Goal: Task Accomplishment & Management: Use online tool/utility

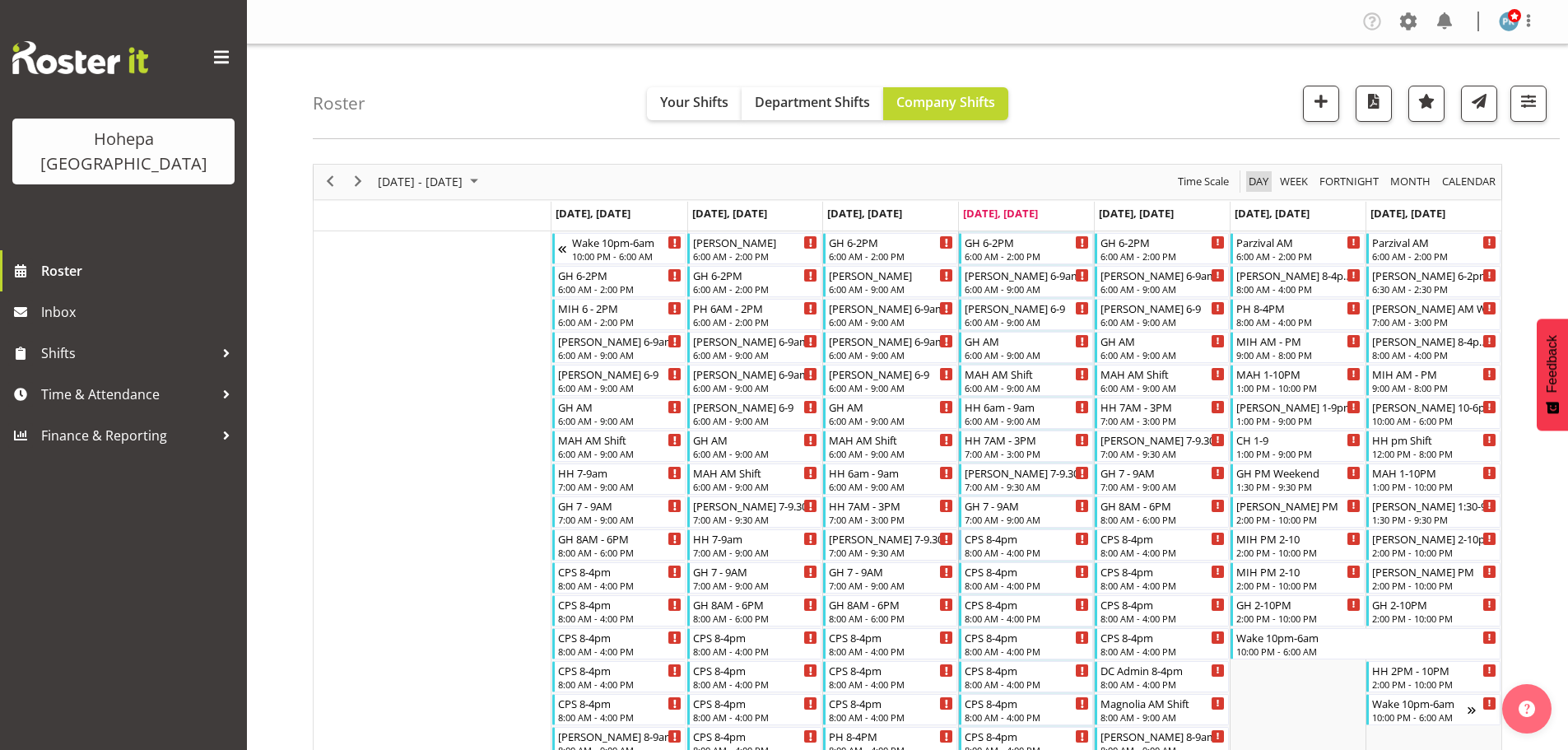
click at [1262, 183] on span "Day" at bounding box center [1259, 181] width 23 height 20
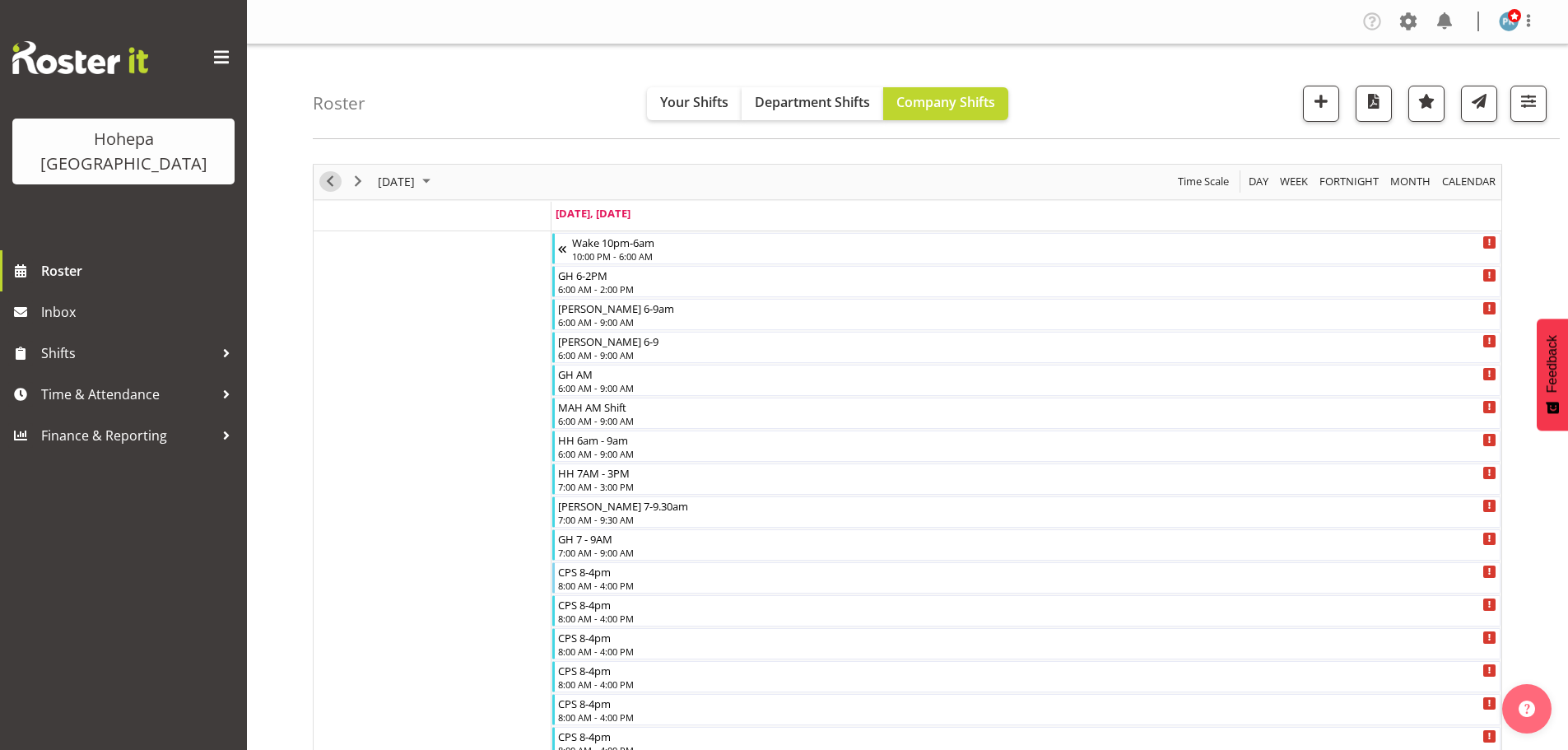
click at [333, 185] on span "Previous" at bounding box center [330, 181] width 19 height 20
click at [326, 181] on span "Previous" at bounding box center [330, 181] width 19 height 20
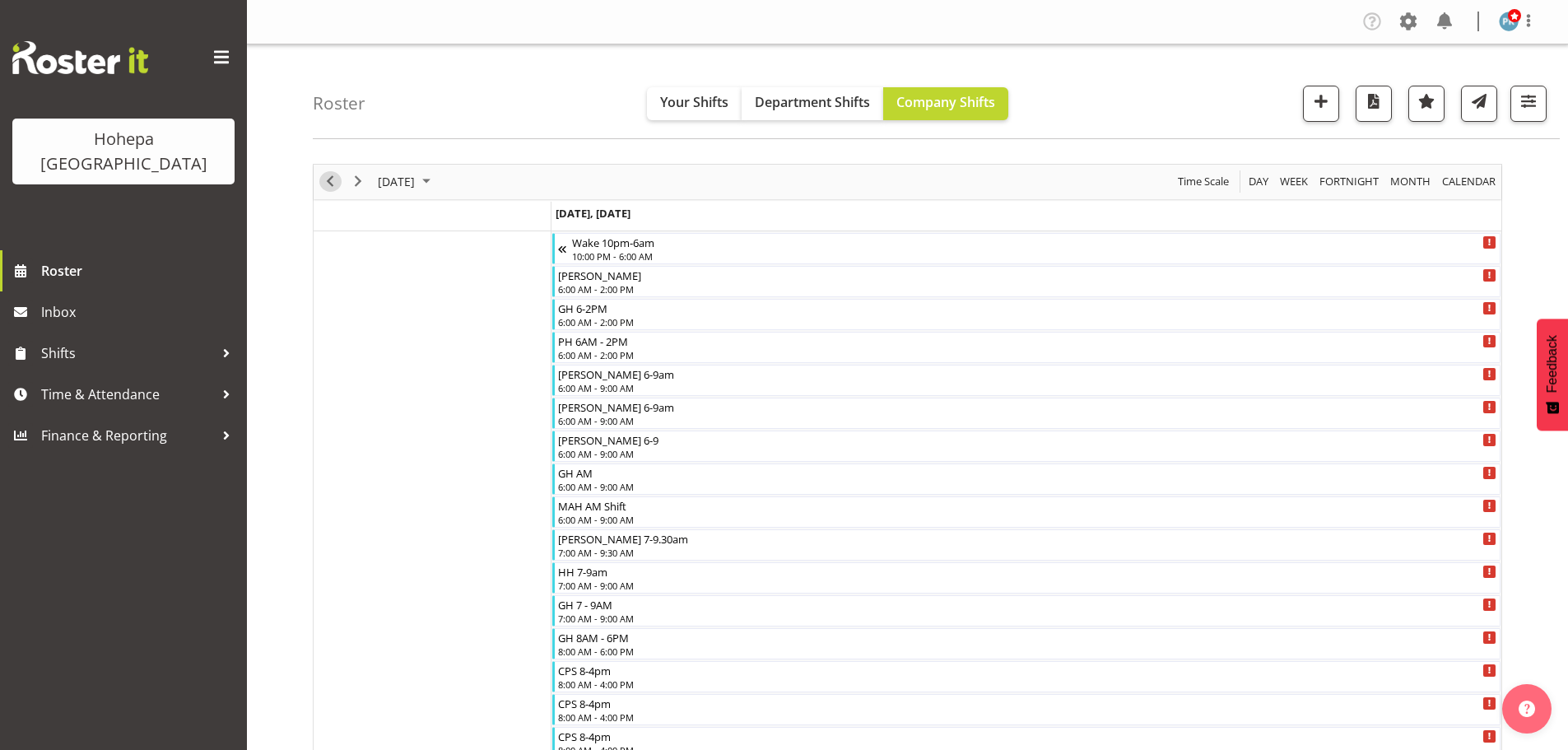
click at [327, 181] on span "Previous" at bounding box center [330, 181] width 19 height 20
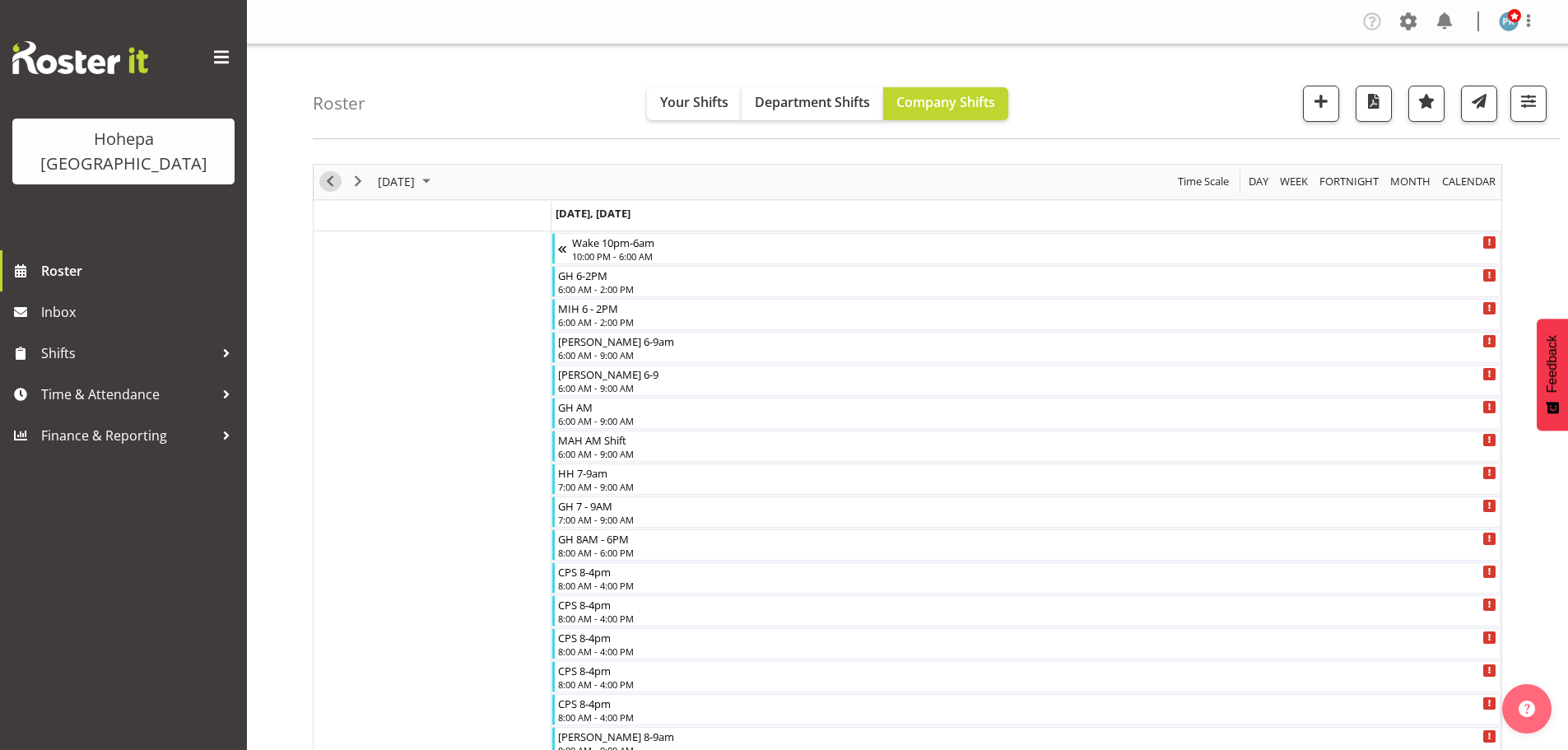
click at [327, 181] on span "Previous" at bounding box center [330, 181] width 19 height 20
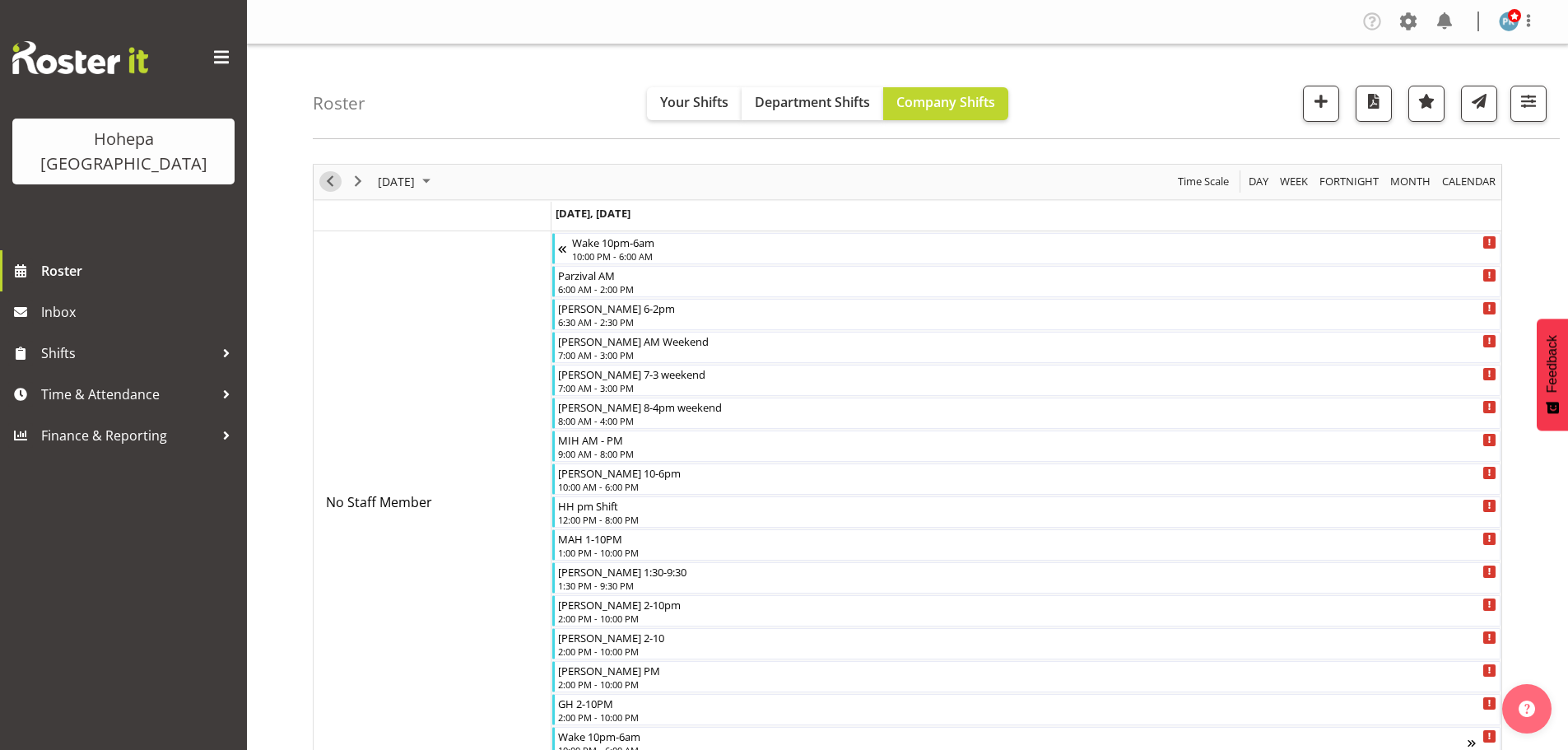
click at [324, 181] on span "Previous" at bounding box center [330, 181] width 19 height 20
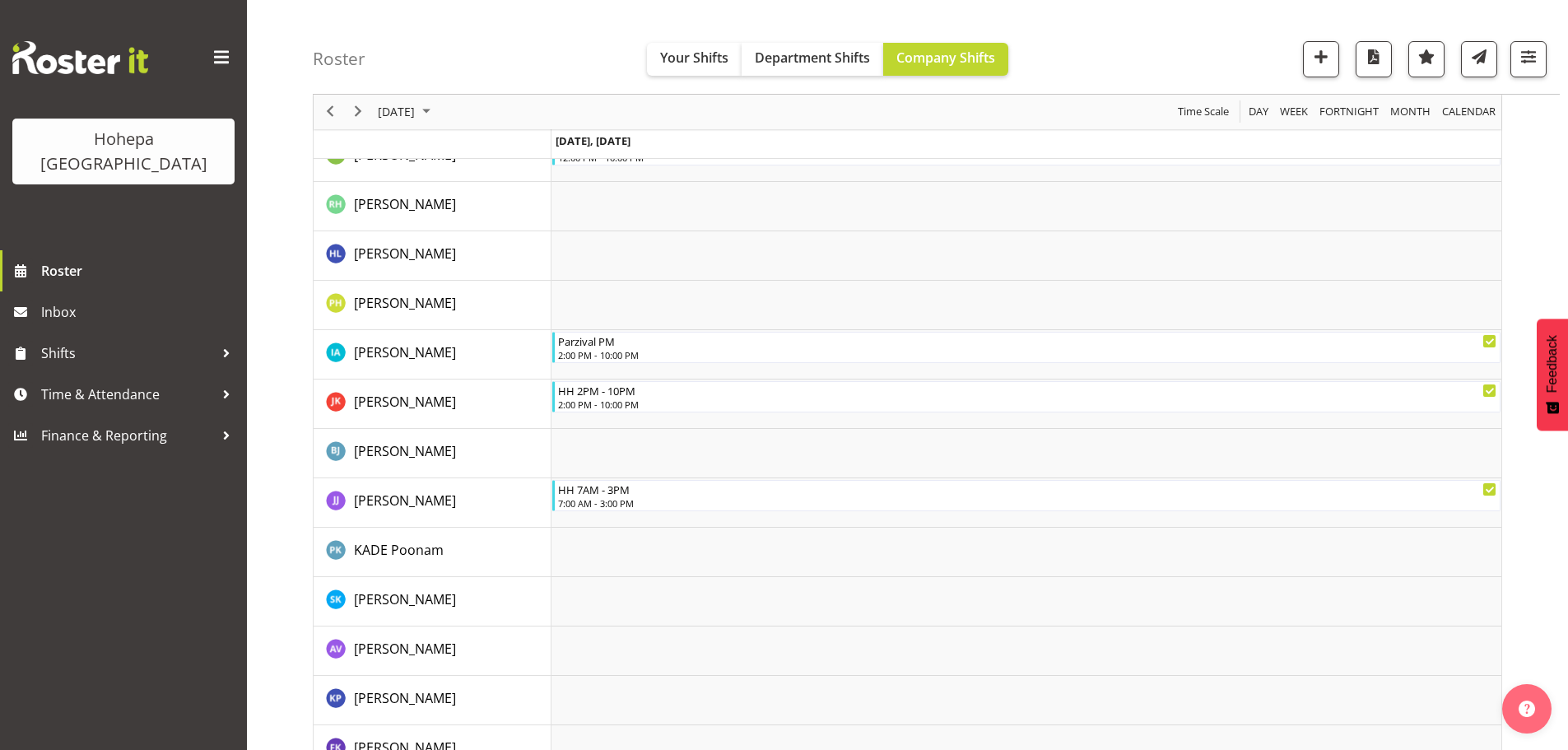
scroll to position [1349, 0]
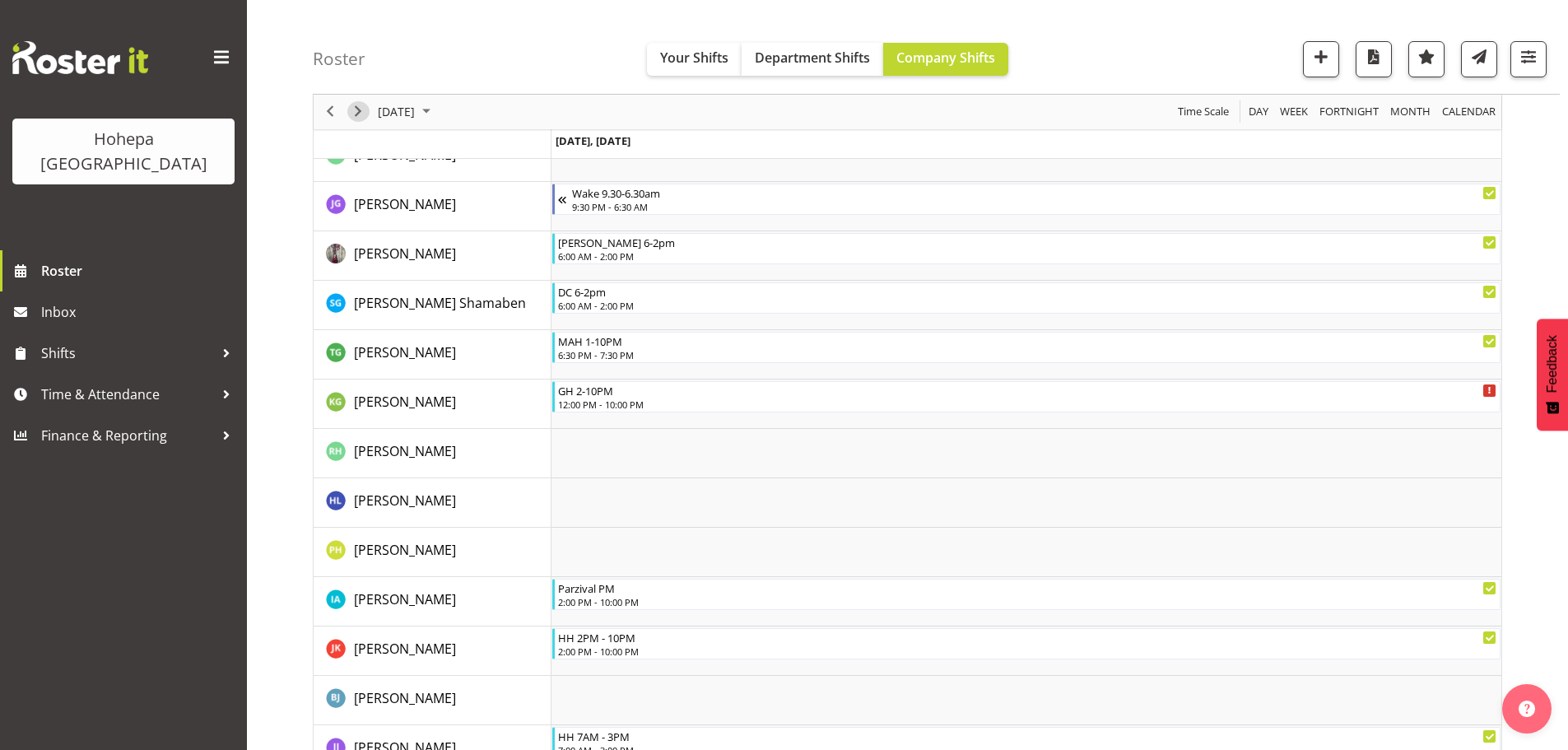
click at [361, 115] on span "Next" at bounding box center [358, 112] width 19 height 20
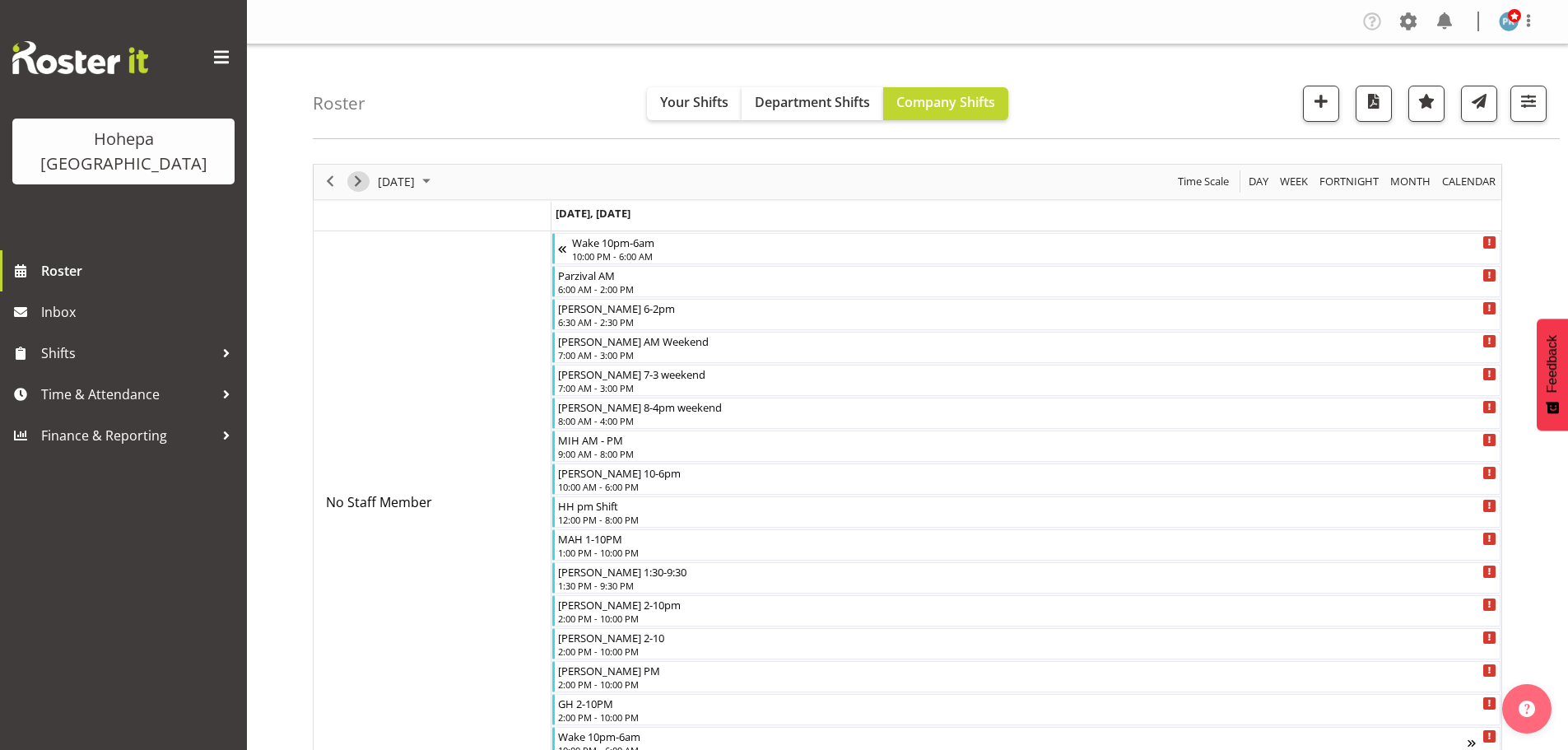
click at [356, 184] on span "Next" at bounding box center [358, 181] width 19 height 20
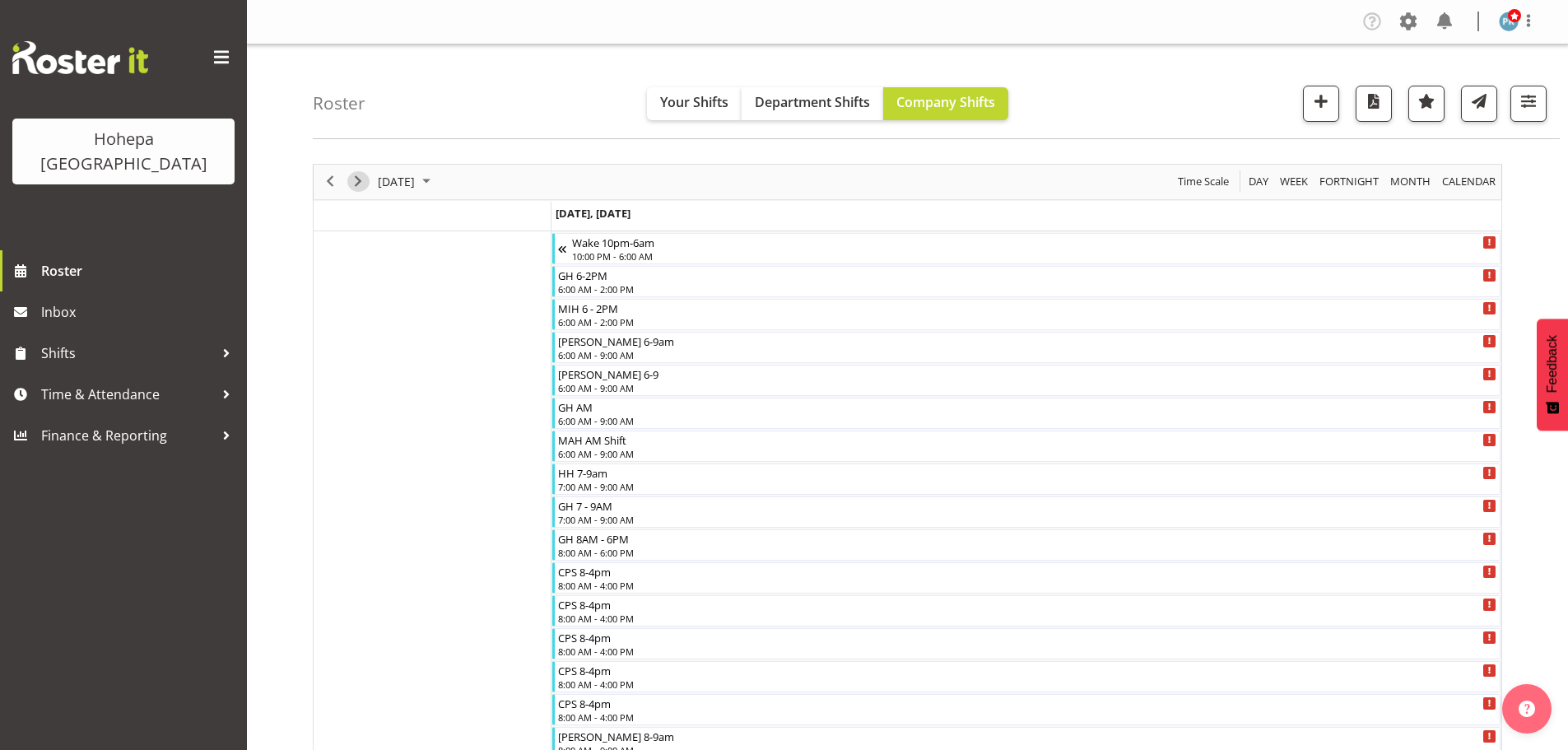
click at [356, 184] on span "Next" at bounding box center [358, 181] width 19 height 20
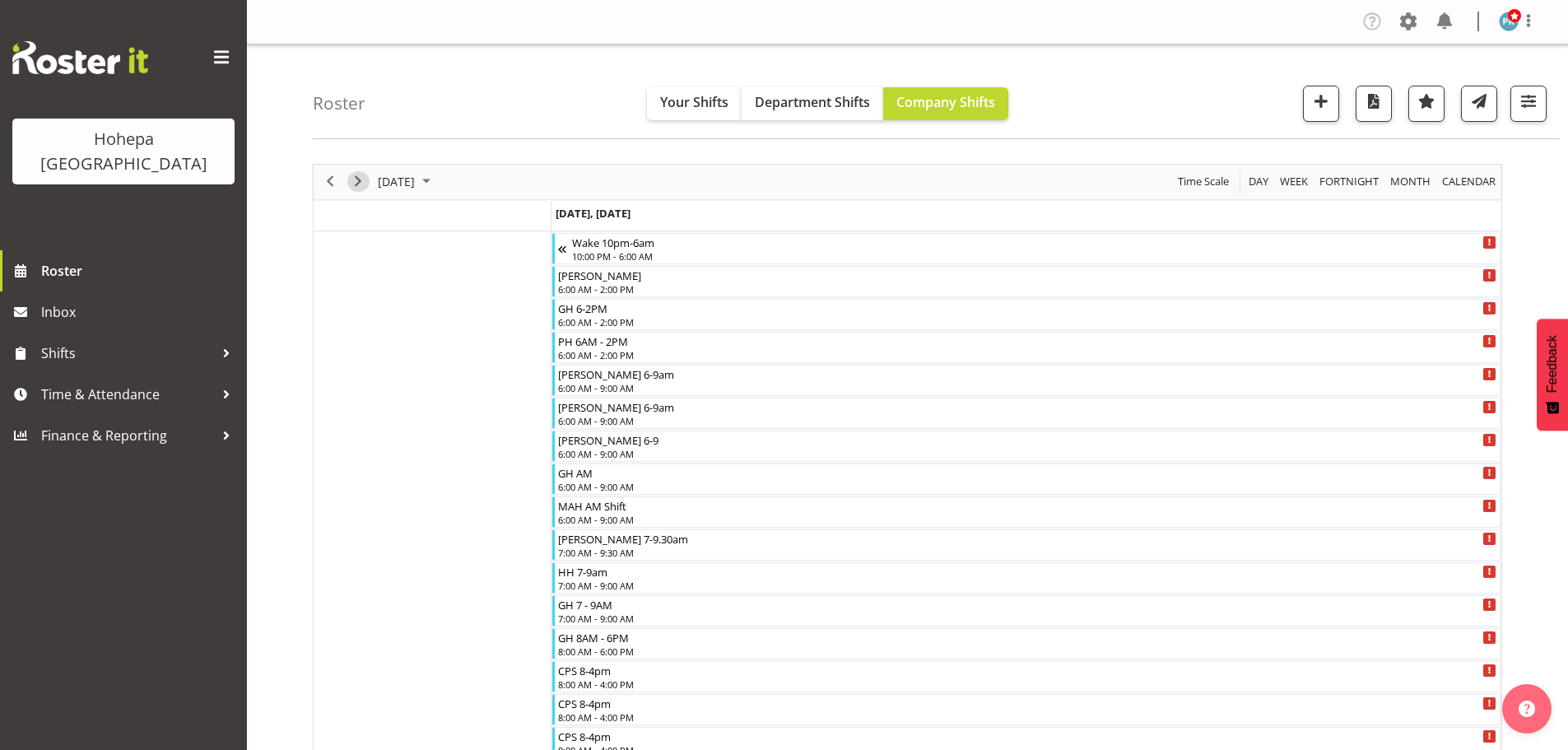
click at [358, 181] on span "Next" at bounding box center [358, 181] width 19 height 20
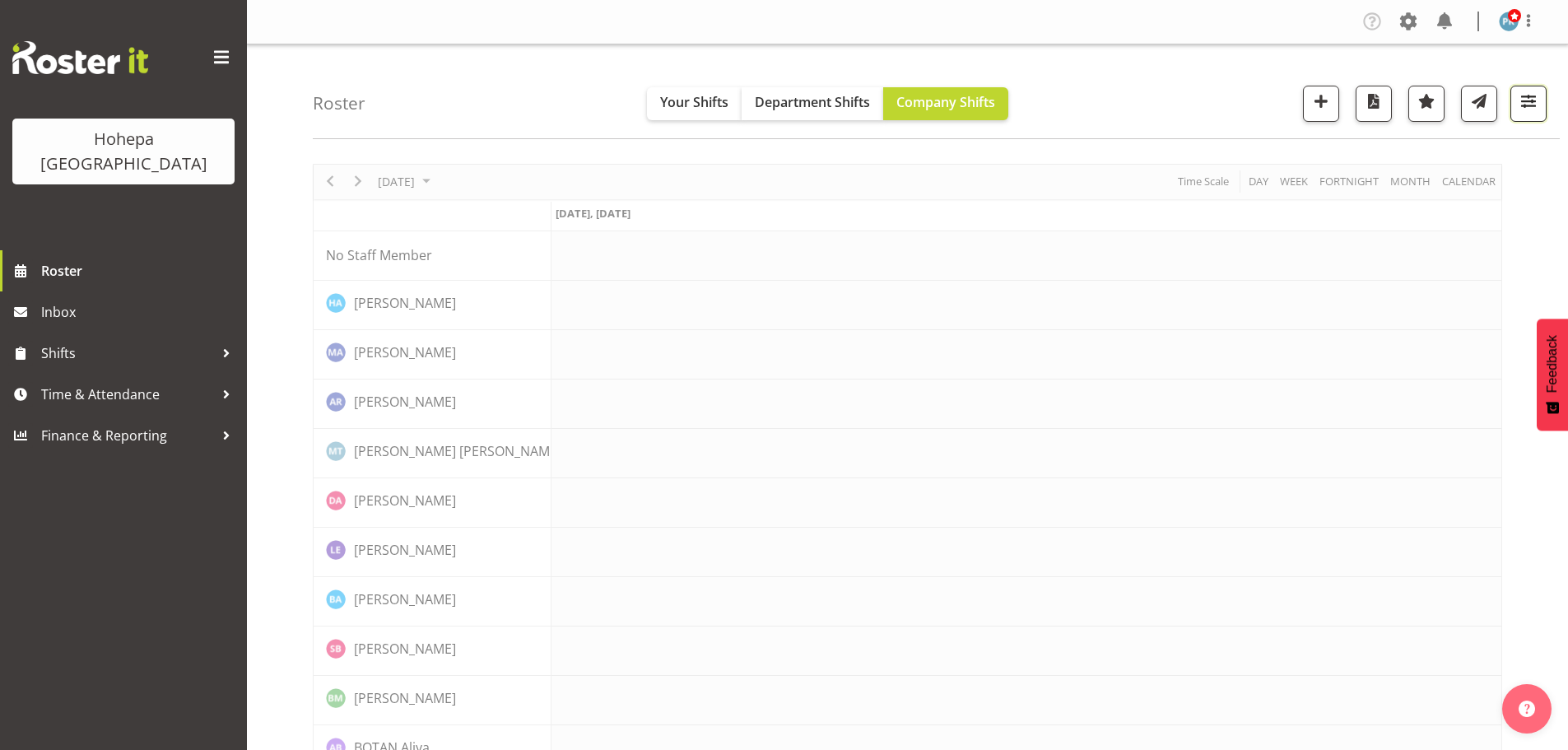
click at [1528, 101] on span "button" at bounding box center [1528, 101] width 21 height 21
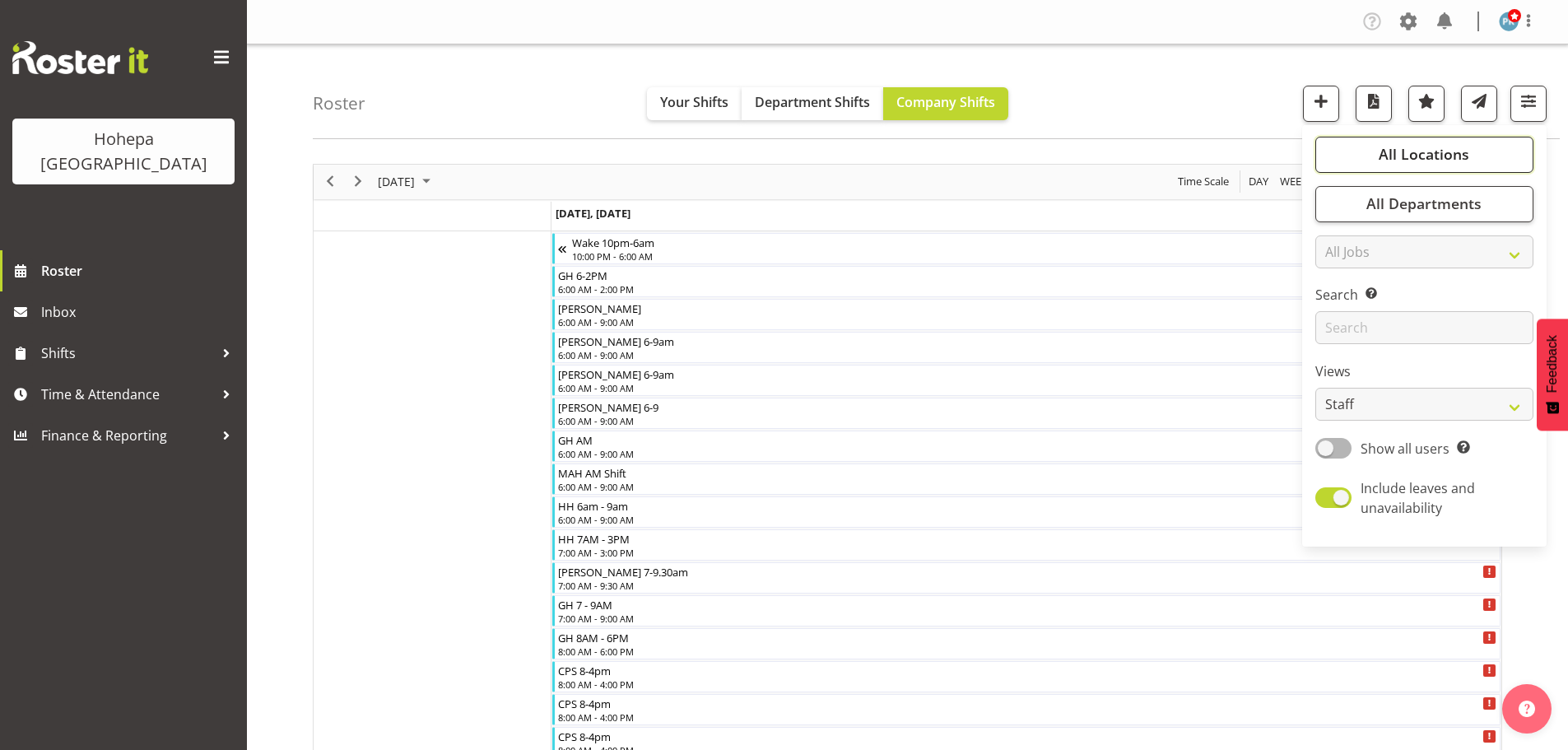
click at [1434, 152] on span "All Locations" at bounding box center [1423, 153] width 91 height 19
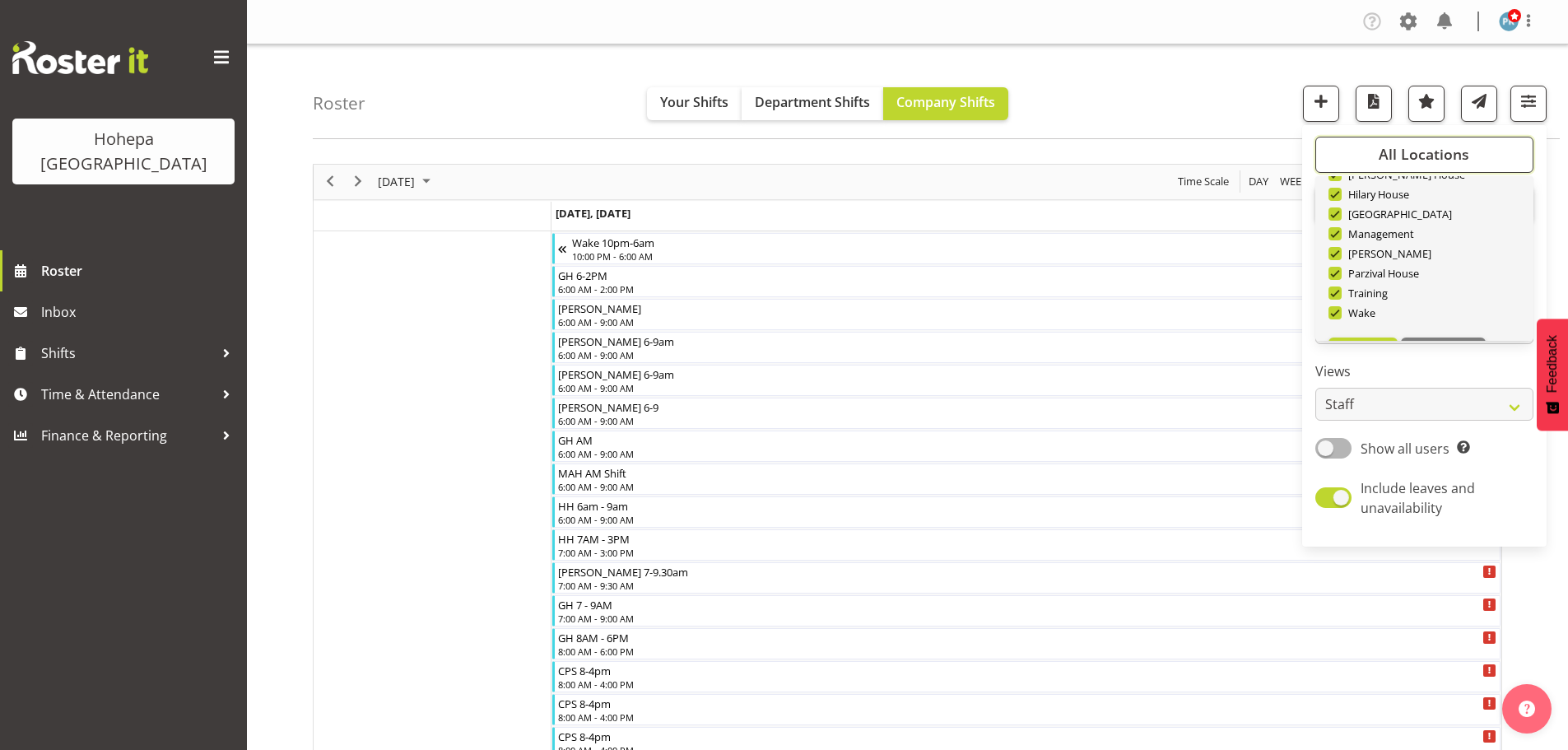
scroll to position [158, 0]
click at [1424, 314] on span "Deselect All" at bounding box center [1444, 314] width 67 height 16
checkbox input "false"
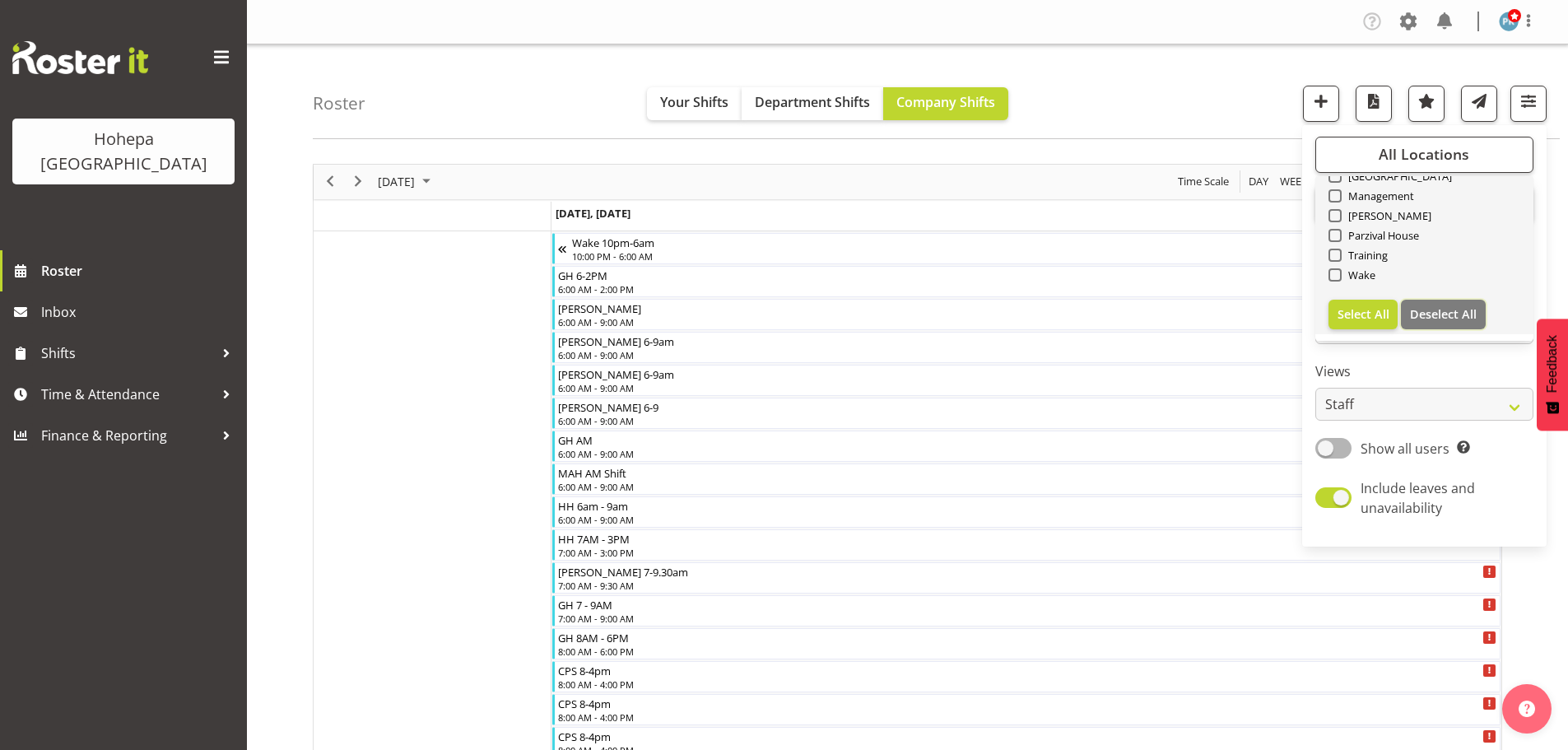
checkbox input "false"
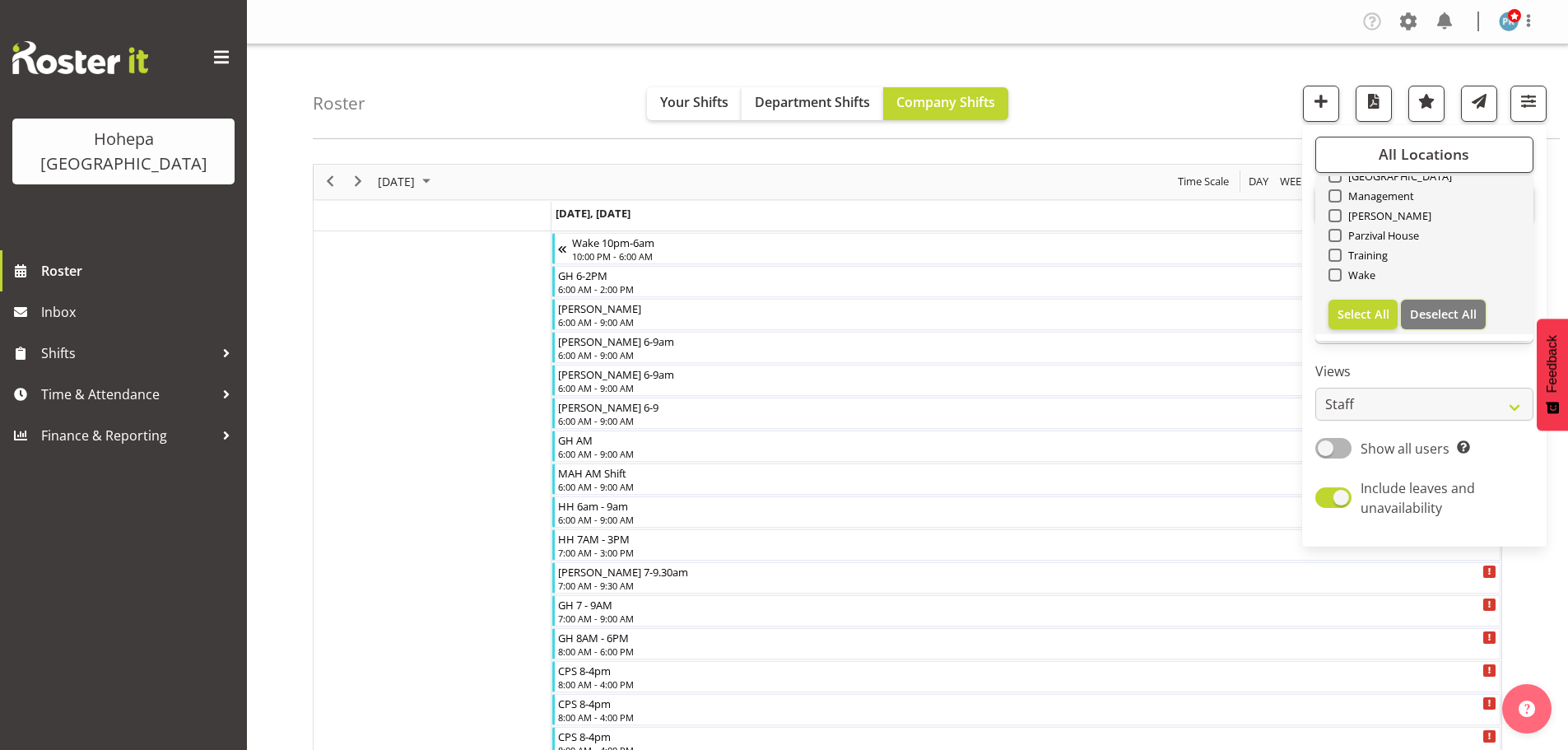
checkbox input "false"
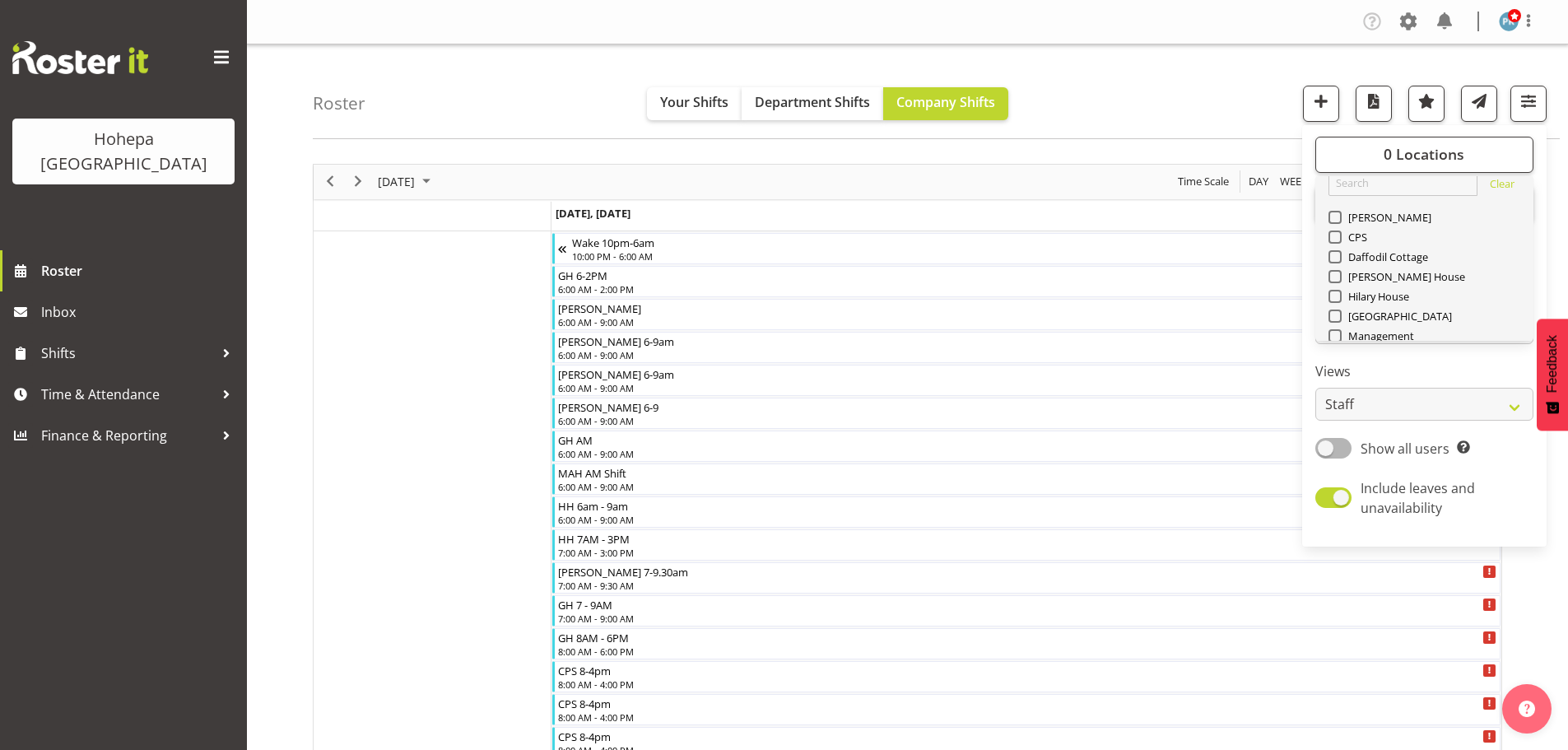
scroll to position [0, 0]
click at [1337, 259] on span at bounding box center [1334, 255] width 13 height 13
click at [1337, 259] on input "CPS" at bounding box center [1334, 255] width 11 height 11
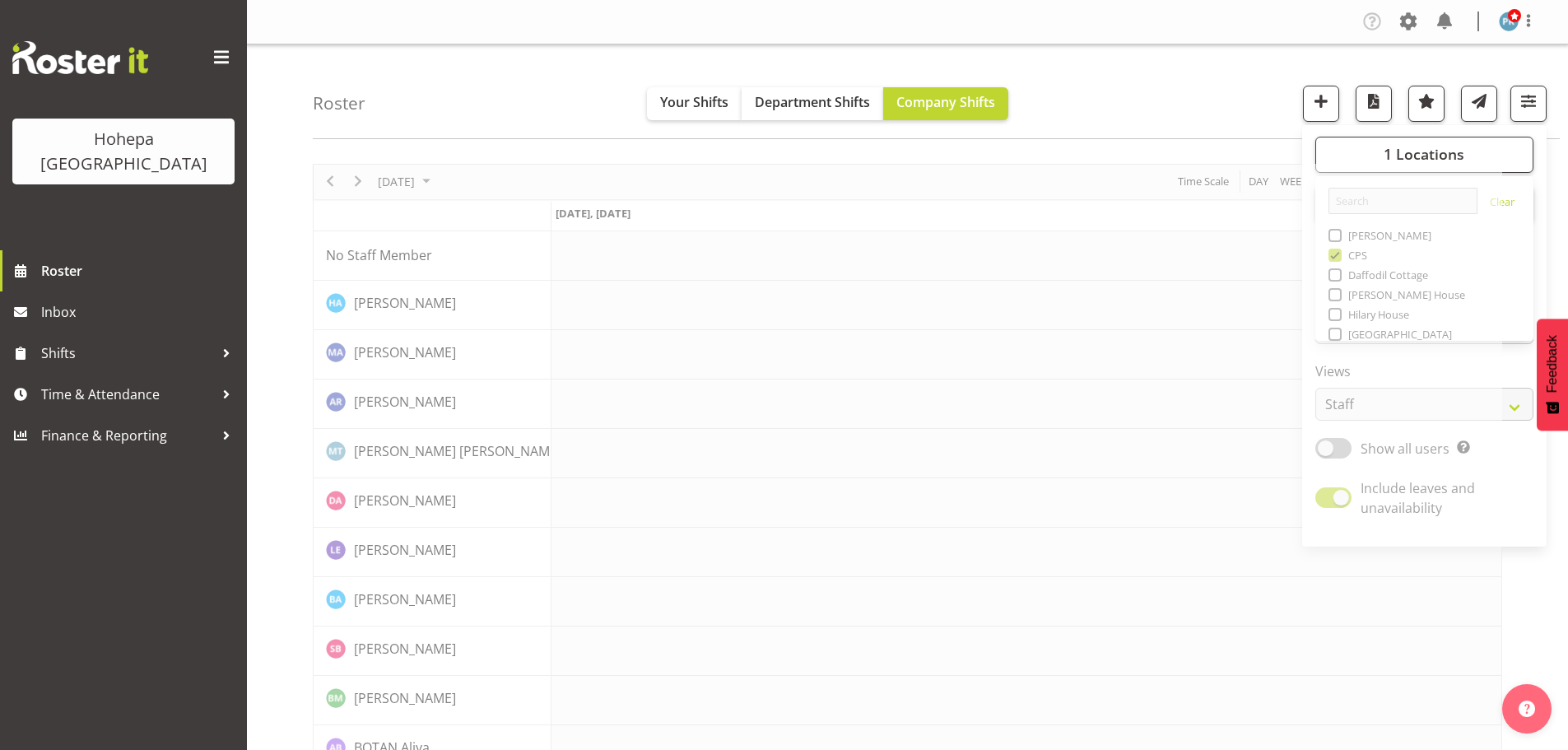
click at [1221, 84] on div "Roster Your Shifts Department Shifts Company Shifts 1 Locations [GEOGRAPHIC_DAT…" at bounding box center [936, 91] width 1247 height 94
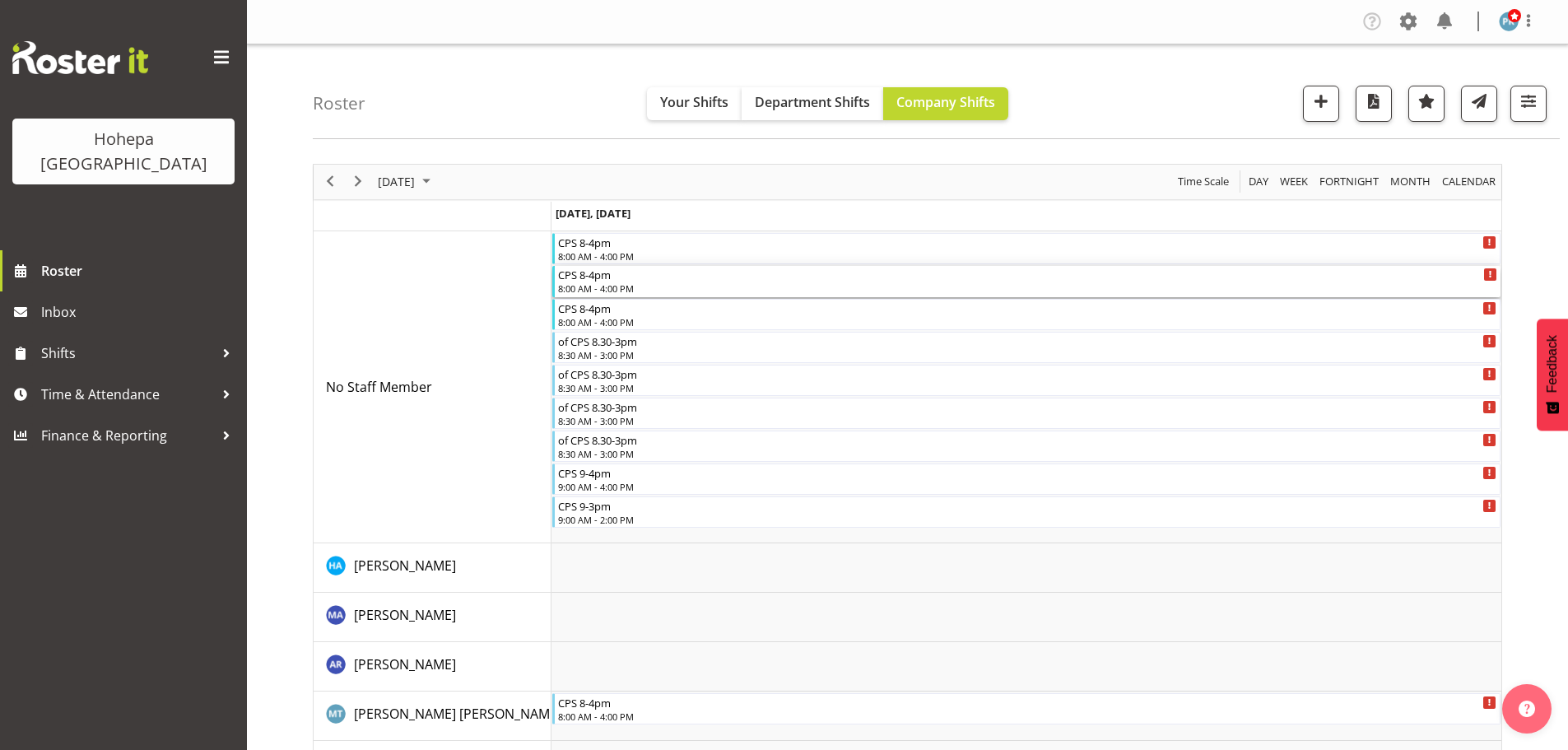
click at [603, 291] on div "8:00 AM - 4:00 PM" at bounding box center [1027, 287] width 939 height 13
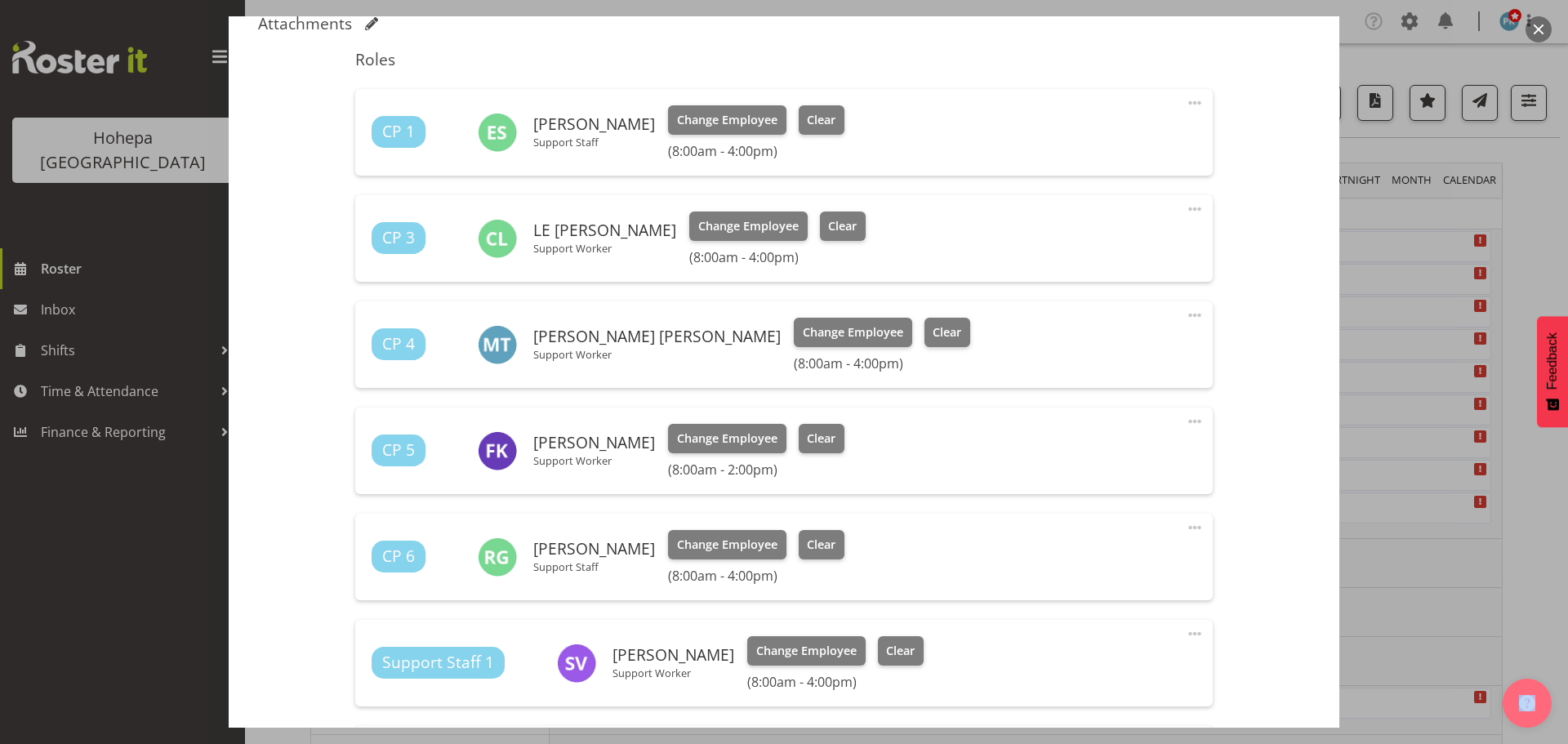
scroll to position [490, 0]
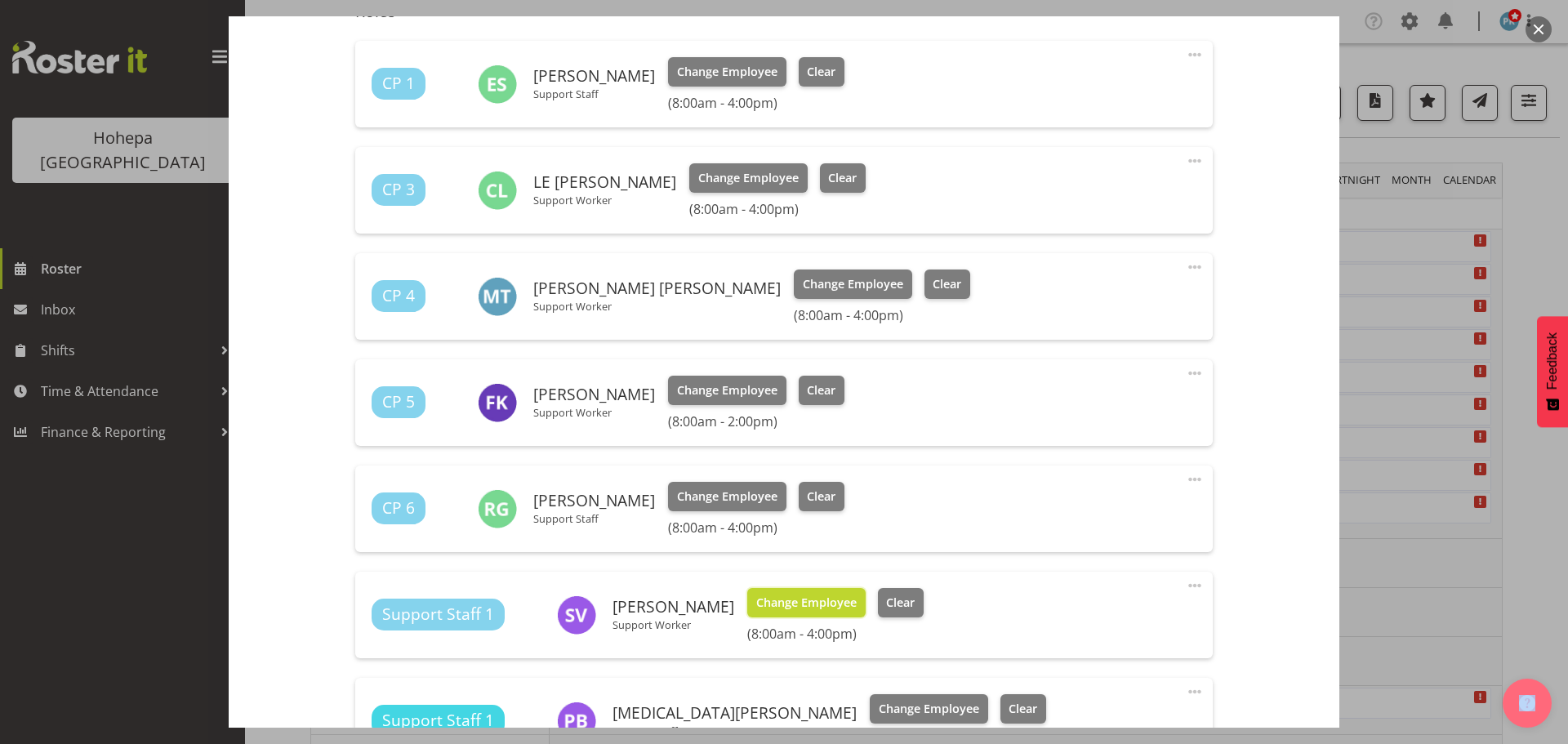
click at [769, 591] on button "Change Employee" at bounding box center [805, 602] width 118 height 30
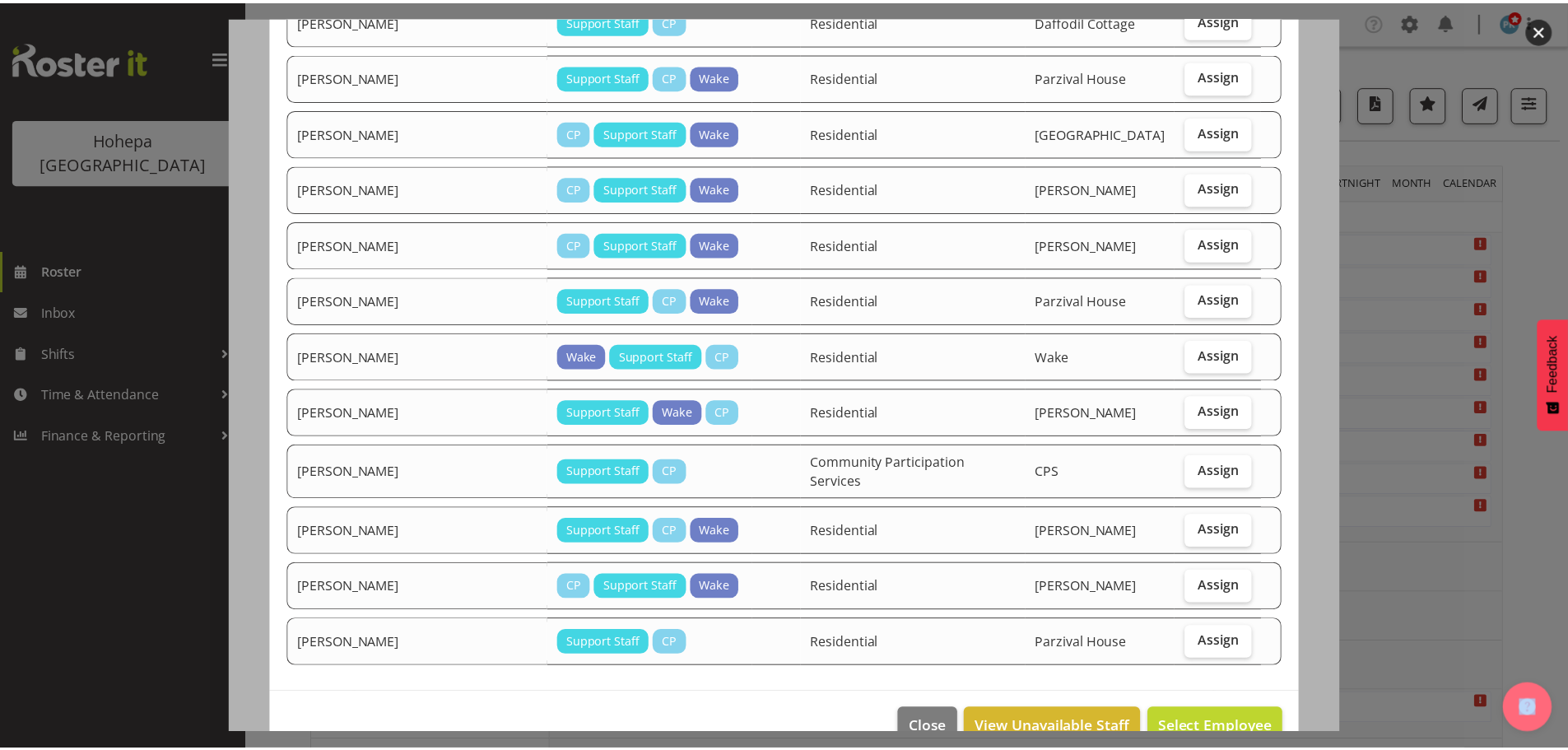
scroll to position [442, 0]
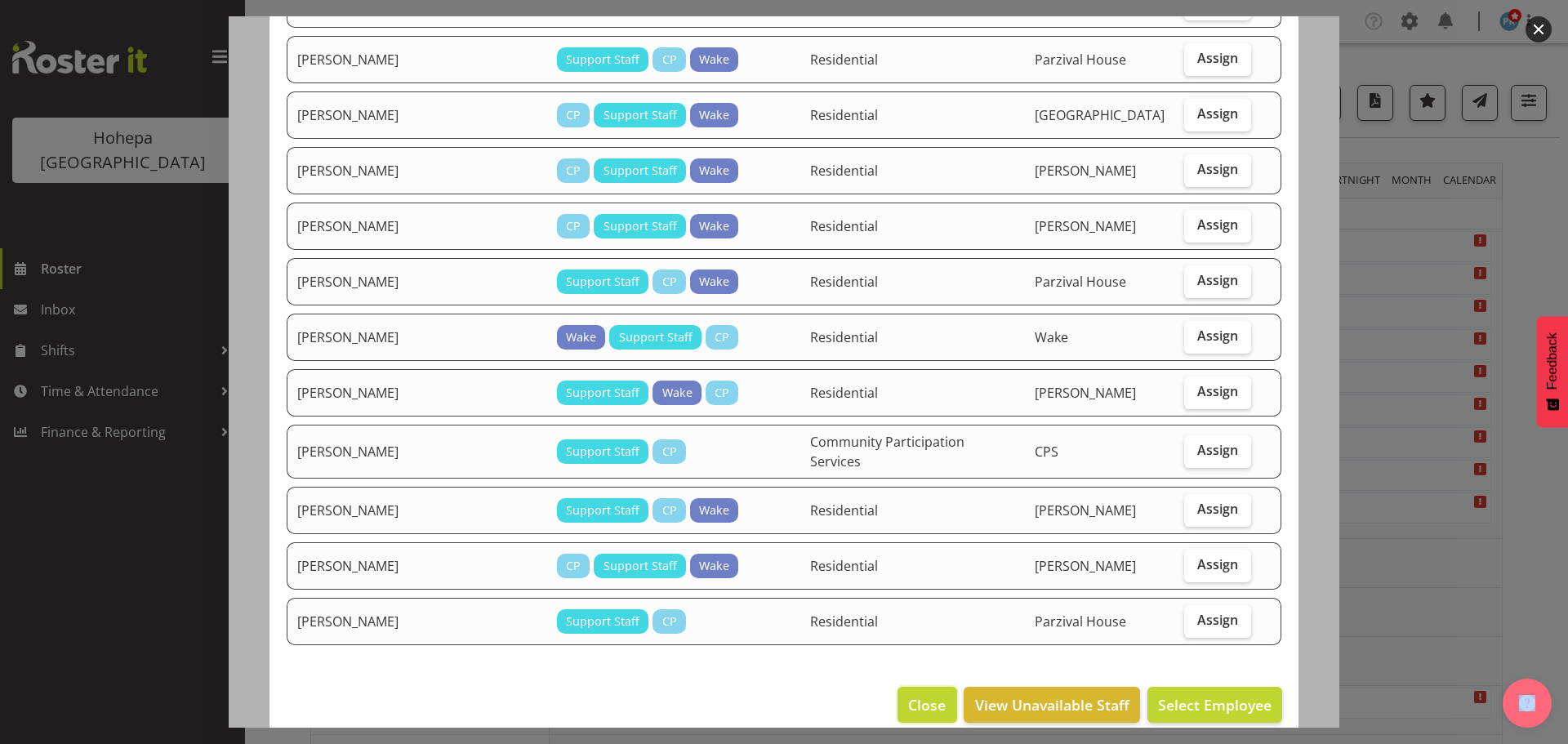
click at [911, 694] on span "Close" at bounding box center [926, 705] width 38 height 21
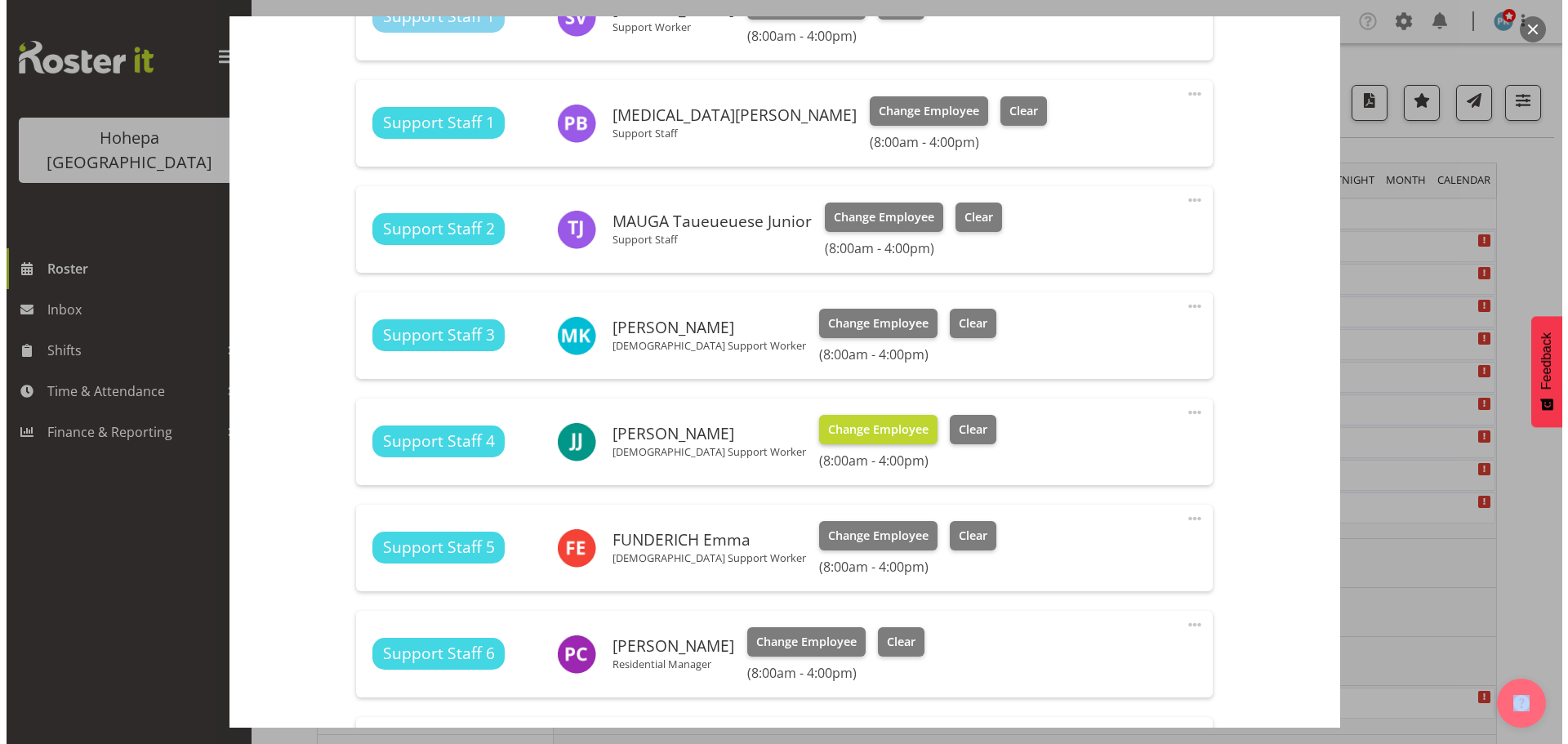
scroll to position [1225, 0]
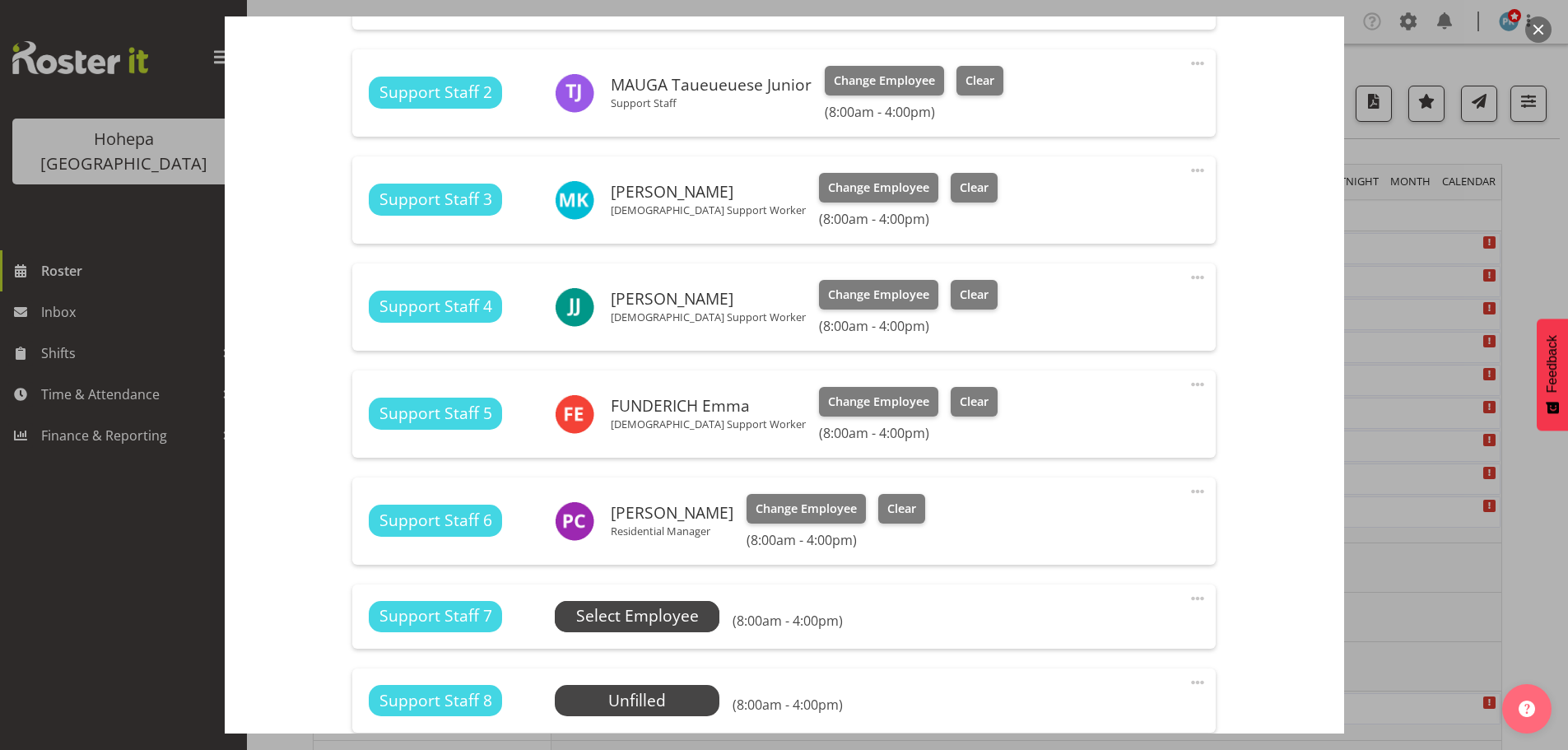
click at [643, 625] on span "Select Employee" at bounding box center [637, 615] width 123 height 24
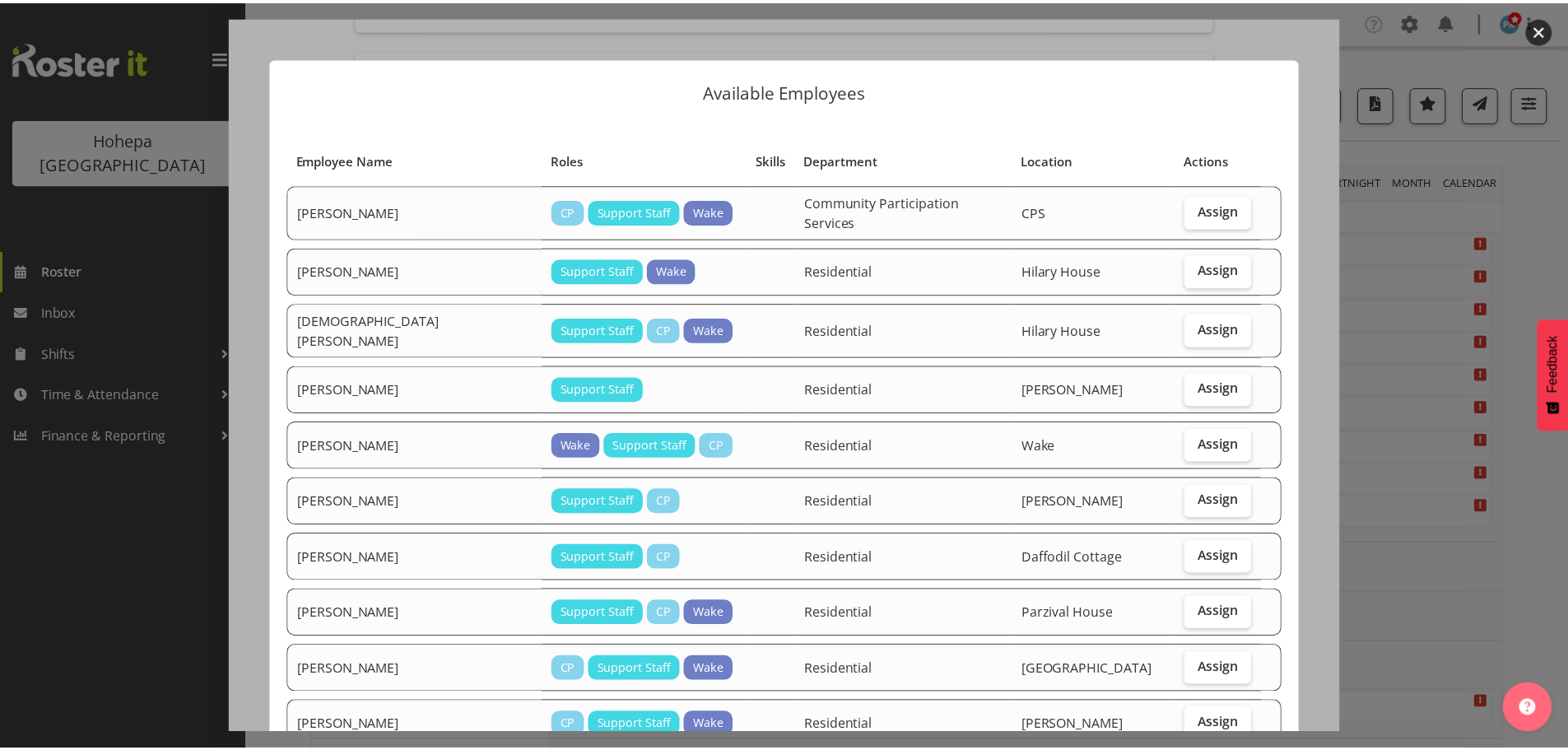
scroll to position [247, 0]
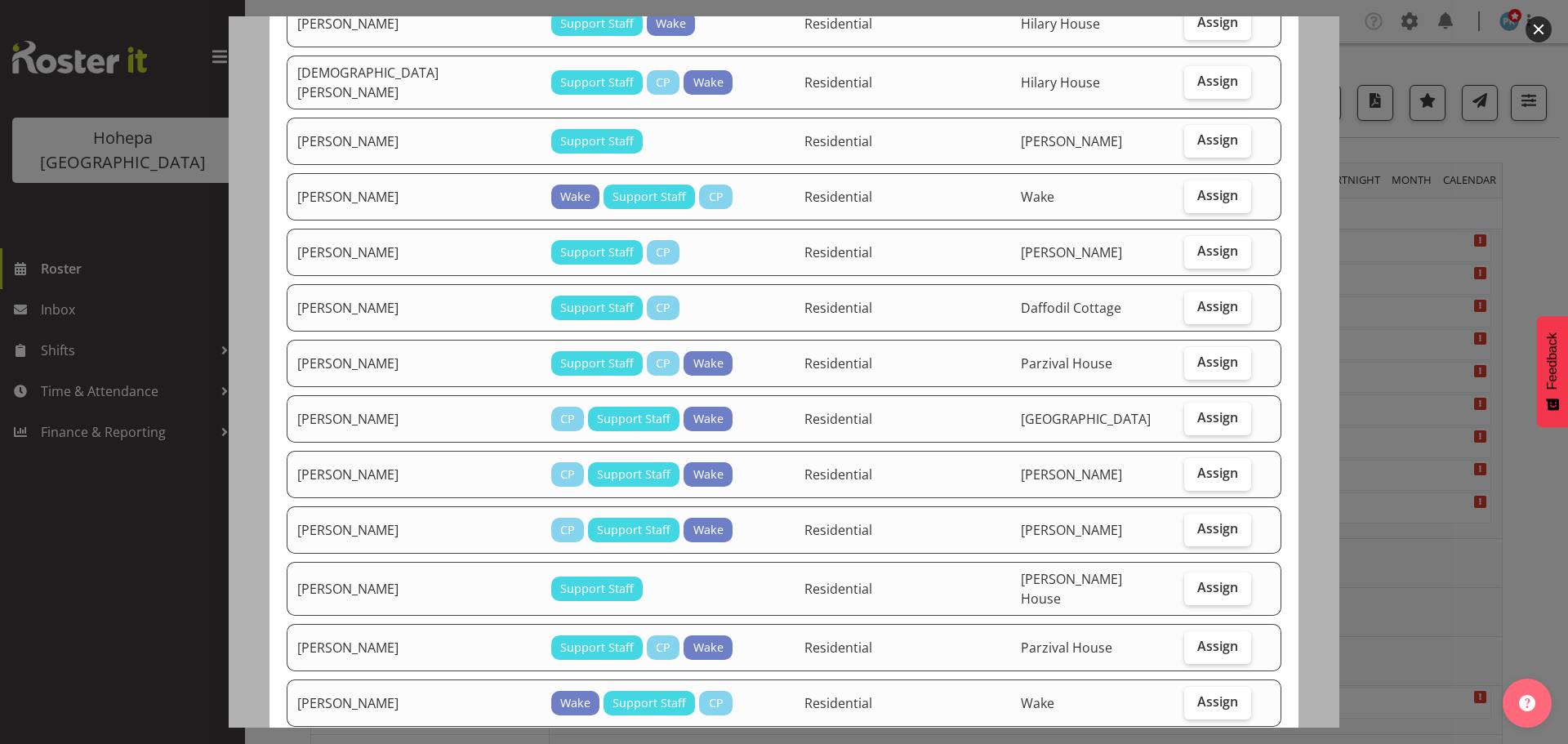
click at [1519, 191] on div at bounding box center [784, 372] width 1568 height 744
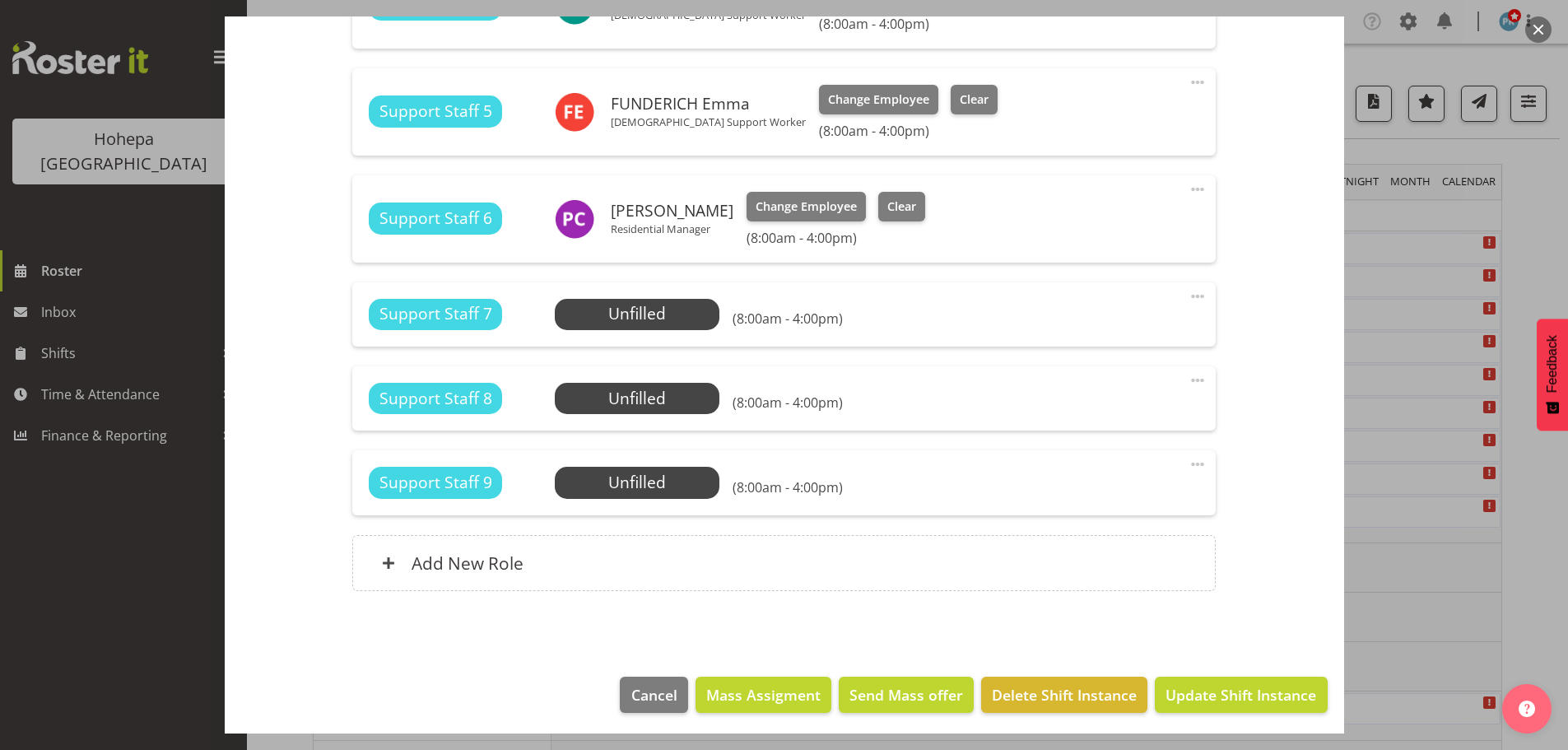
scroll to position [1541, 0]
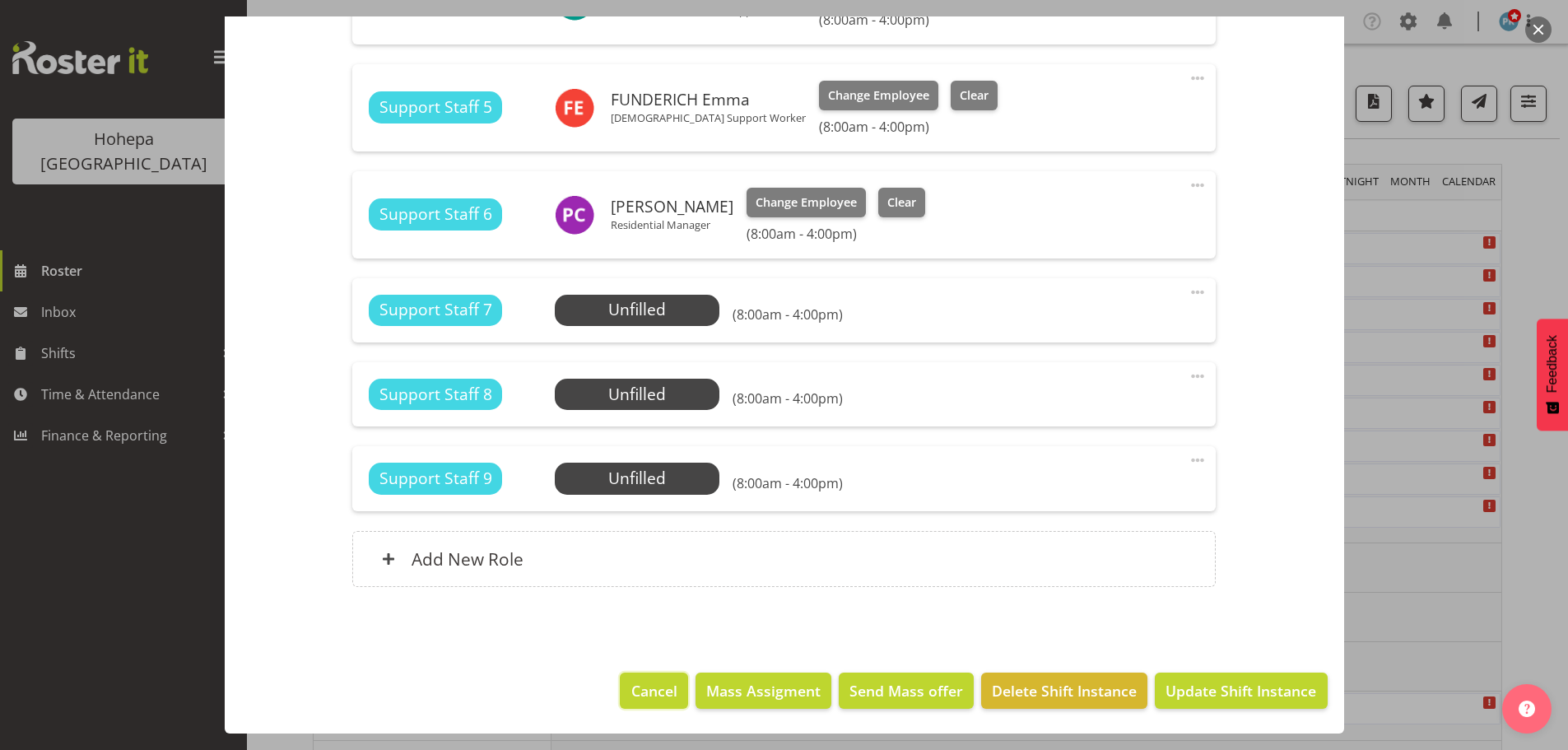
click at [673, 702] on button "Cancel" at bounding box center [653, 690] width 68 height 36
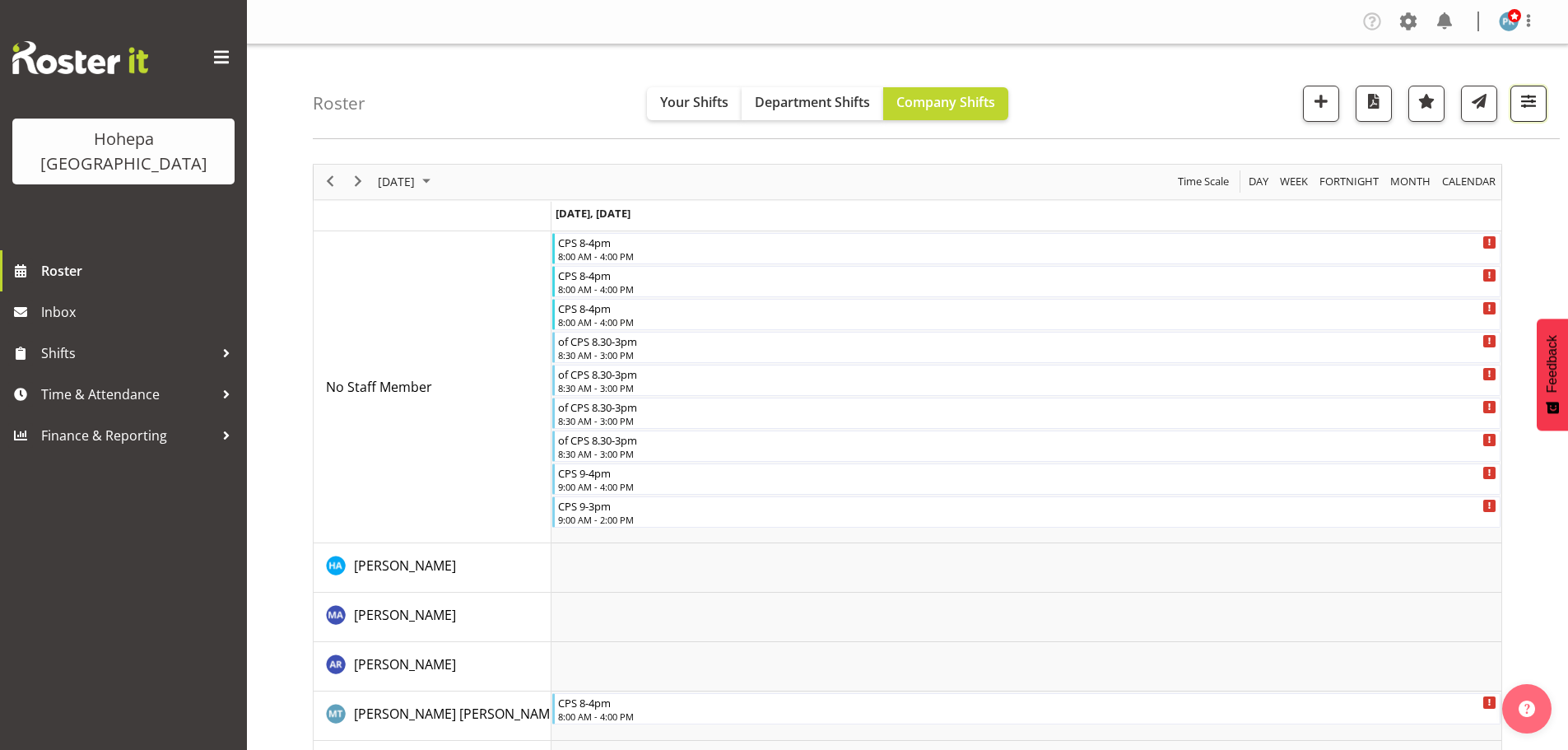
click at [1527, 106] on span "button" at bounding box center [1528, 101] width 21 height 21
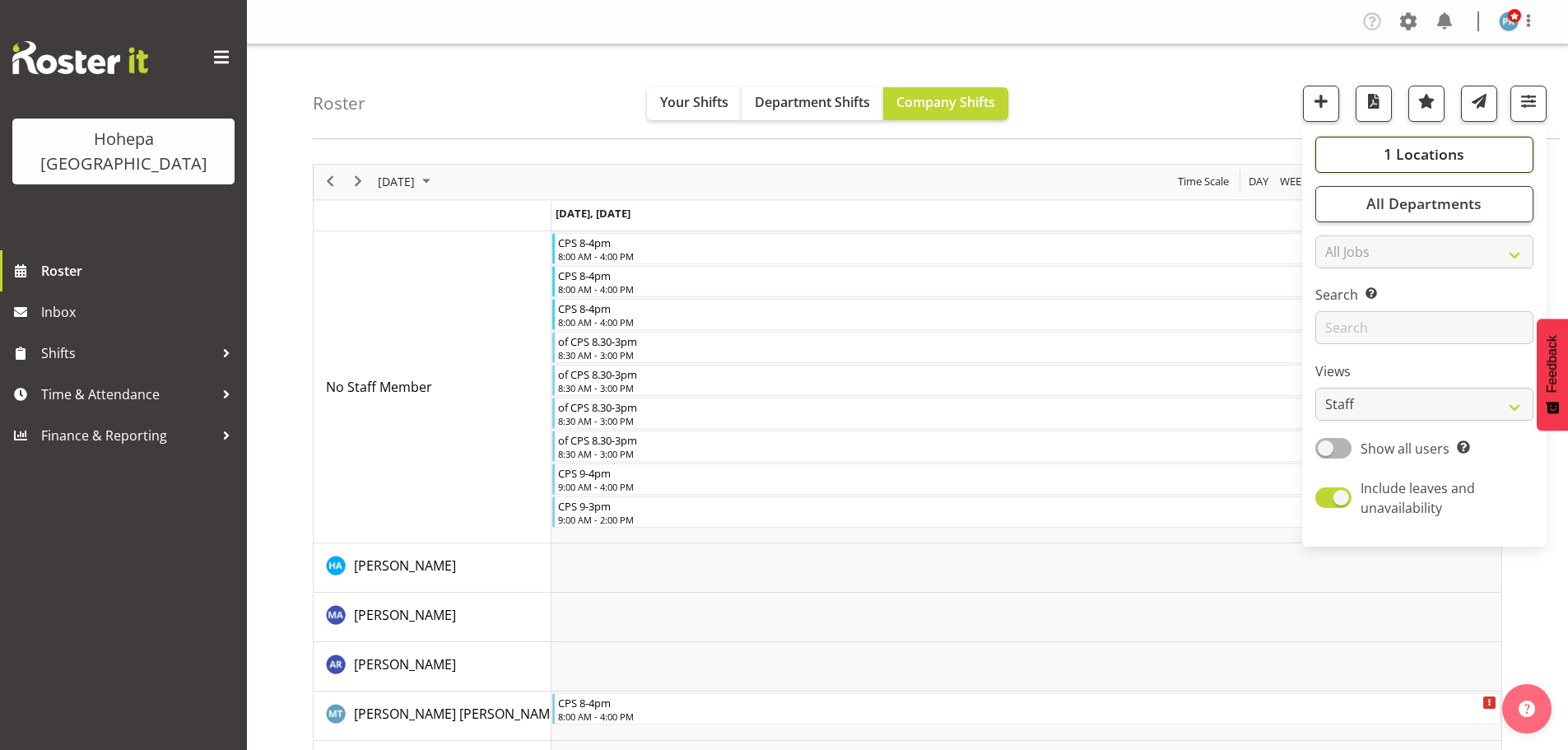
click at [1449, 154] on span "1 Locations" at bounding box center [1424, 153] width 81 height 19
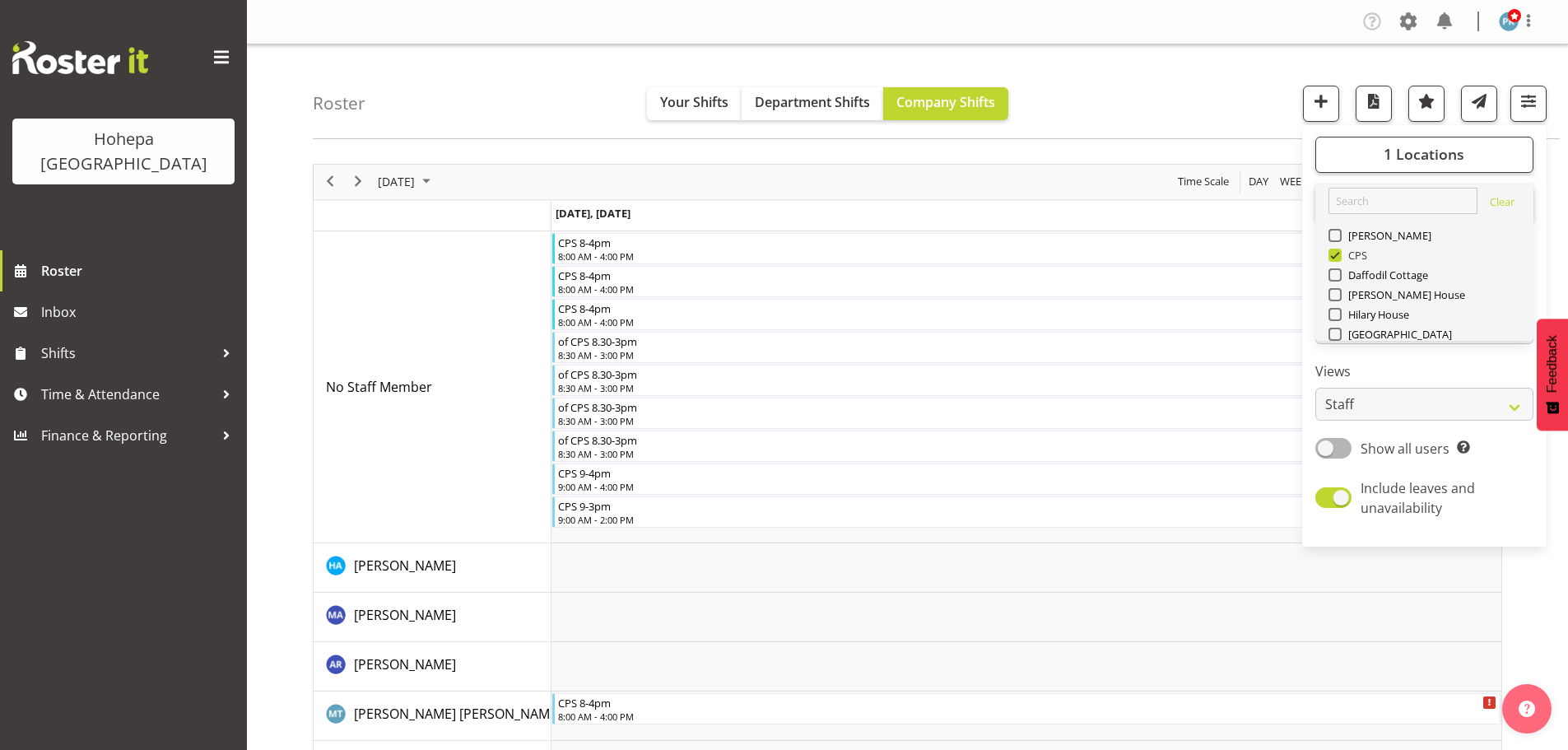
click at [1336, 261] on span at bounding box center [1334, 255] width 13 height 13
click at [1336, 260] on input "CPS" at bounding box center [1334, 255] width 11 height 11
checkbox input "false"
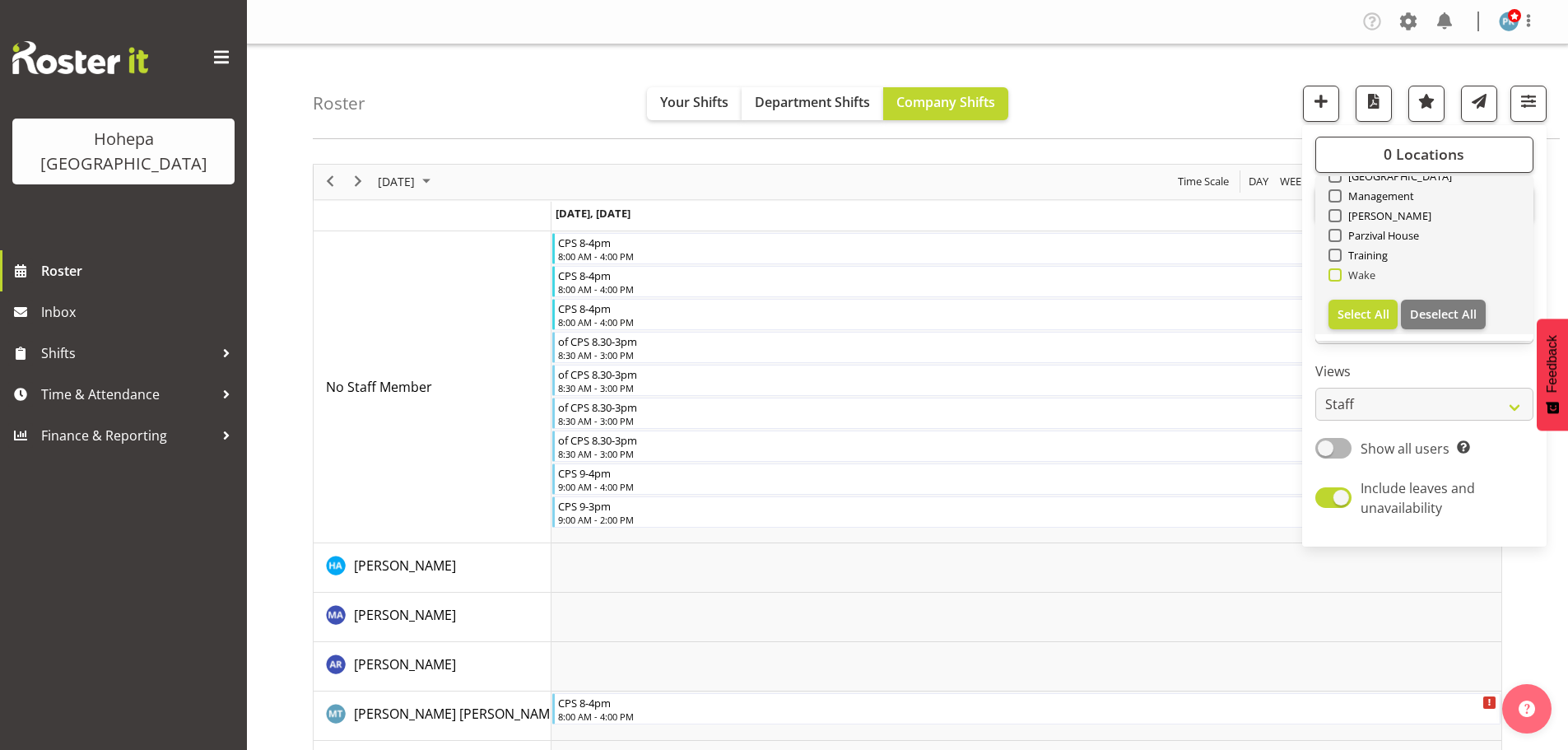
click at [1334, 277] on span at bounding box center [1334, 274] width 13 height 13
click at [1334, 277] on input "Wake" at bounding box center [1334, 274] width 11 height 11
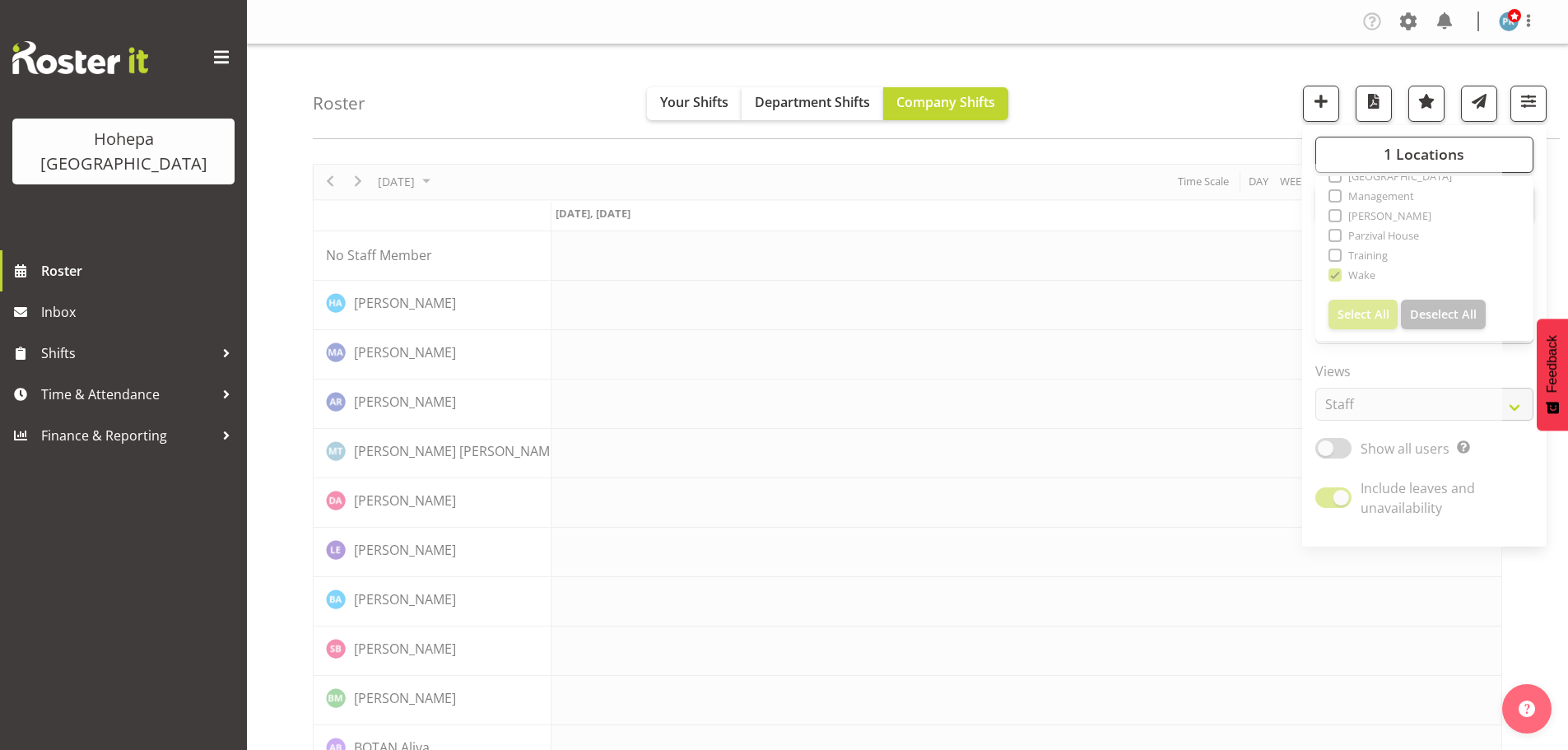
click at [1180, 81] on div "Roster Your Shifts Department Shifts Company Shifts 1 Locations [GEOGRAPHIC_DAT…" at bounding box center [936, 91] width 1247 height 94
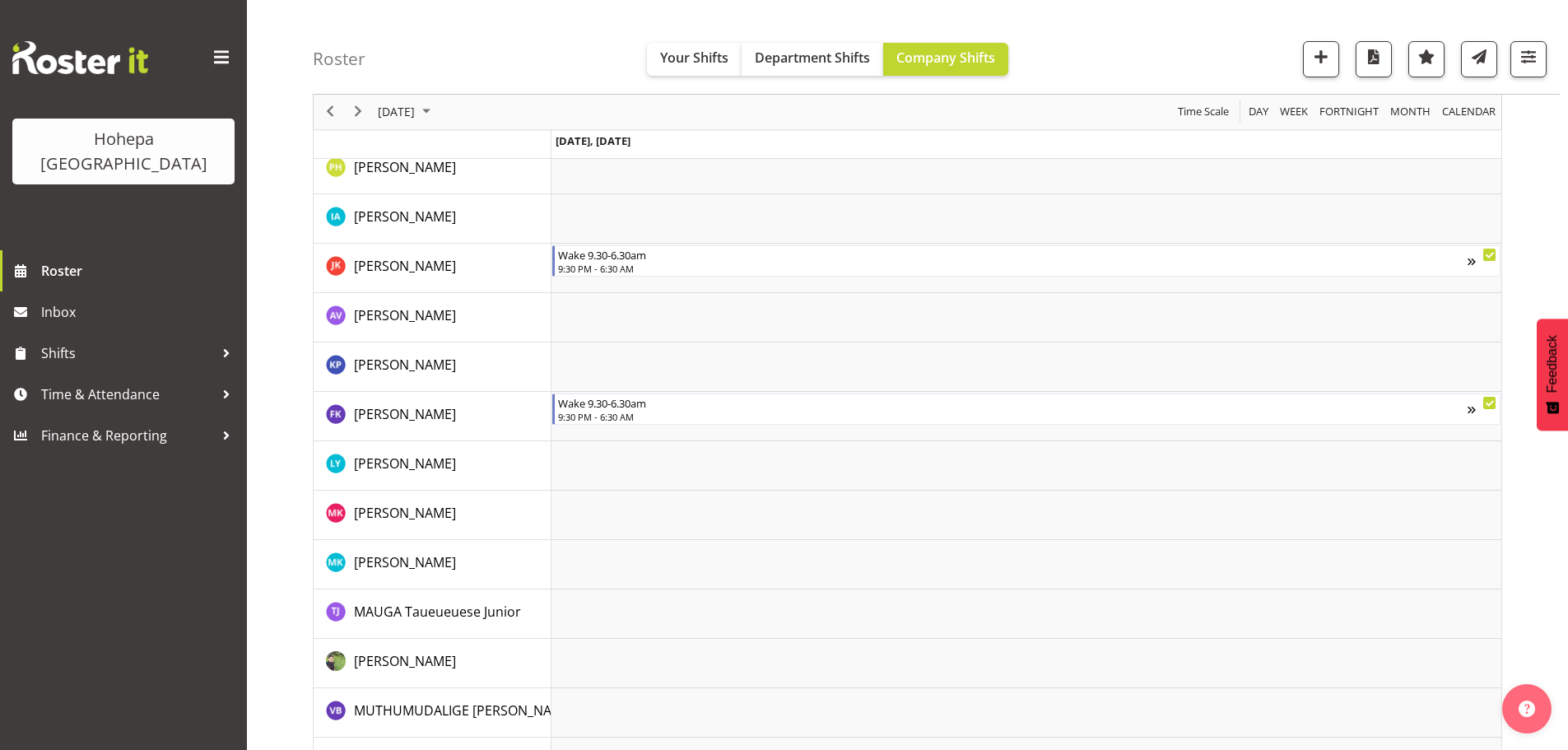
scroll to position [925, 0]
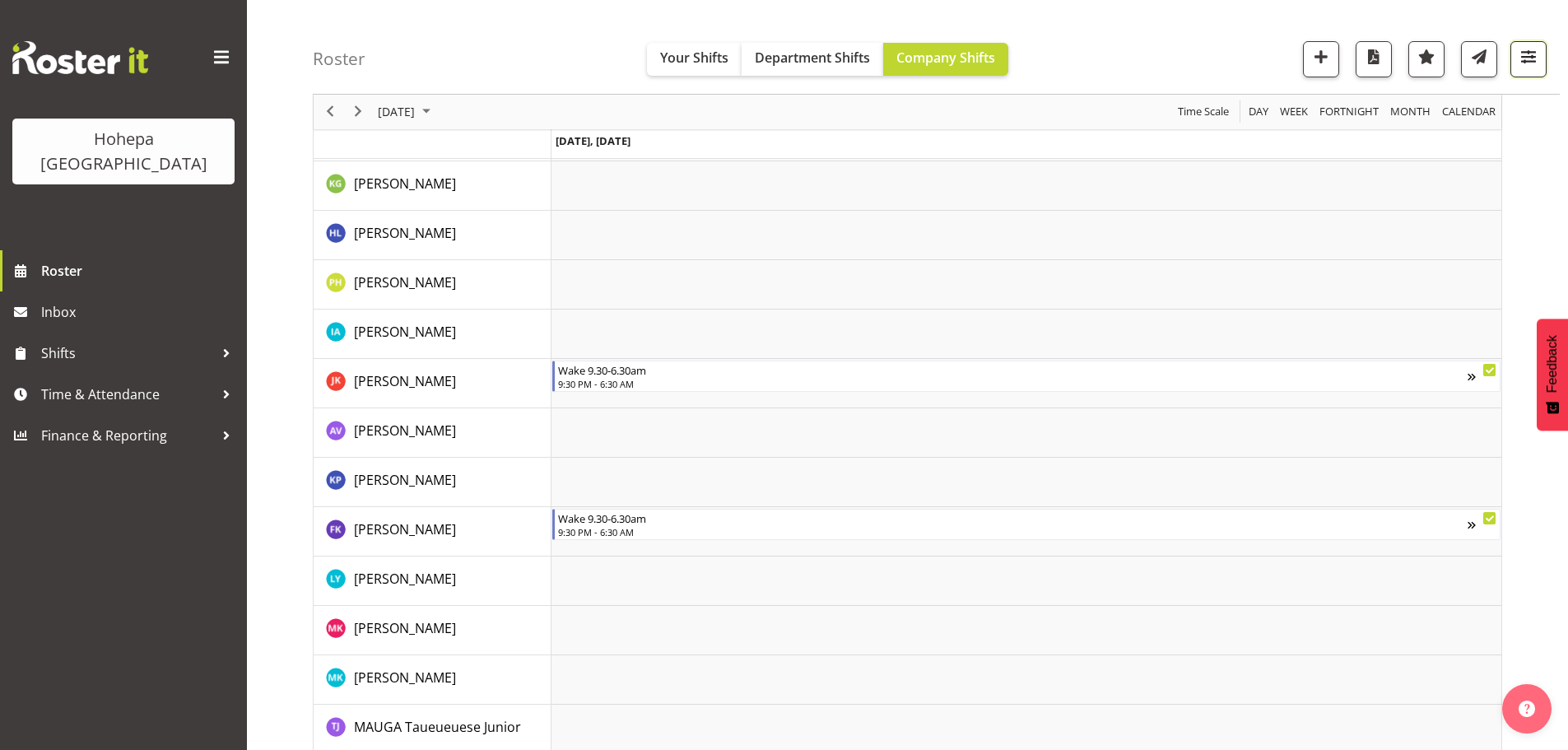
click at [1530, 63] on span "button" at bounding box center [1528, 56] width 21 height 21
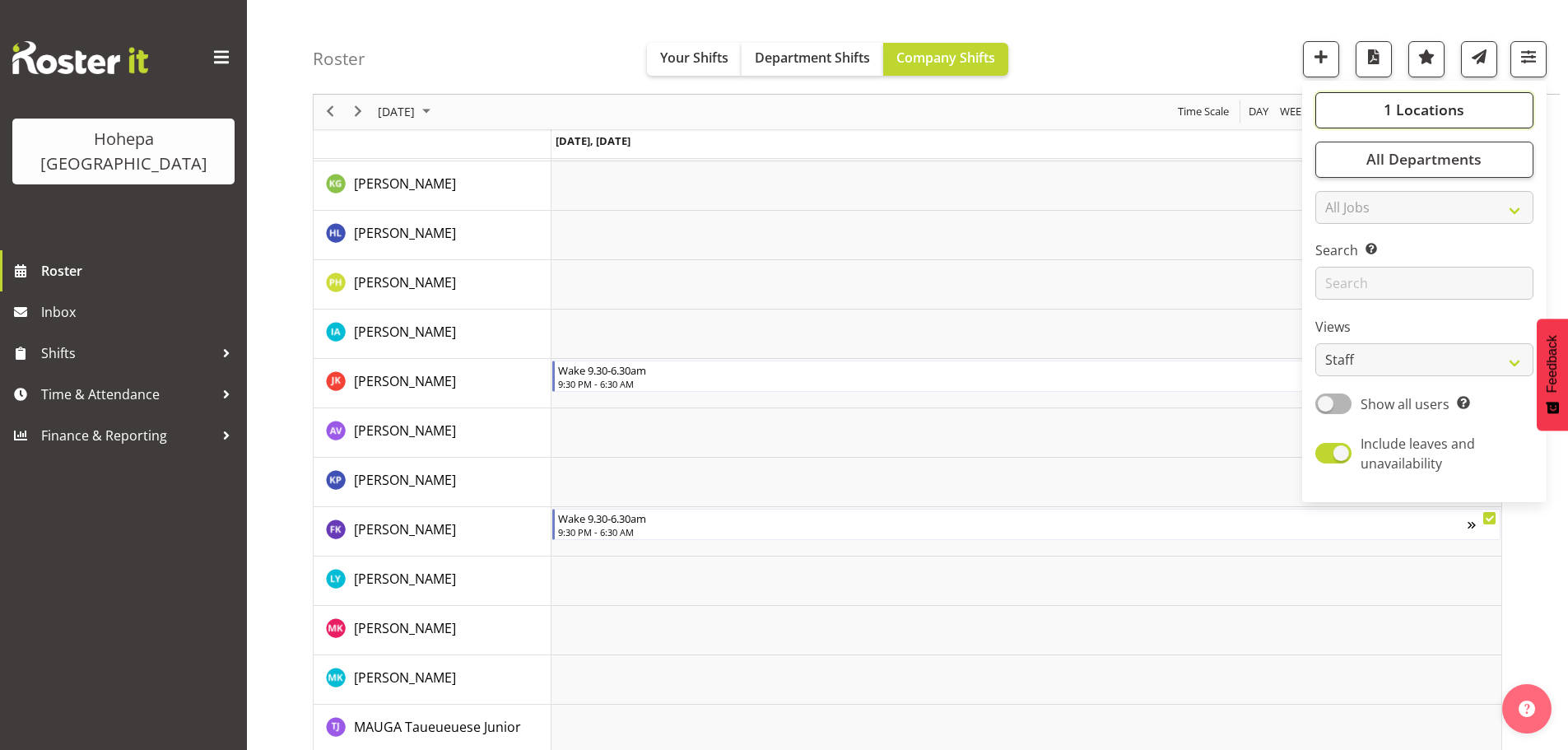
click at [1408, 103] on span "1 Locations" at bounding box center [1424, 110] width 81 height 19
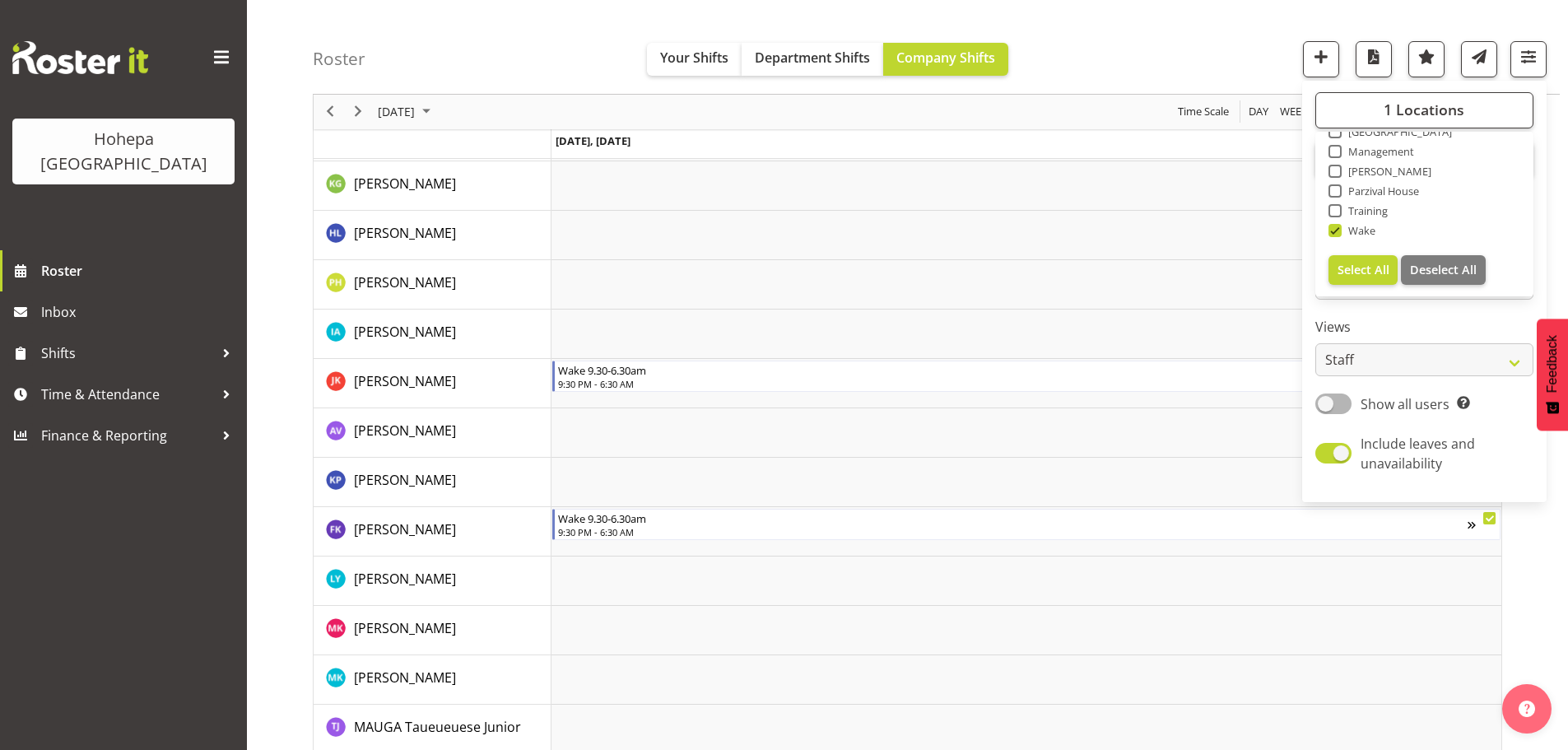
drag, startPoint x: 1334, startPoint y: 233, endPoint x: 1365, endPoint y: 185, distance: 57.1
click at [1334, 232] on span at bounding box center [1334, 230] width 13 height 13
click at [1334, 232] on input "Wake" at bounding box center [1334, 231] width 11 height 11
checkbox input "false"
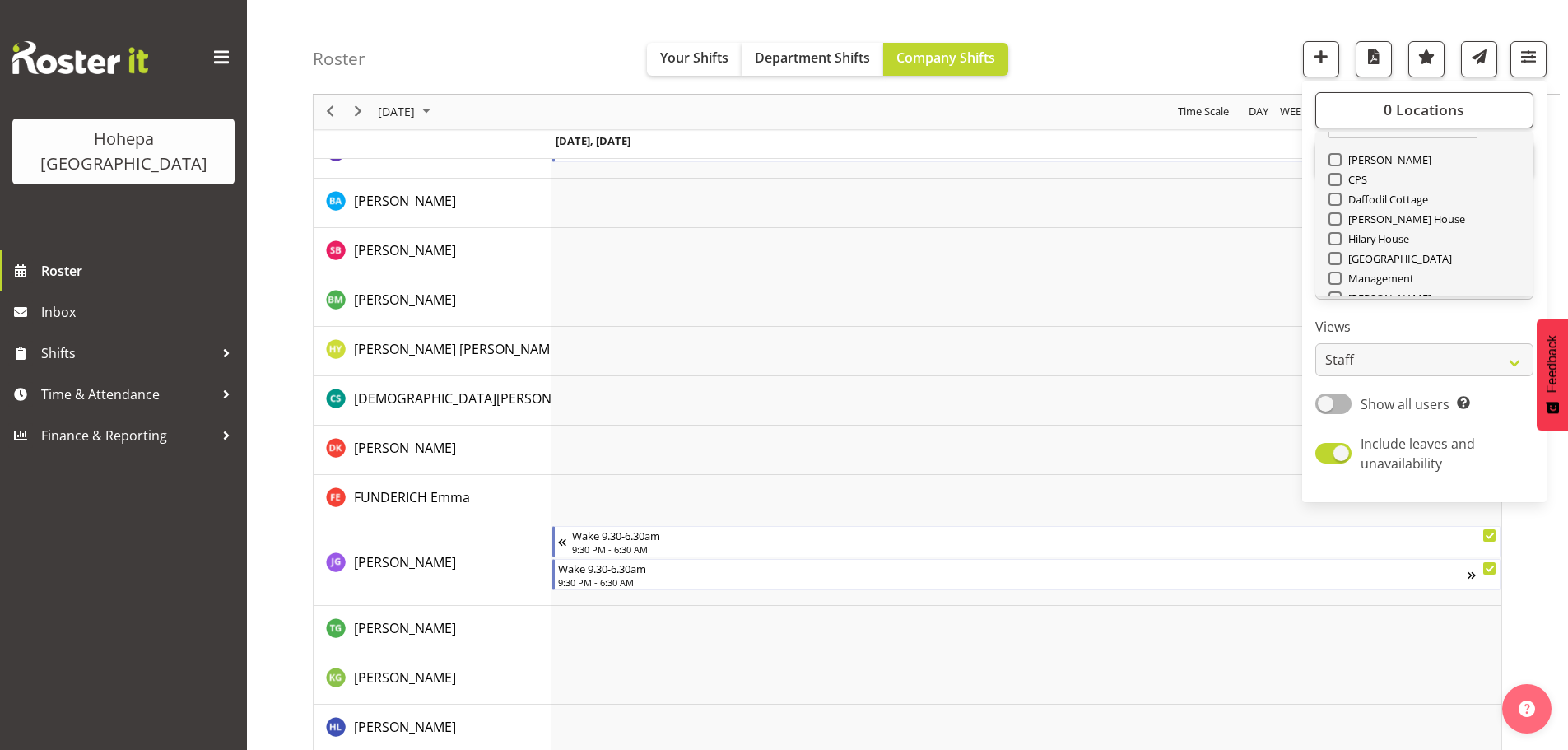
scroll to position [0, 0]
click at [1340, 191] on span at bounding box center [1334, 190] width 13 height 13
click at [1339, 191] on input "[PERSON_NAME]" at bounding box center [1334, 191] width 11 height 11
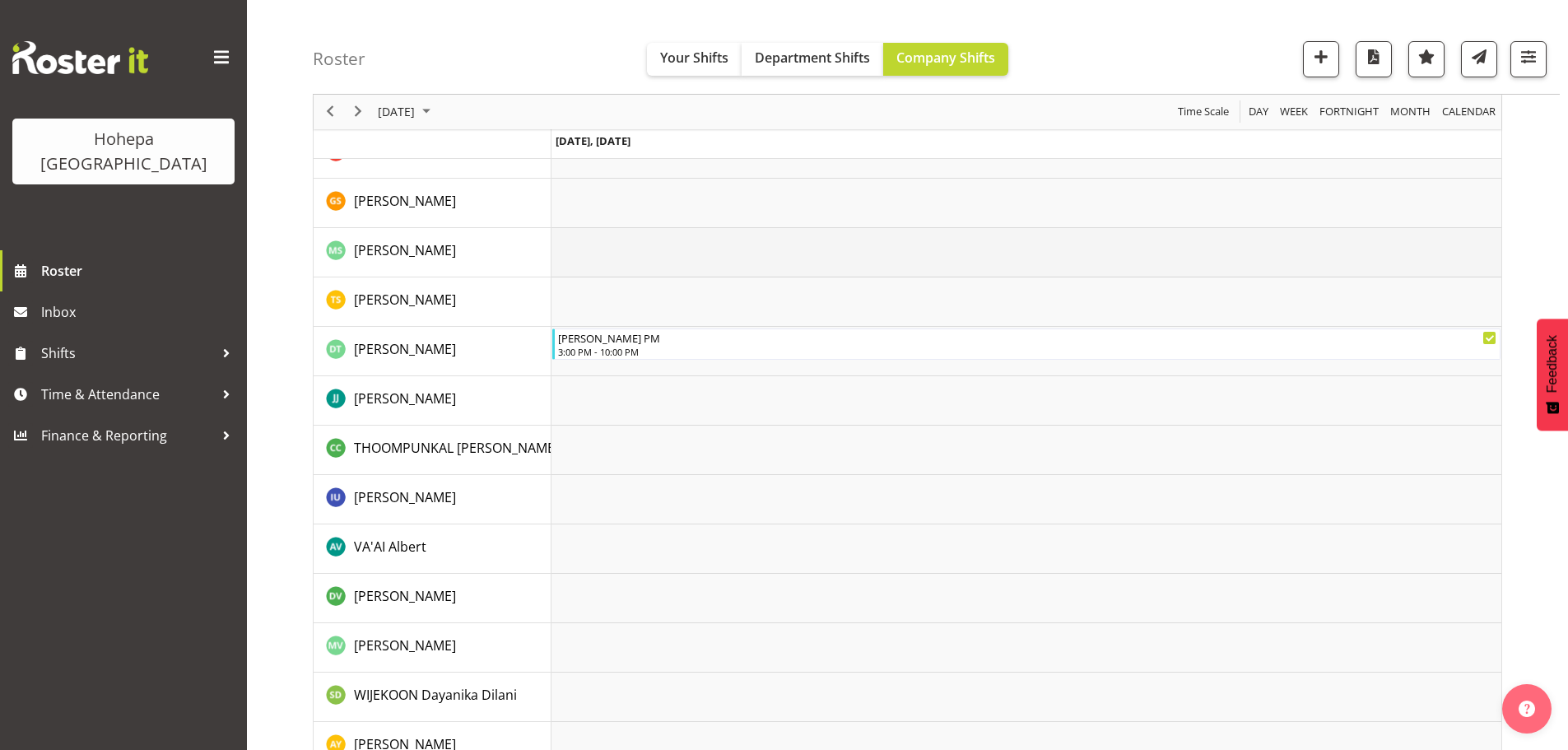
scroll to position [3131, 0]
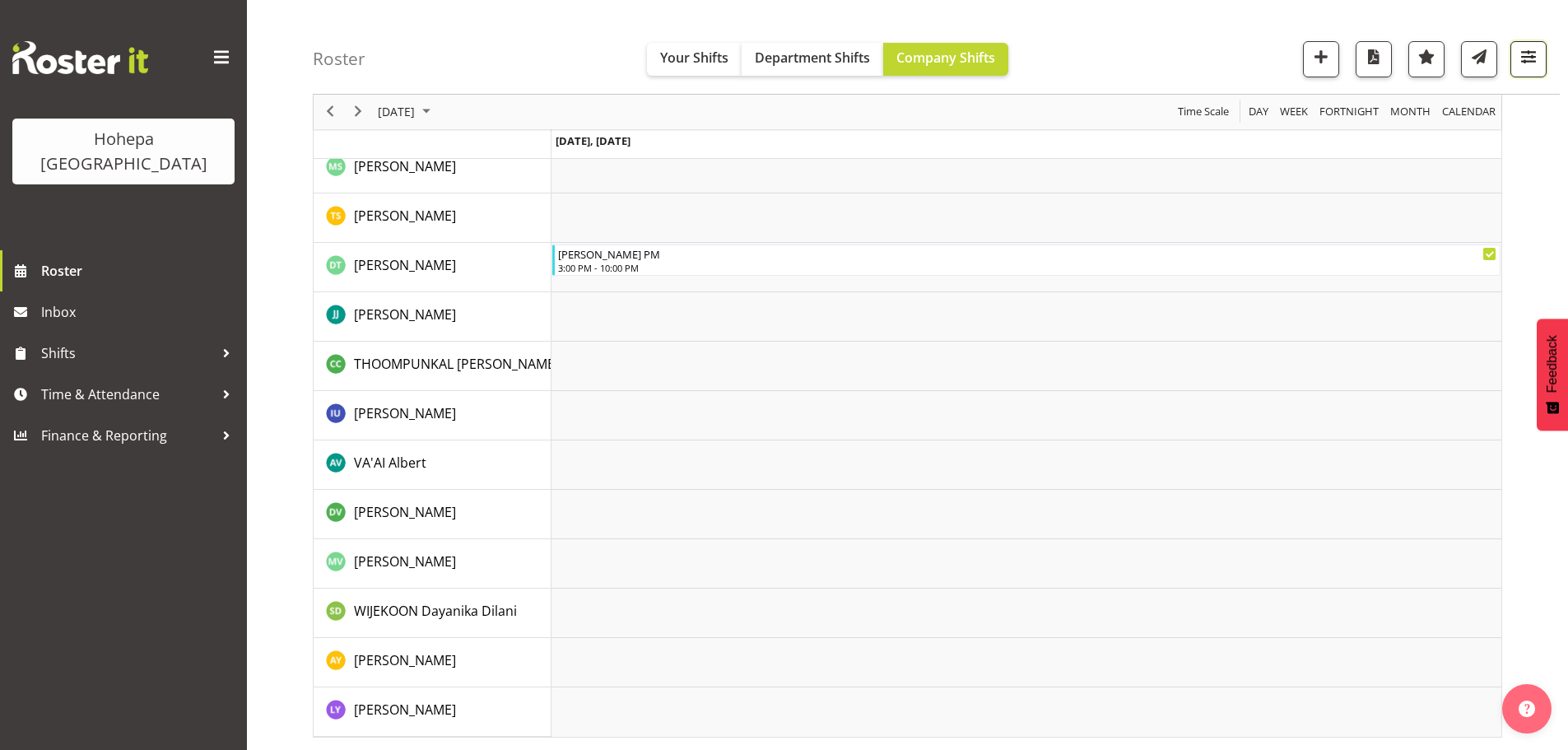
click at [1519, 67] on span "button" at bounding box center [1528, 56] width 21 height 21
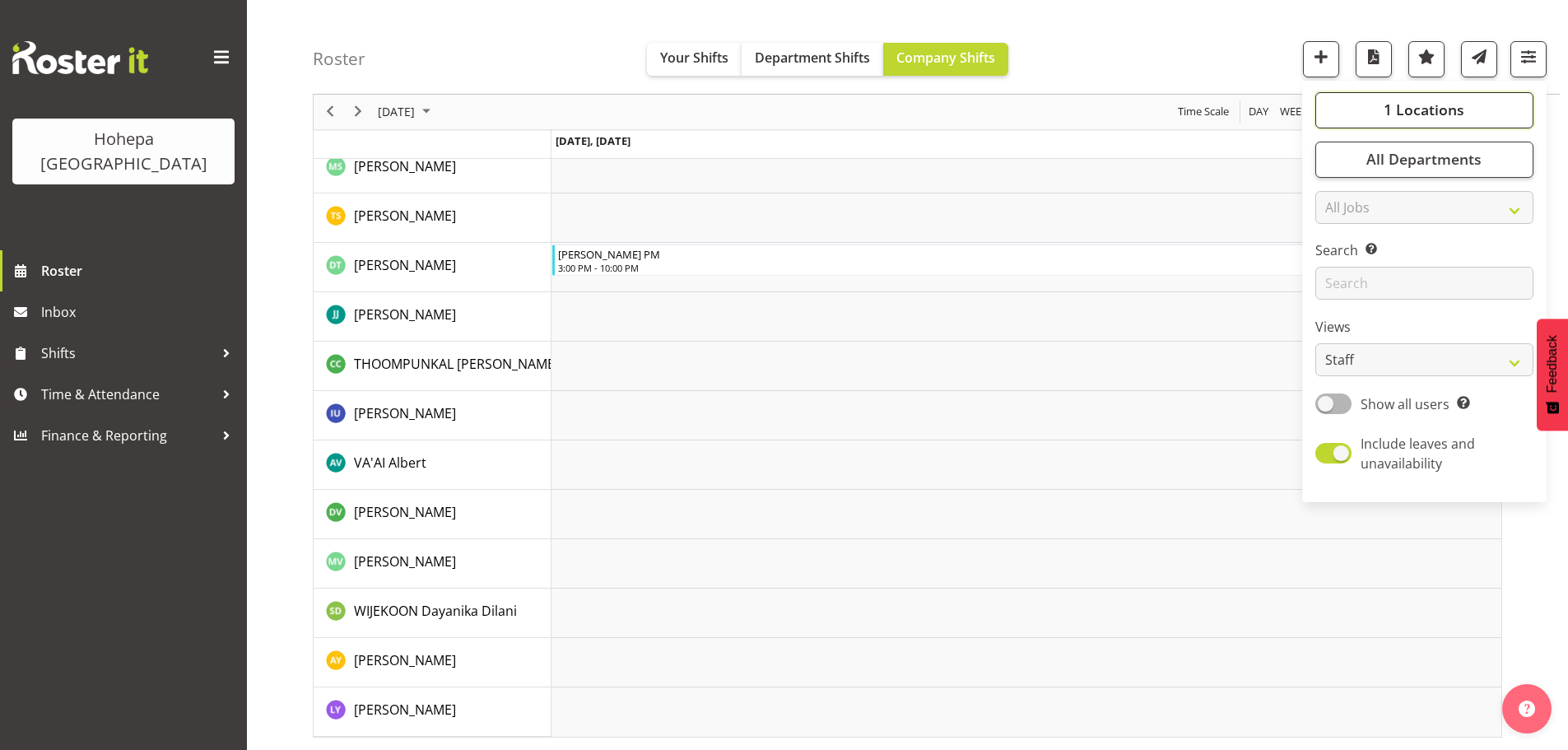
click at [1455, 109] on span "1 Locations" at bounding box center [1424, 110] width 81 height 19
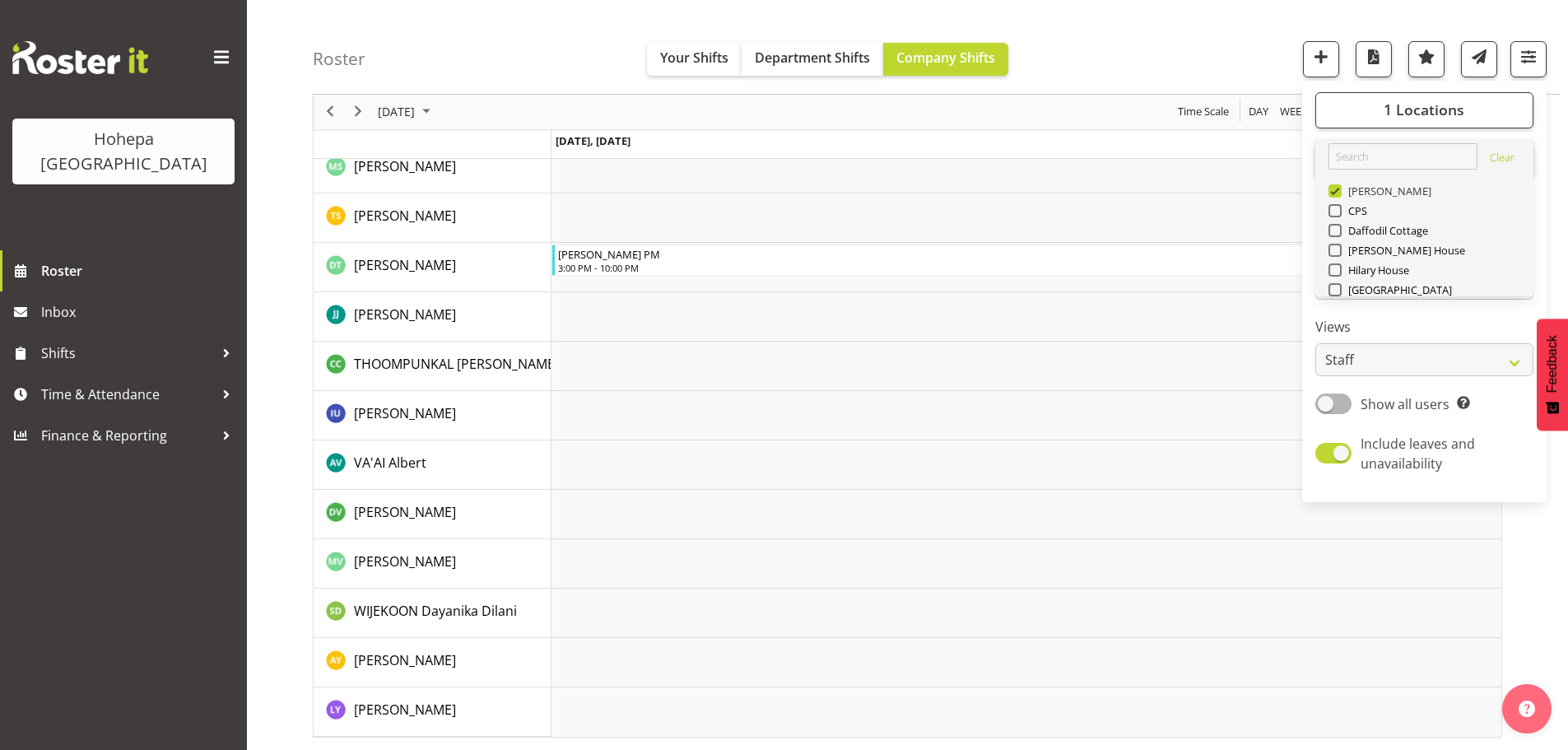
click at [1336, 195] on span at bounding box center [1334, 190] width 13 height 13
click at [1336, 195] on input "[PERSON_NAME]" at bounding box center [1334, 191] width 11 height 11
checkbox input "false"
click at [1337, 292] on span at bounding box center [1334, 289] width 13 height 13
click at [1337, 292] on input "[GEOGRAPHIC_DATA]" at bounding box center [1334, 290] width 11 height 11
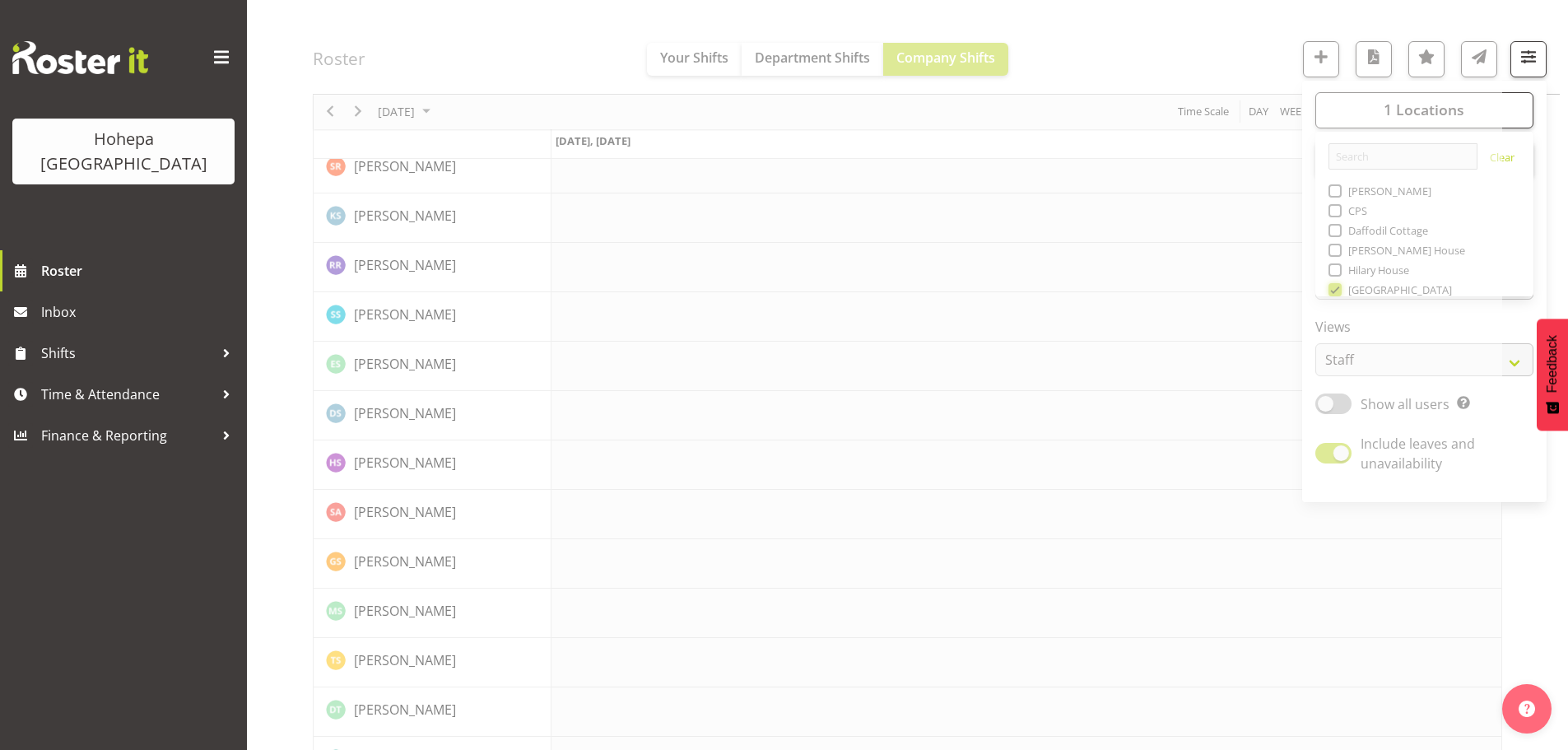
scroll to position [3131, 0]
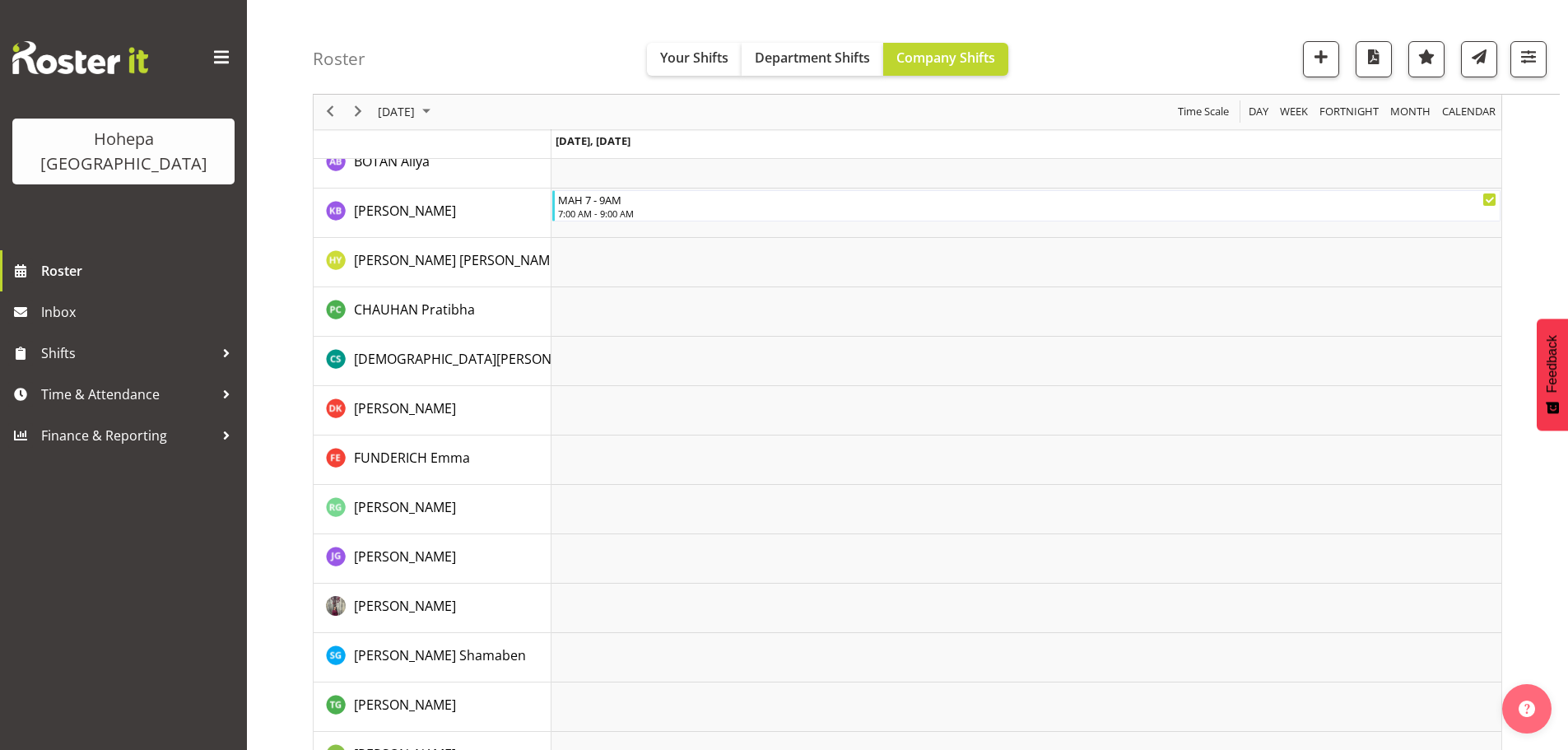
scroll to position [70, 0]
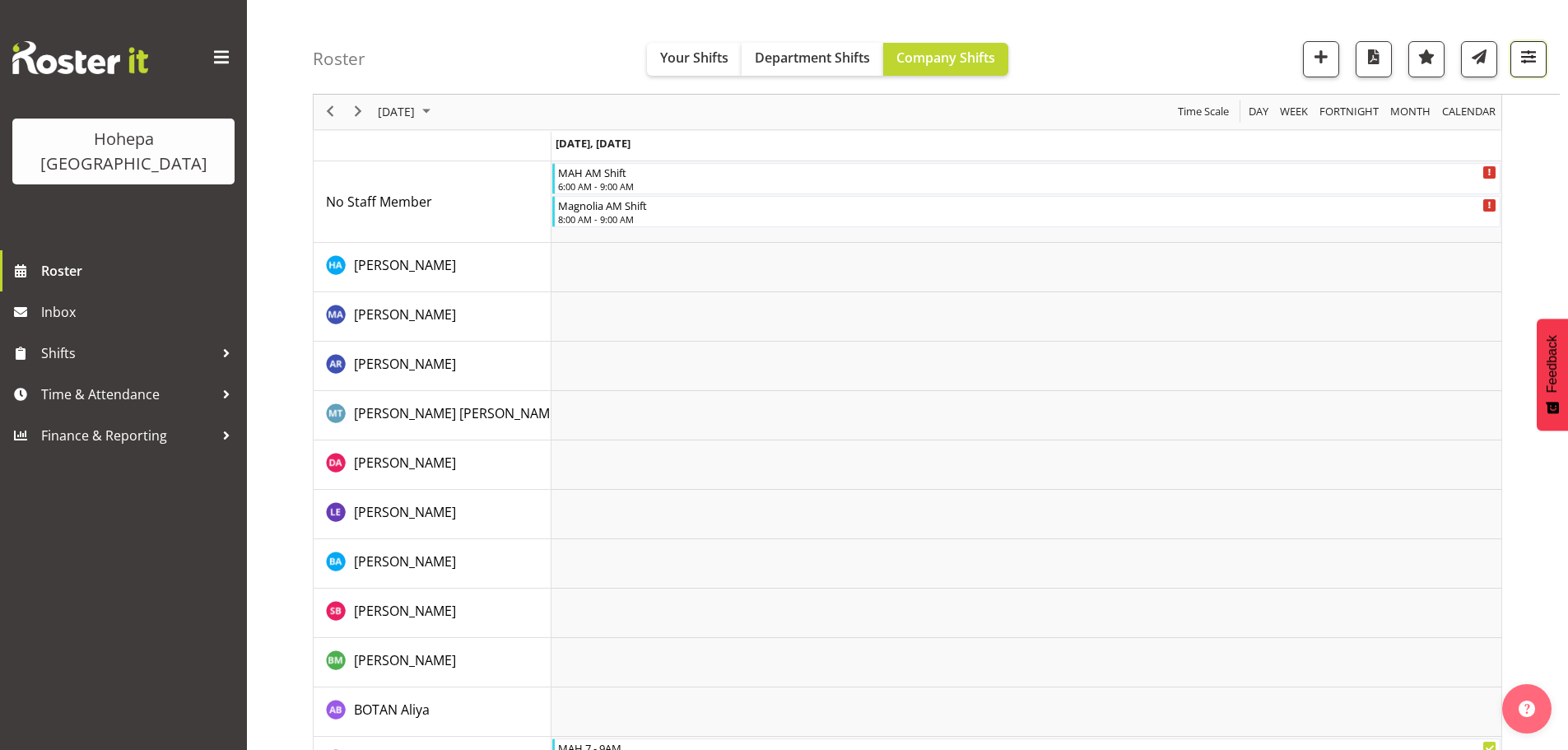
click at [1525, 57] on span "button" at bounding box center [1528, 56] width 21 height 21
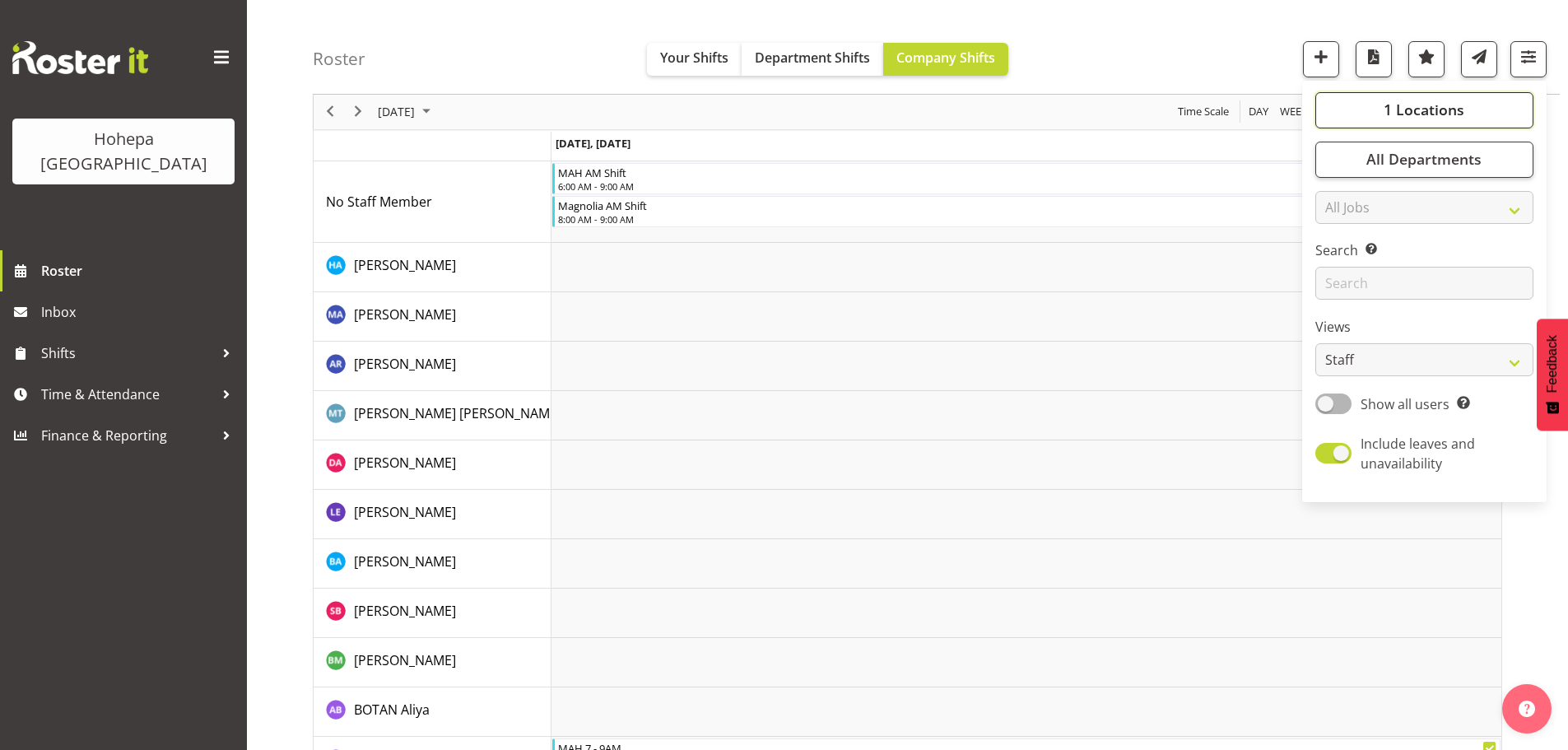
click at [1453, 113] on span "1 Locations" at bounding box center [1424, 110] width 81 height 19
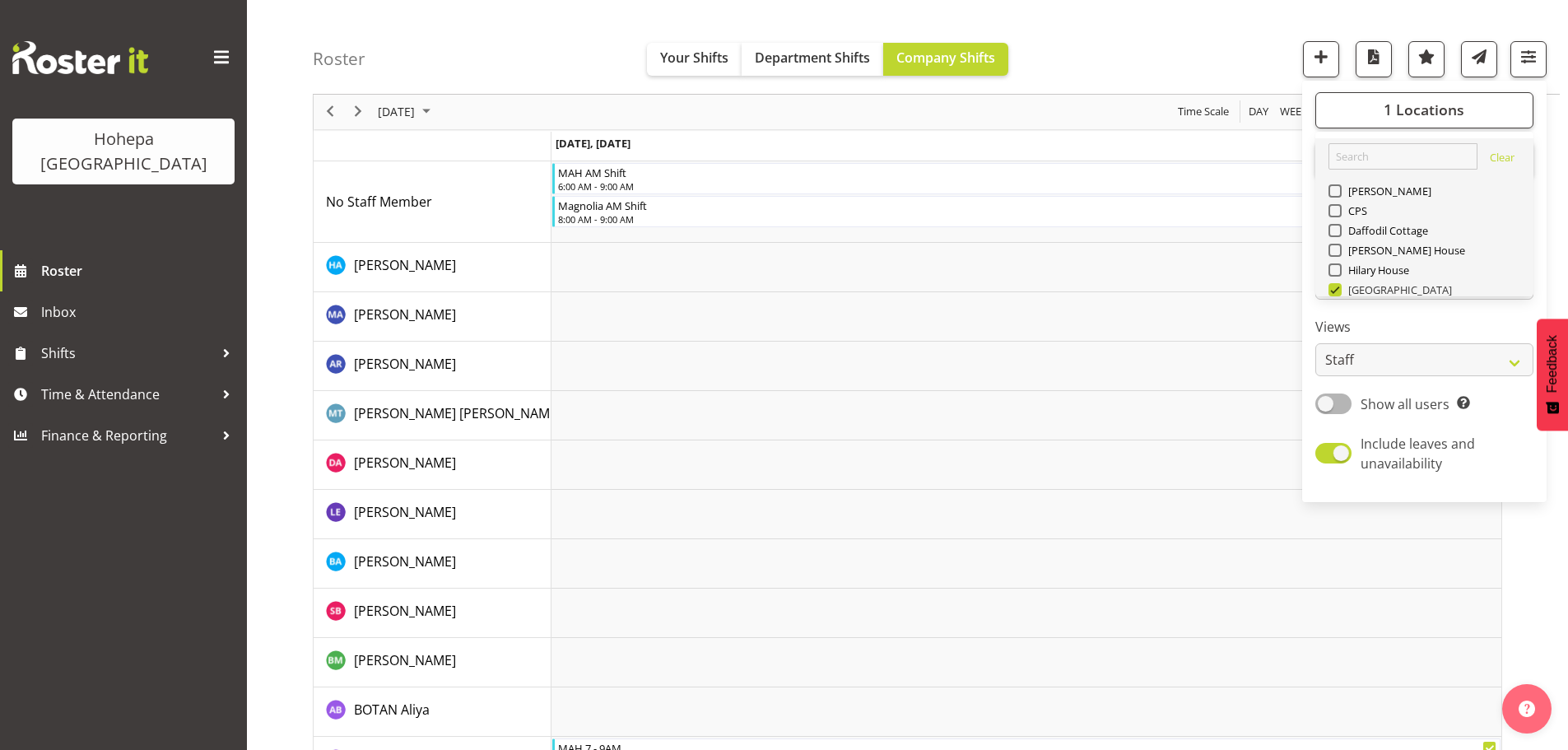
click at [1338, 290] on span at bounding box center [1334, 289] width 13 height 13
click at [1338, 290] on input "[GEOGRAPHIC_DATA]" at bounding box center [1334, 290] width 11 height 11
checkbox input "false"
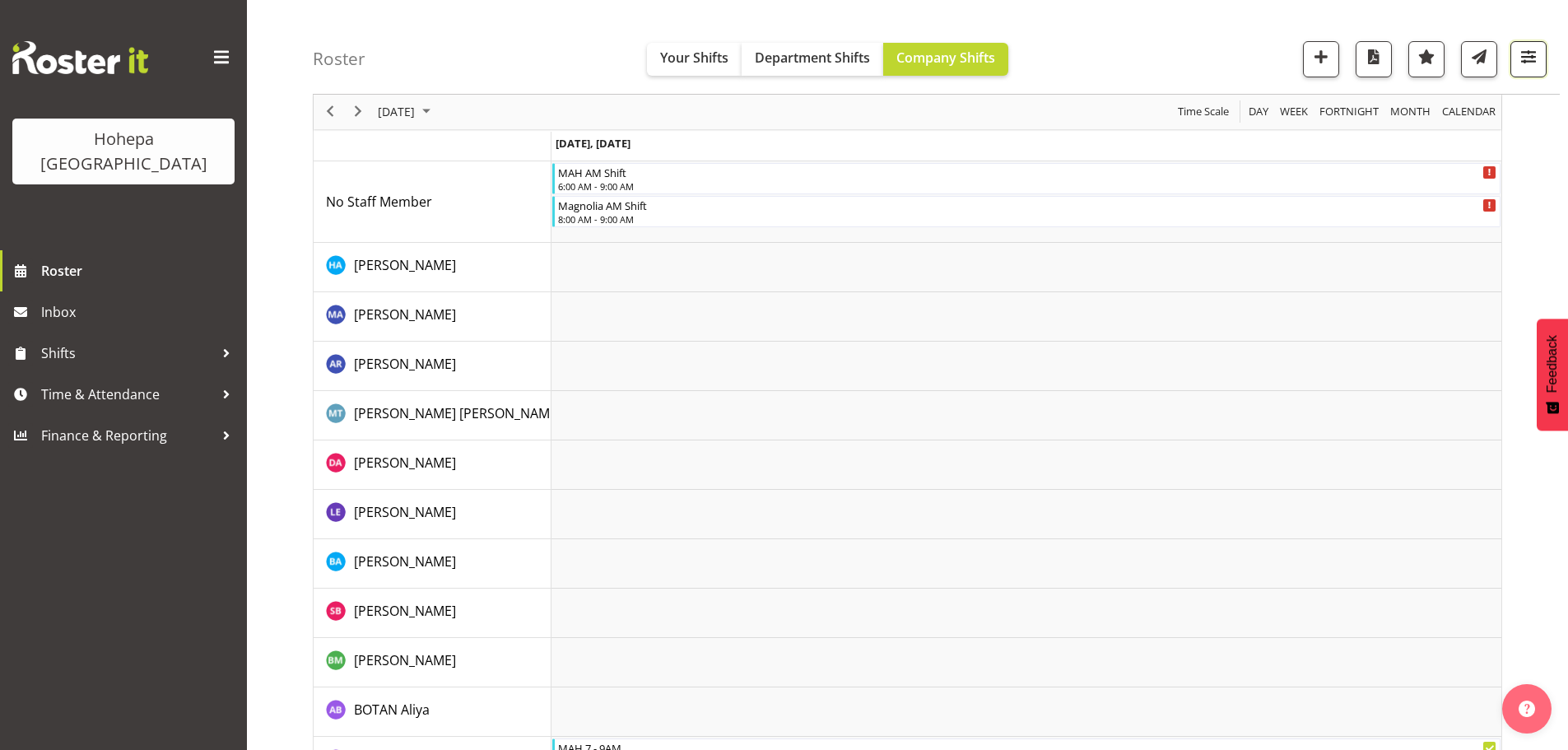
click at [1536, 57] on span "button" at bounding box center [1528, 56] width 21 height 21
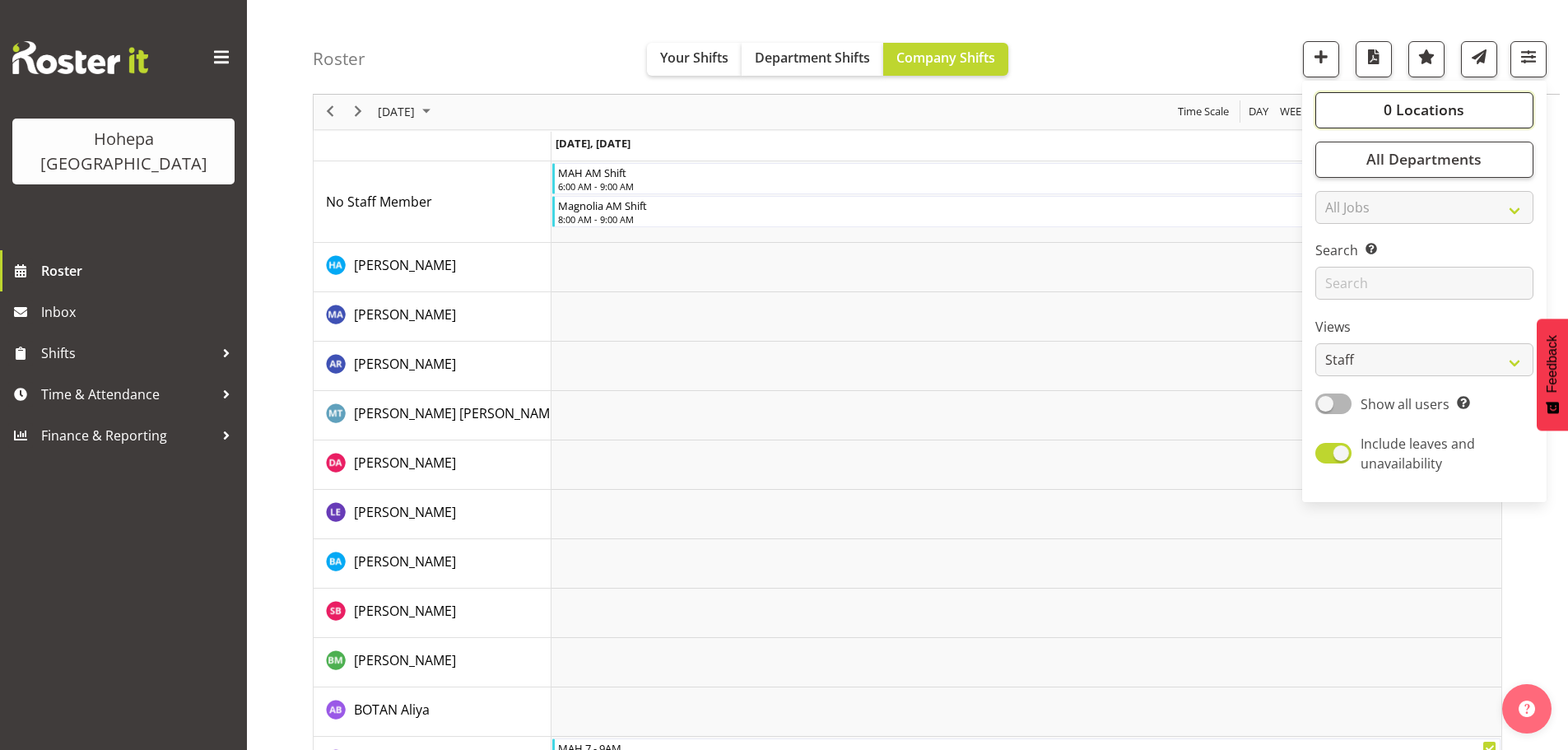
click at [1425, 116] on span "0 Locations" at bounding box center [1424, 110] width 81 height 19
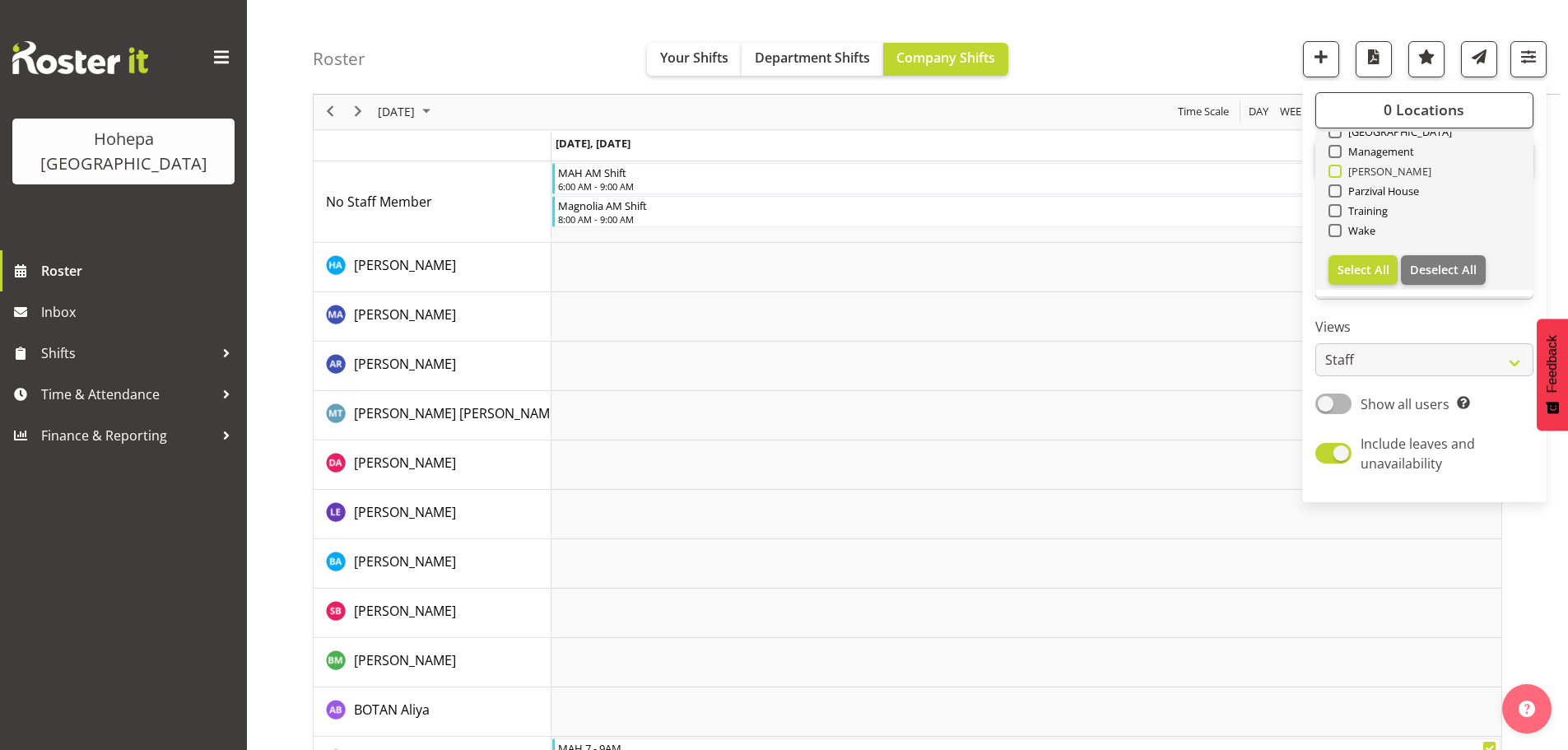
click at [1340, 171] on span at bounding box center [1334, 171] width 13 height 13
click at [1339, 171] on input "[PERSON_NAME]" at bounding box center [1334, 172] width 11 height 11
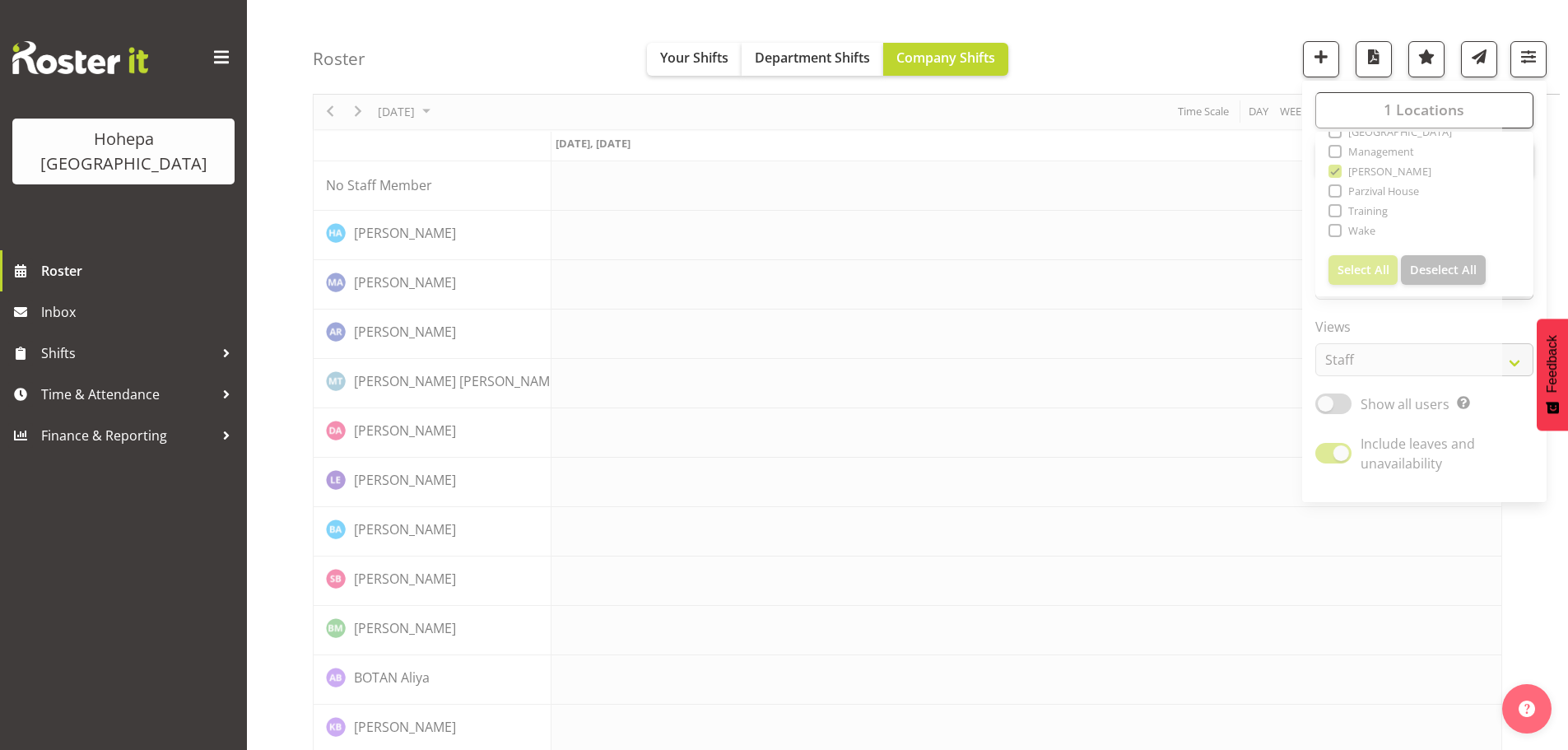
click at [1115, 44] on div "Roster Your Shifts Department Shifts Company Shifts 1 Locations [GEOGRAPHIC_DAT…" at bounding box center [936, 47] width 1247 height 94
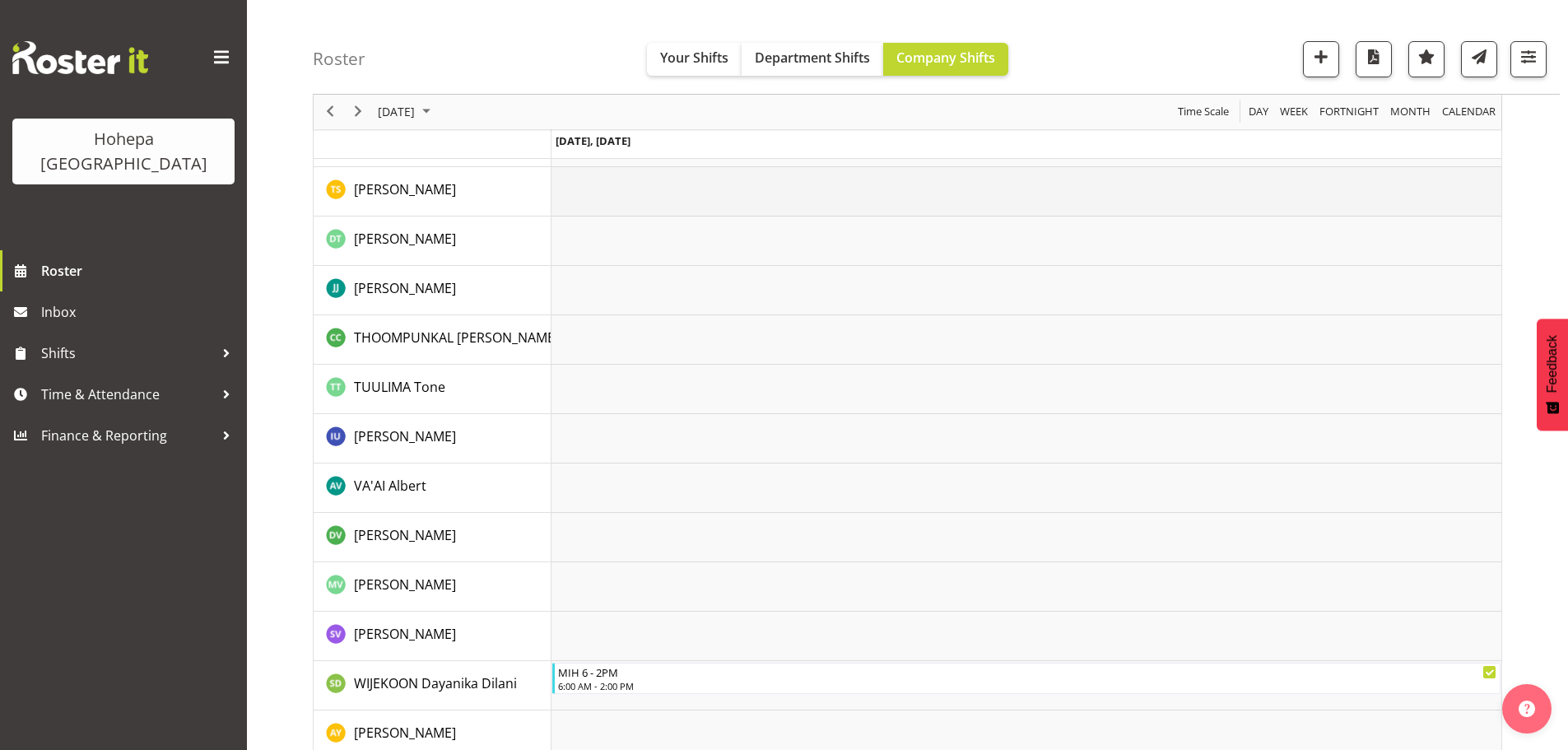
scroll to position [3412, 0]
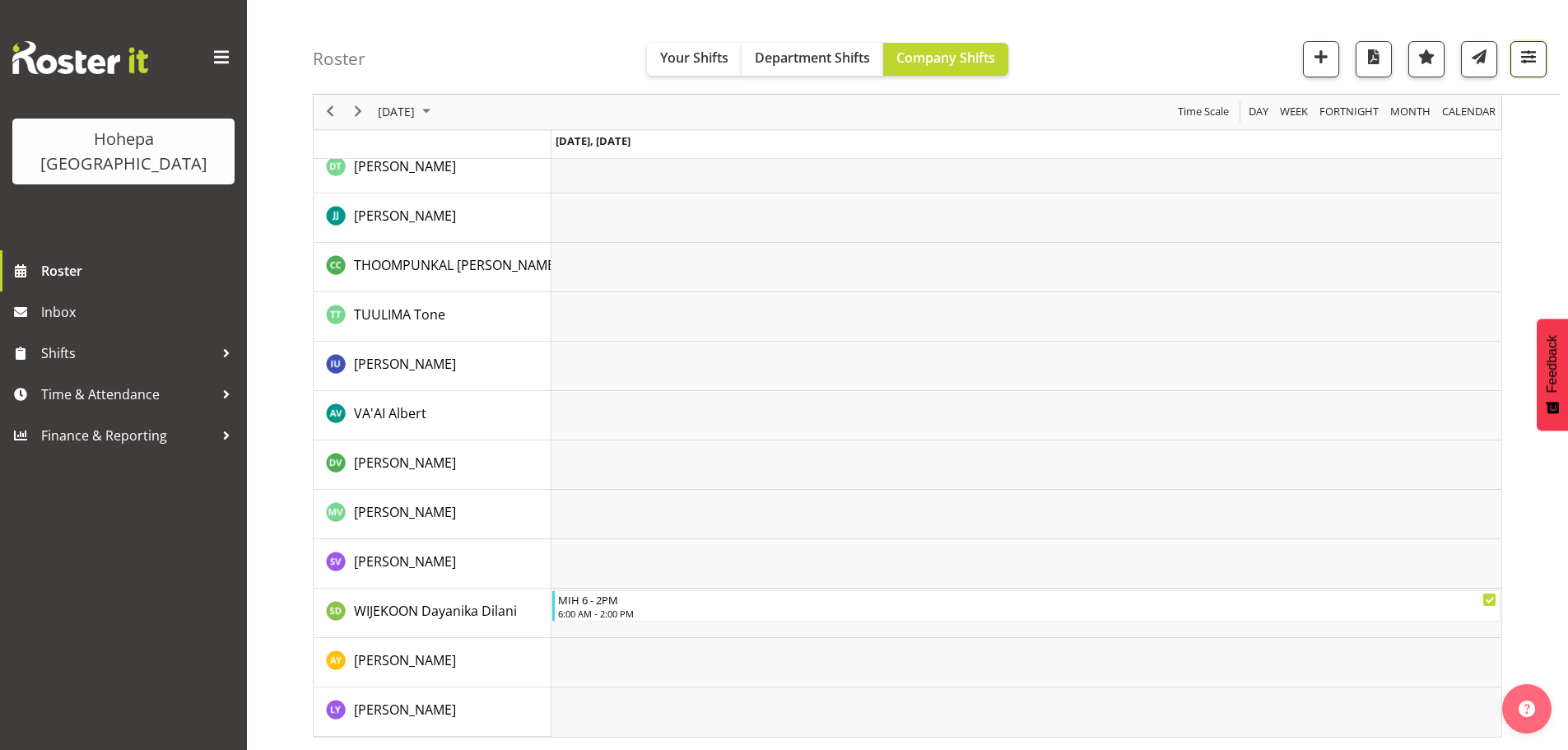
click at [1526, 53] on span "button" at bounding box center [1528, 56] width 21 height 21
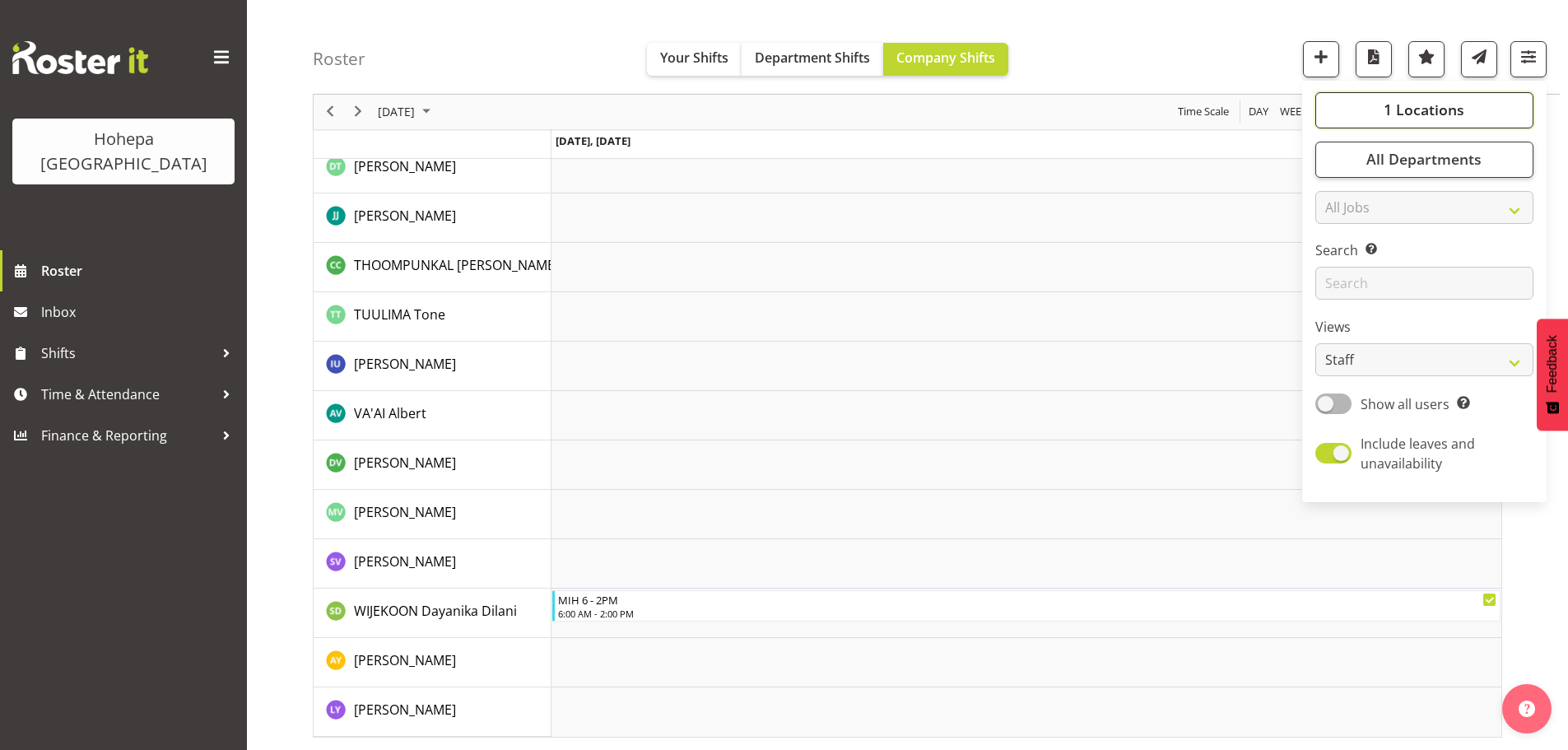
click at [1445, 100] on span "1 Locations" at bounding box center [1424, 110] width 81 height 19
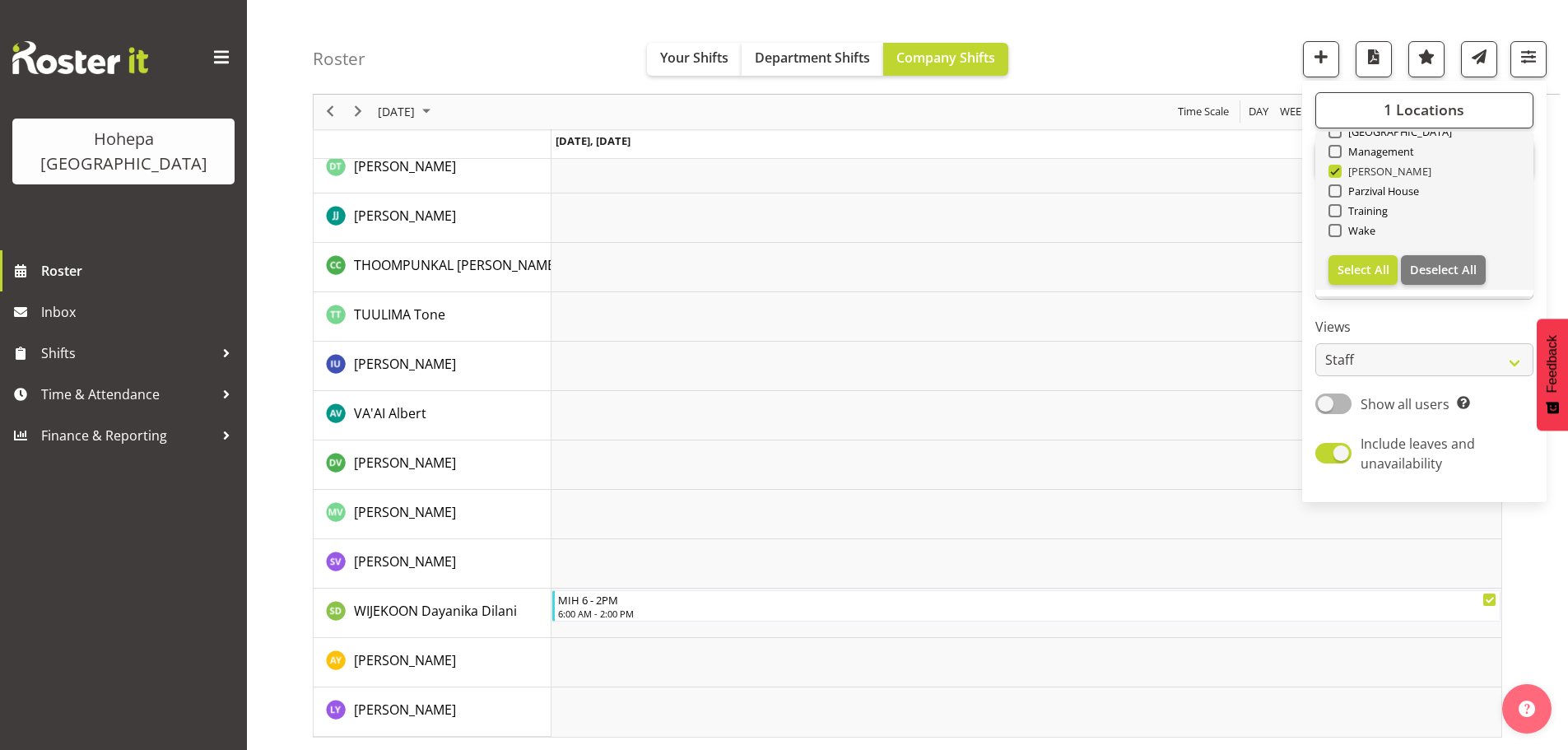
click at [1340, 169] on span at bounding box center [1334, 171] width 13 height 13
click at [1339, 169] on input "[PERSON_NAME]" at bounding box center [1334, 172] width 11 height 11
checkbox input "false"
click at [1340, 189] on span at bounding box center [1334, 190] width 13 height 13
click at [1339, 189] on input "Parzival House" at bounding box center [1334, 191] width 11 height 11
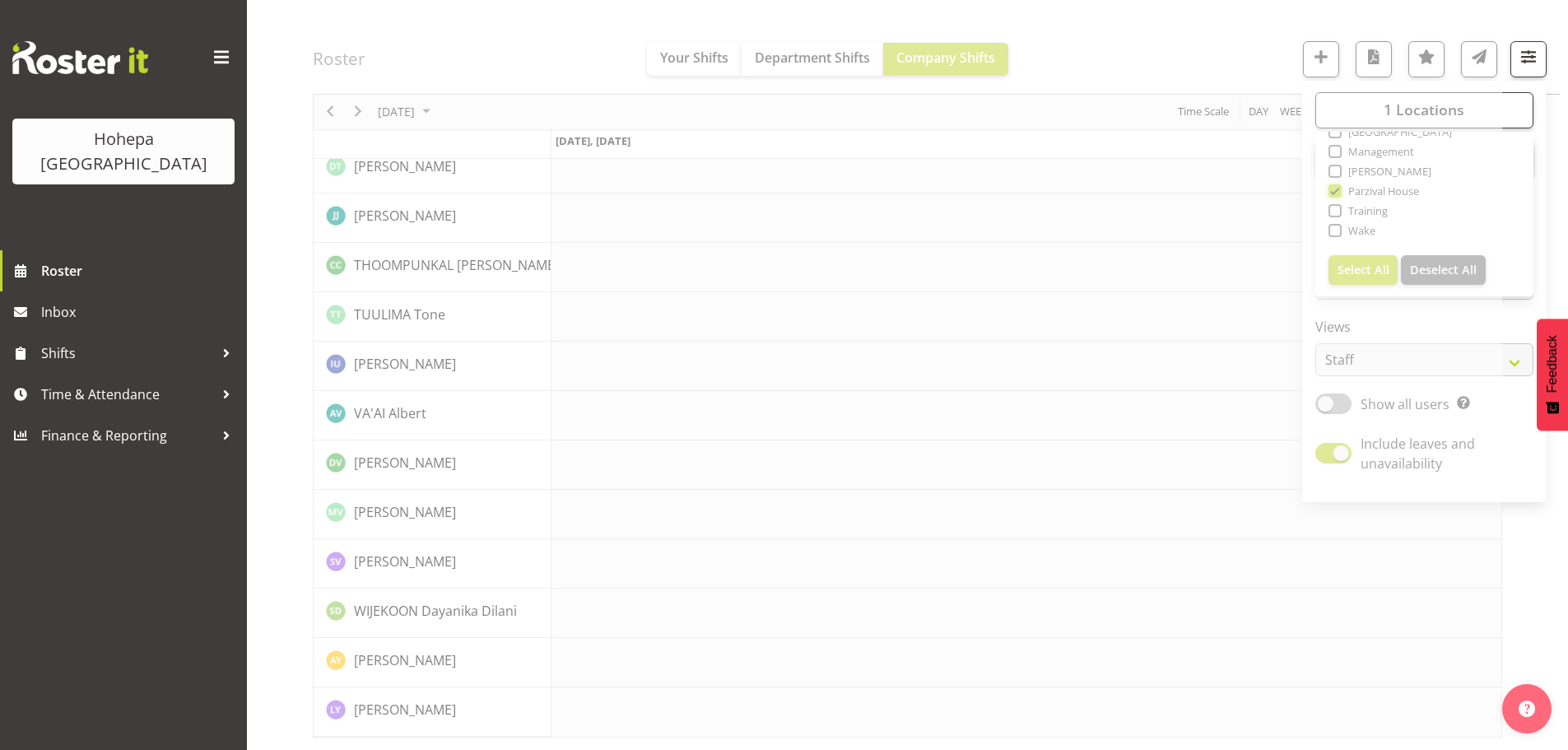
scroll to position [3248, 0]
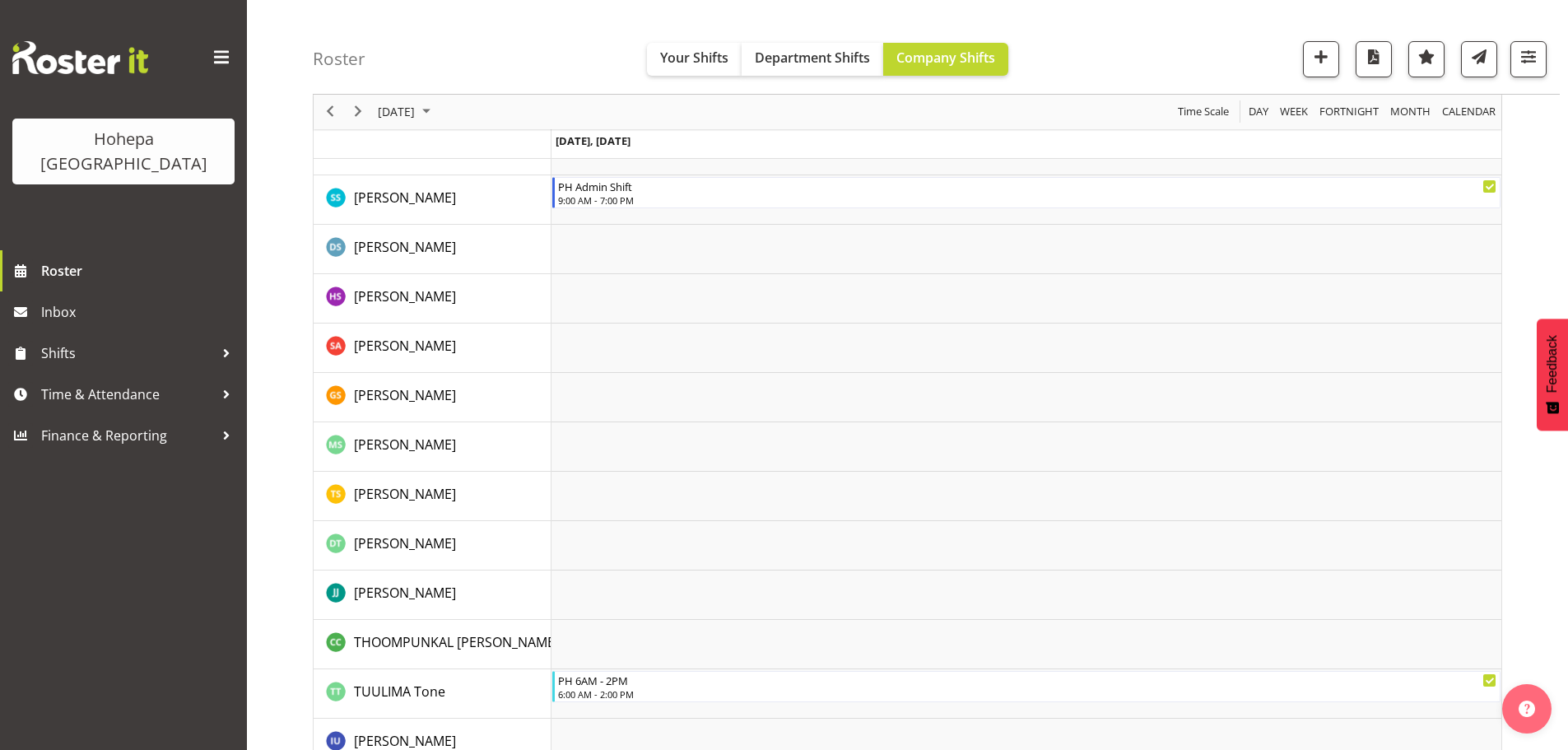
scroll to position [2705, 0]
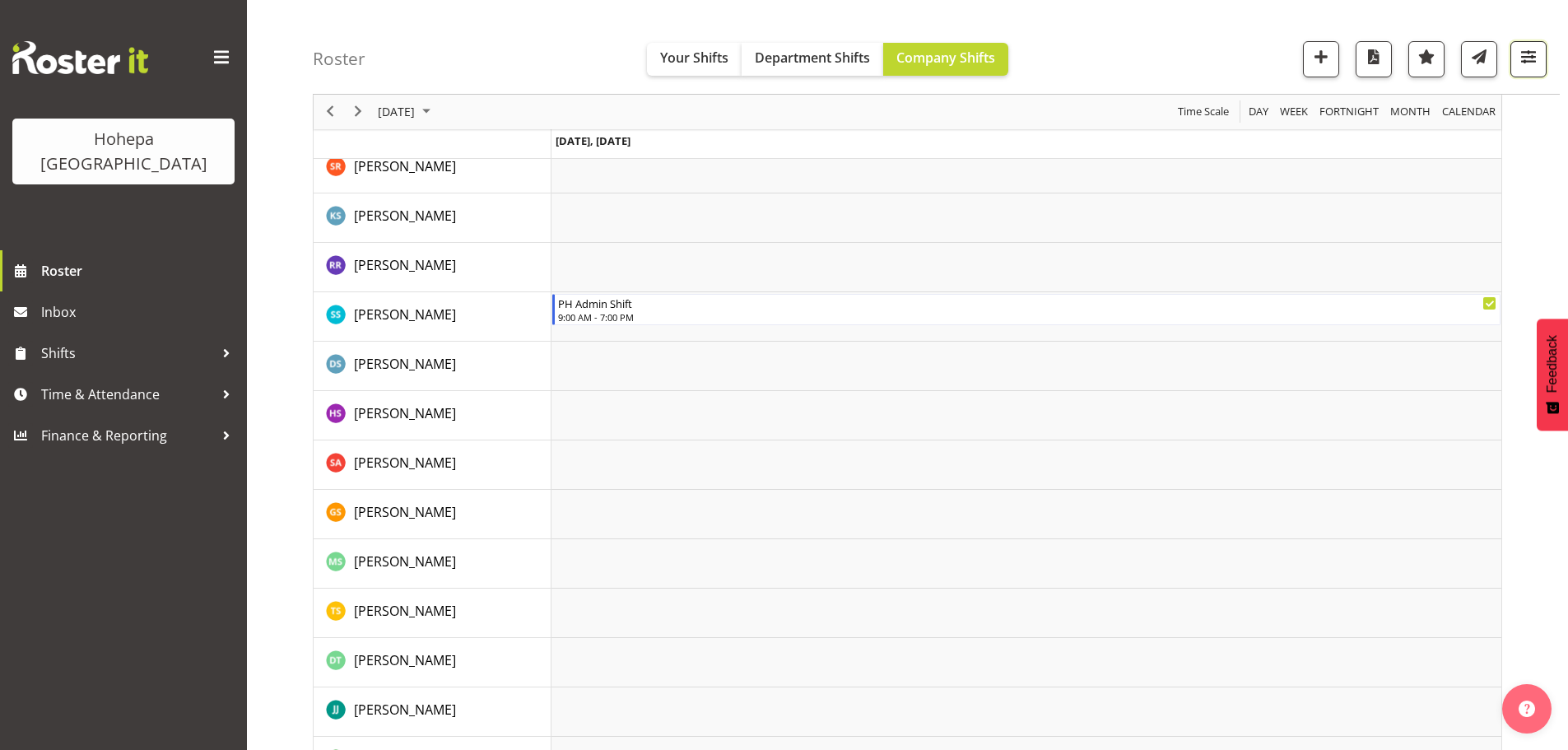
click at [1527, 63] on span "button" at bounding box center [1528, 56] width 21 height 21
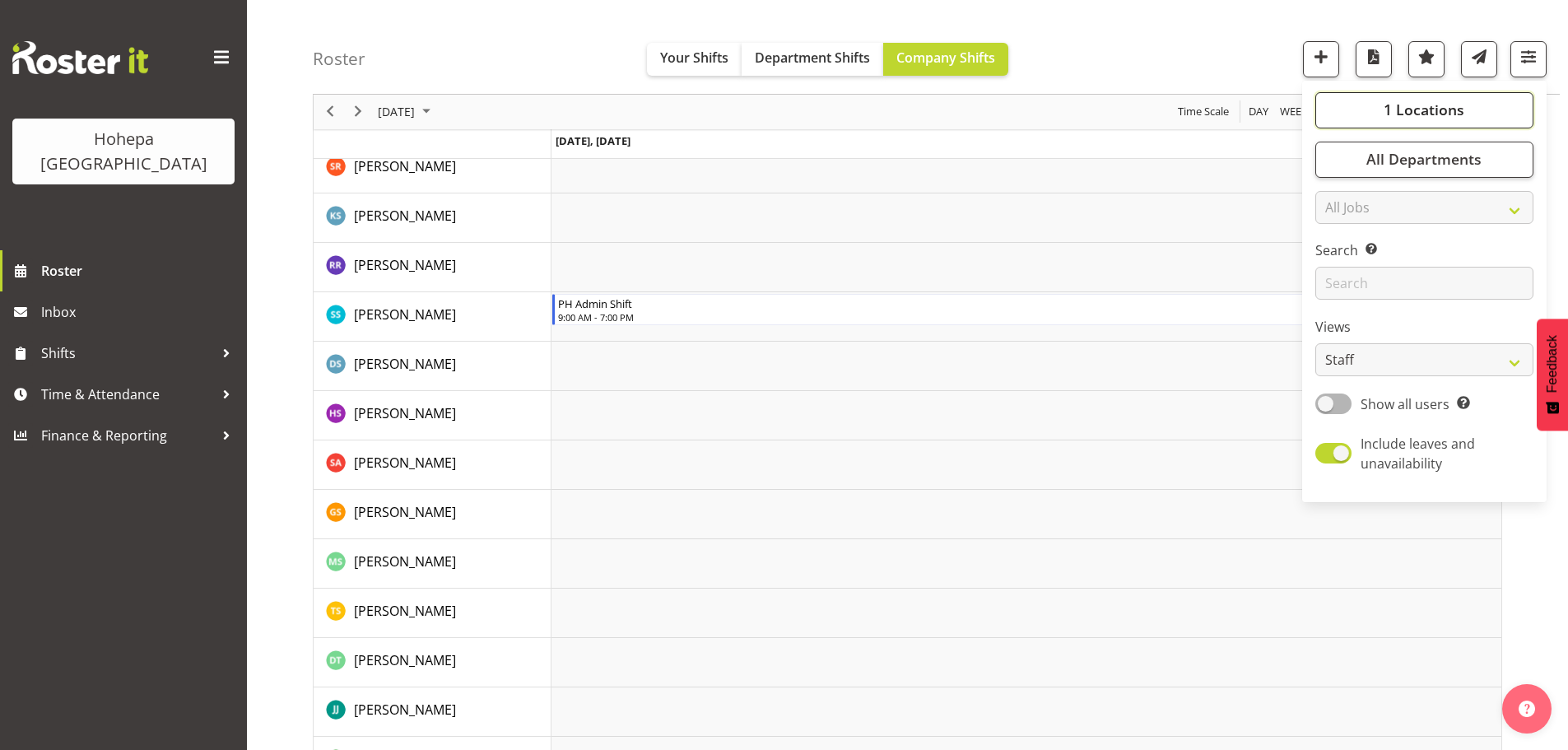
click at [1368, 111] on button "1 Locations" at bounding box center [1423, 110] width 218 height 36
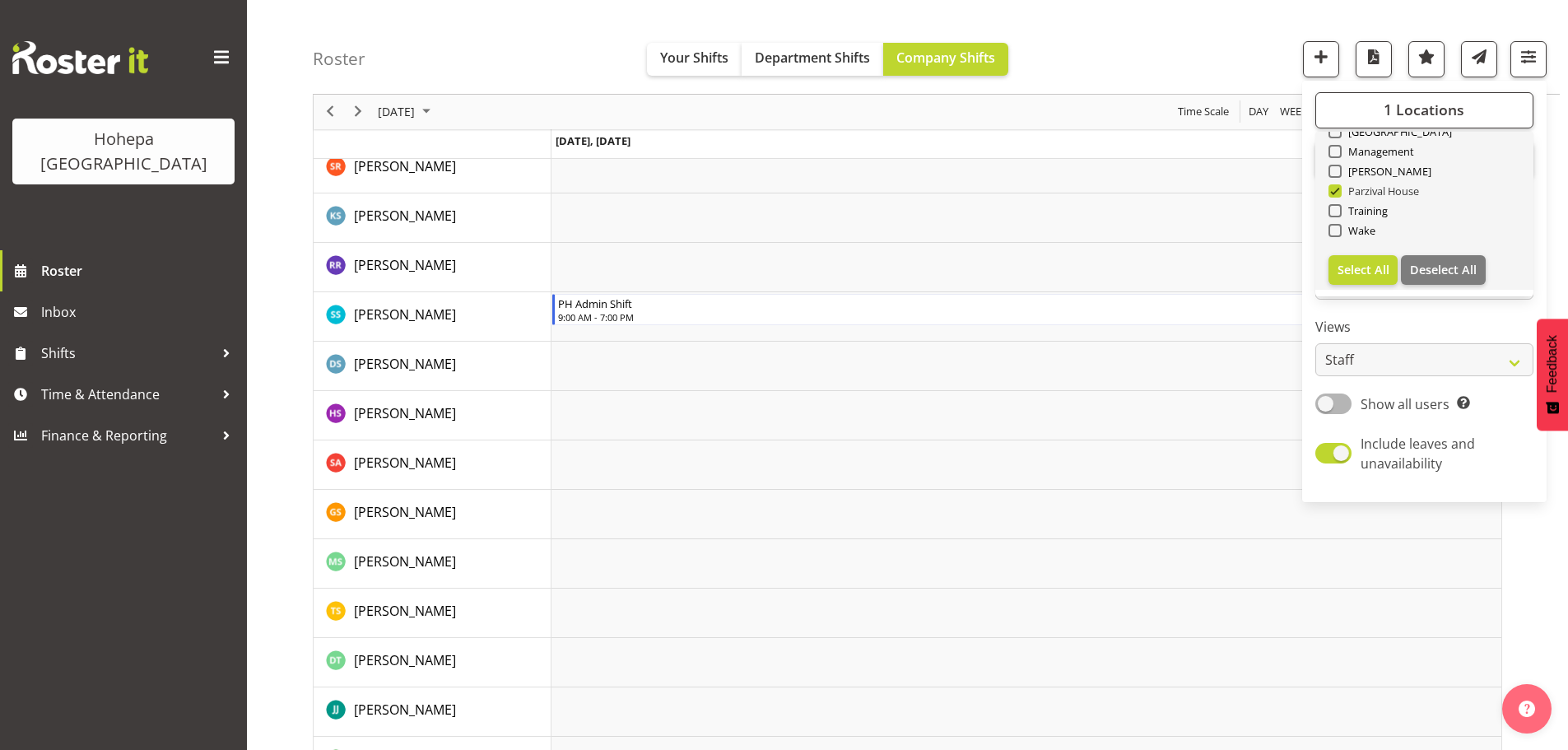
click at [1337, 191] on span at bounding box center [1334, 190] width 13 height 13
click at [1337, 191] on input "Parzival House" at bounding box center [1334, 191] width 11 height 11
checkbox input "false"
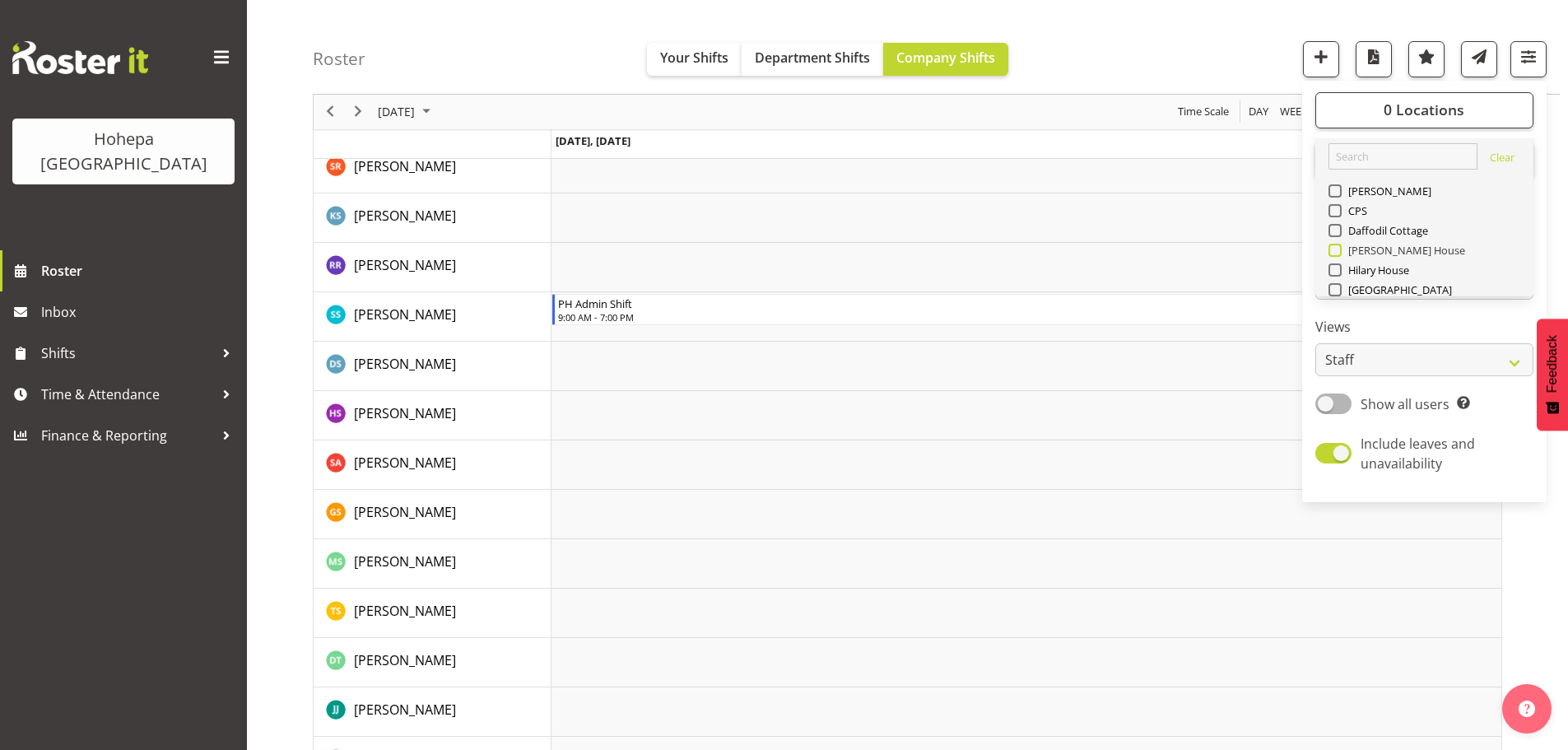
click at [1338, 250] on span at bounding box center [1334, 249] width 13 height 13
click at [1338, 250] on input "[PERSON_NAME] House" at bounding box center [1334, 250] width 11 height 11
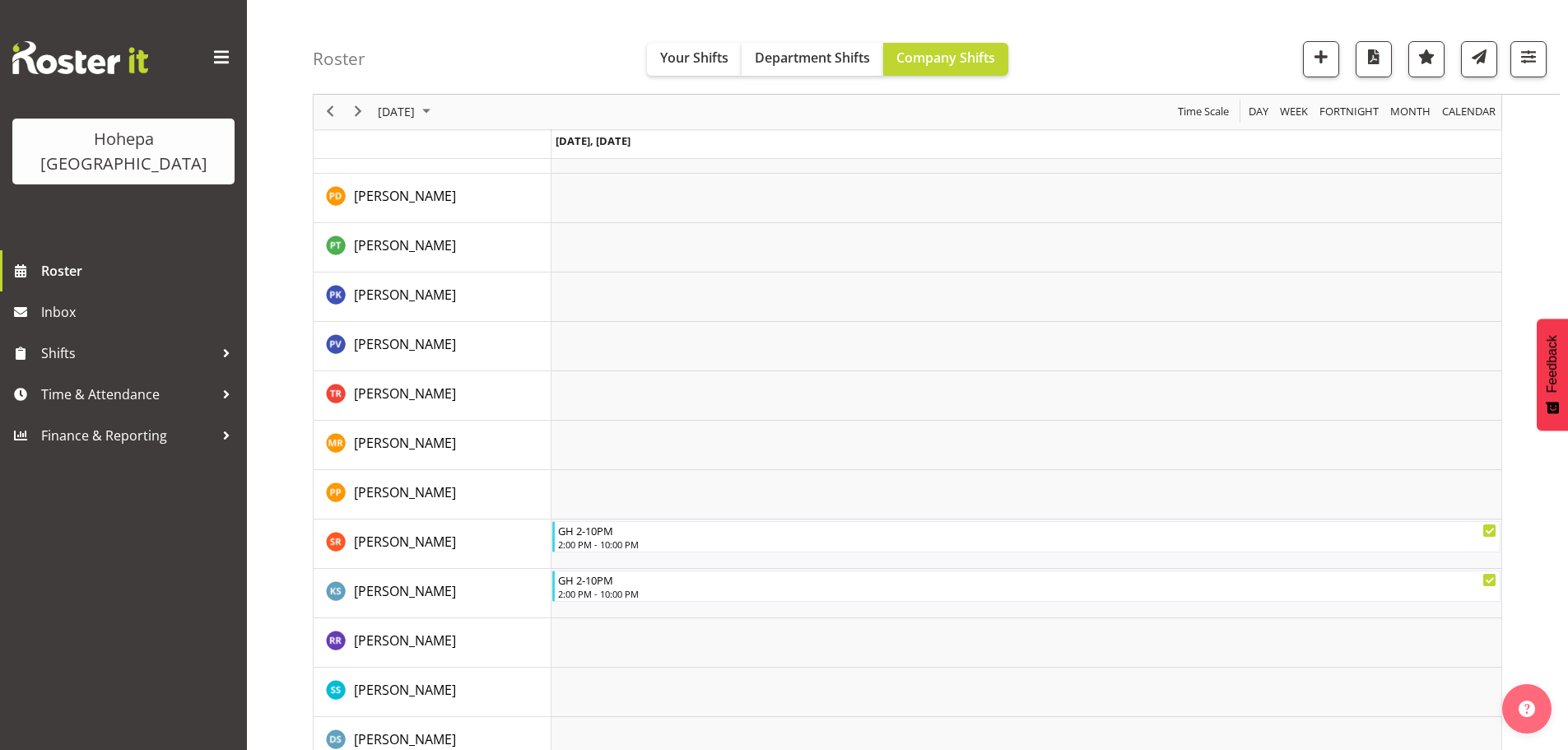
scroll to position [2716, 0]
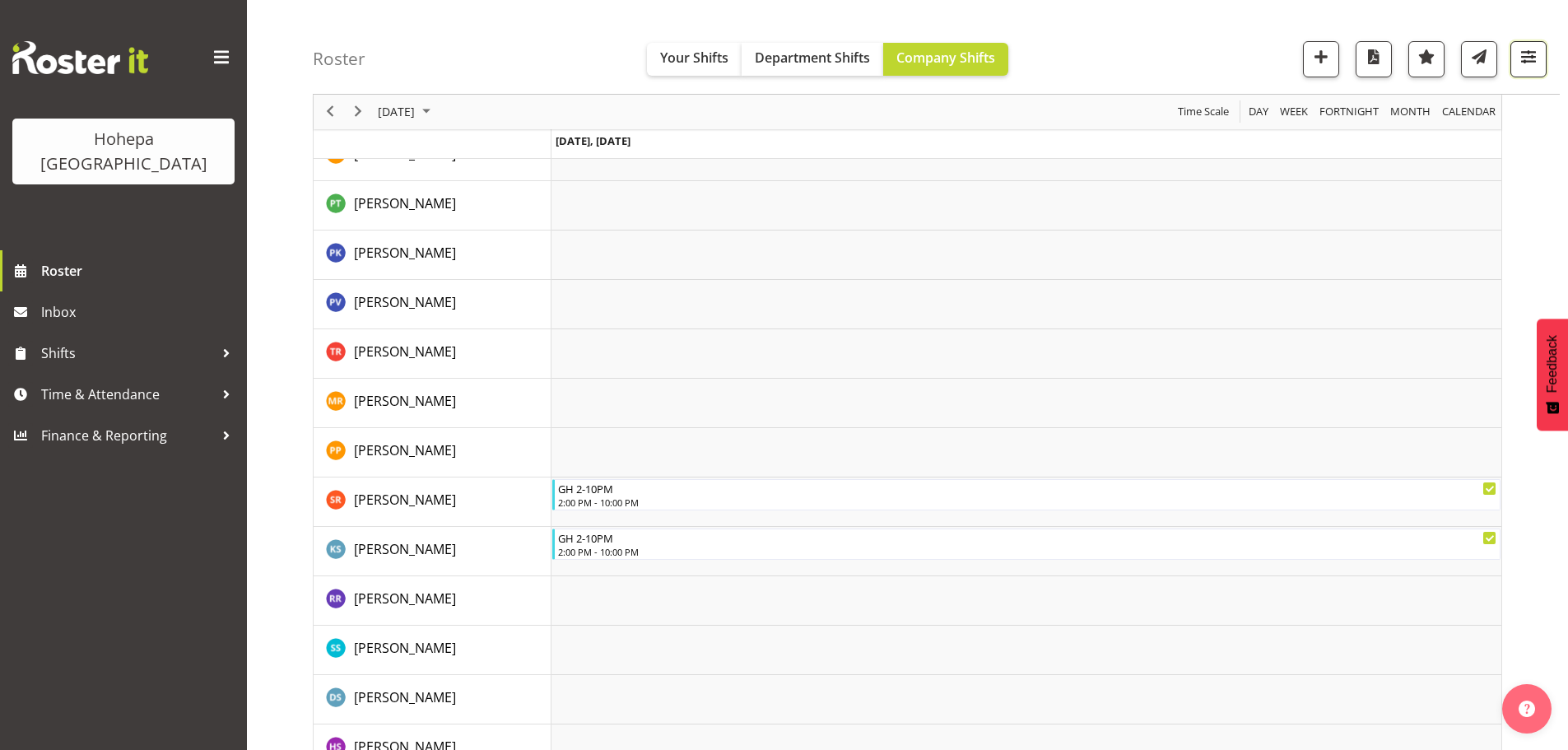
click at [1527, 56] on span "button" at bounding box center [1528, 56] width 21 height 21
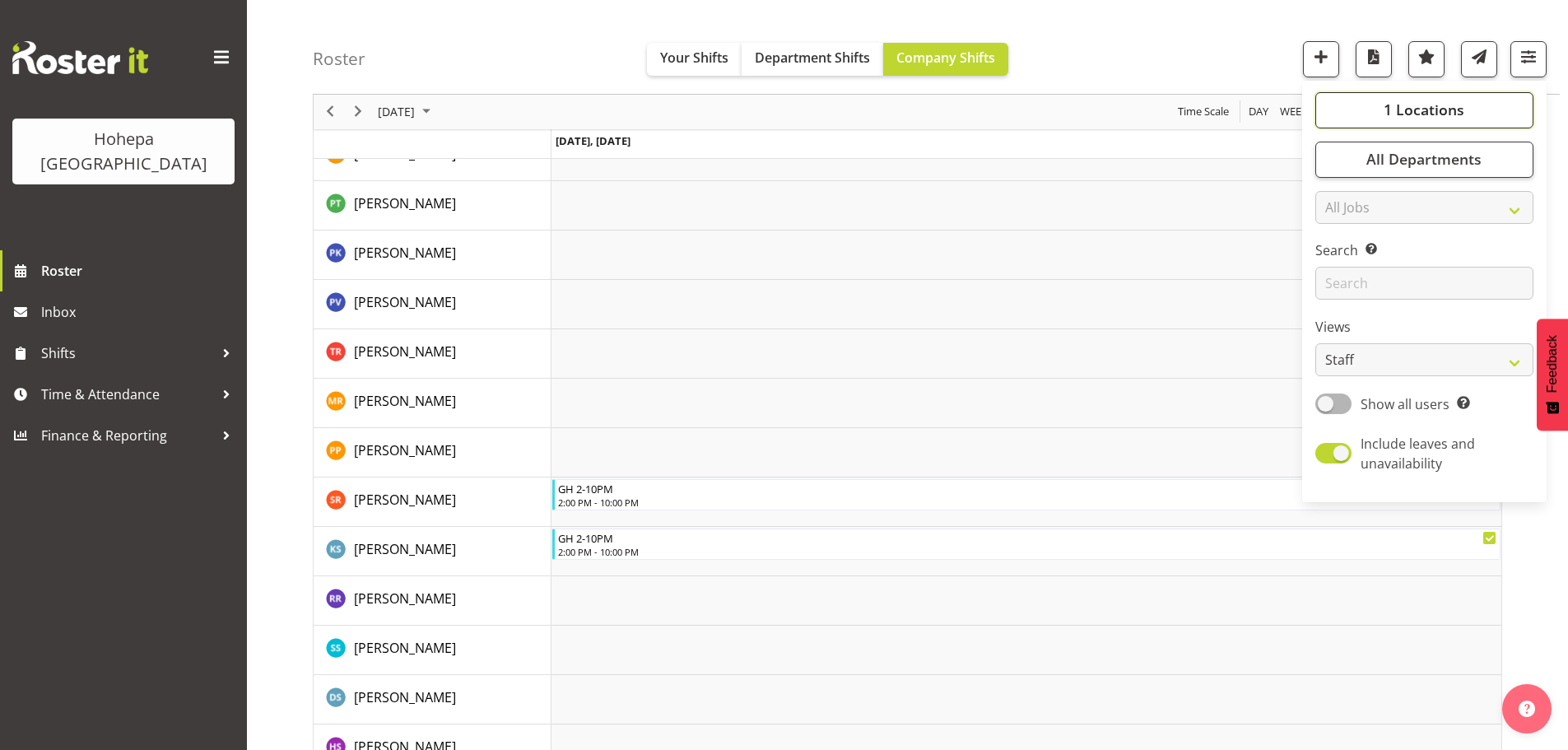
click at [1361, 111] on button "1 Locations" at bounding box center [1423, 110] width 218 height 36
drag, startPoint x: 1332, startPoint y: 252, endPoint x: 1334, endPoint y: 242, distance: 10.2
click at [1332, 251] on span at bounding box center [1334, 249] width 13 height 13
click at [1332, 251] on input "[PERSON_NAME] House" at bounding box center [1334, 250] width 11 height 11
checkbox input "false"
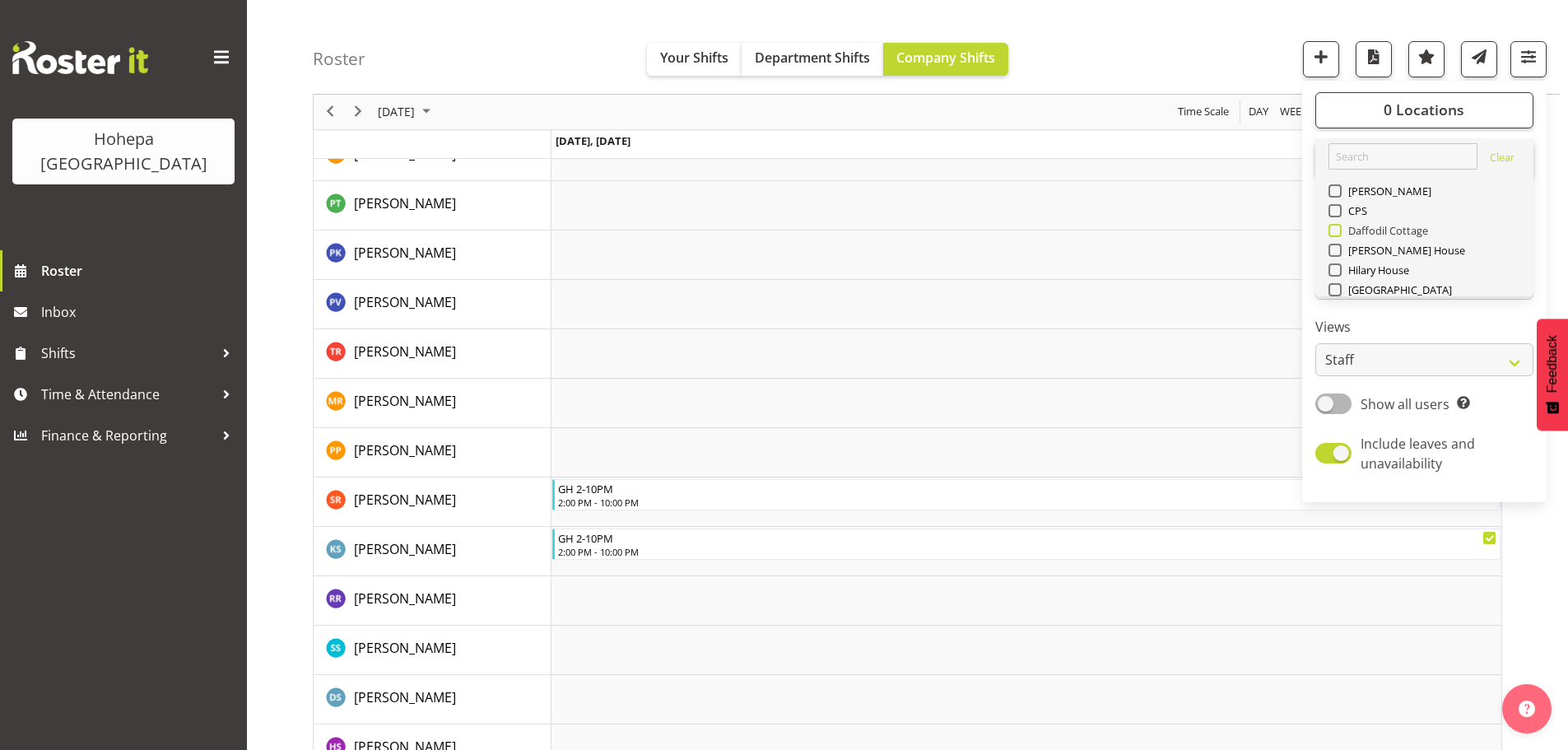
click at [1338, 232] on span at bounding box center [1334, 230] width 13 height 13
click at [1338, 232] on input "Daffodil Cottage" at bounding box center [1334, 231] width 11 height 11
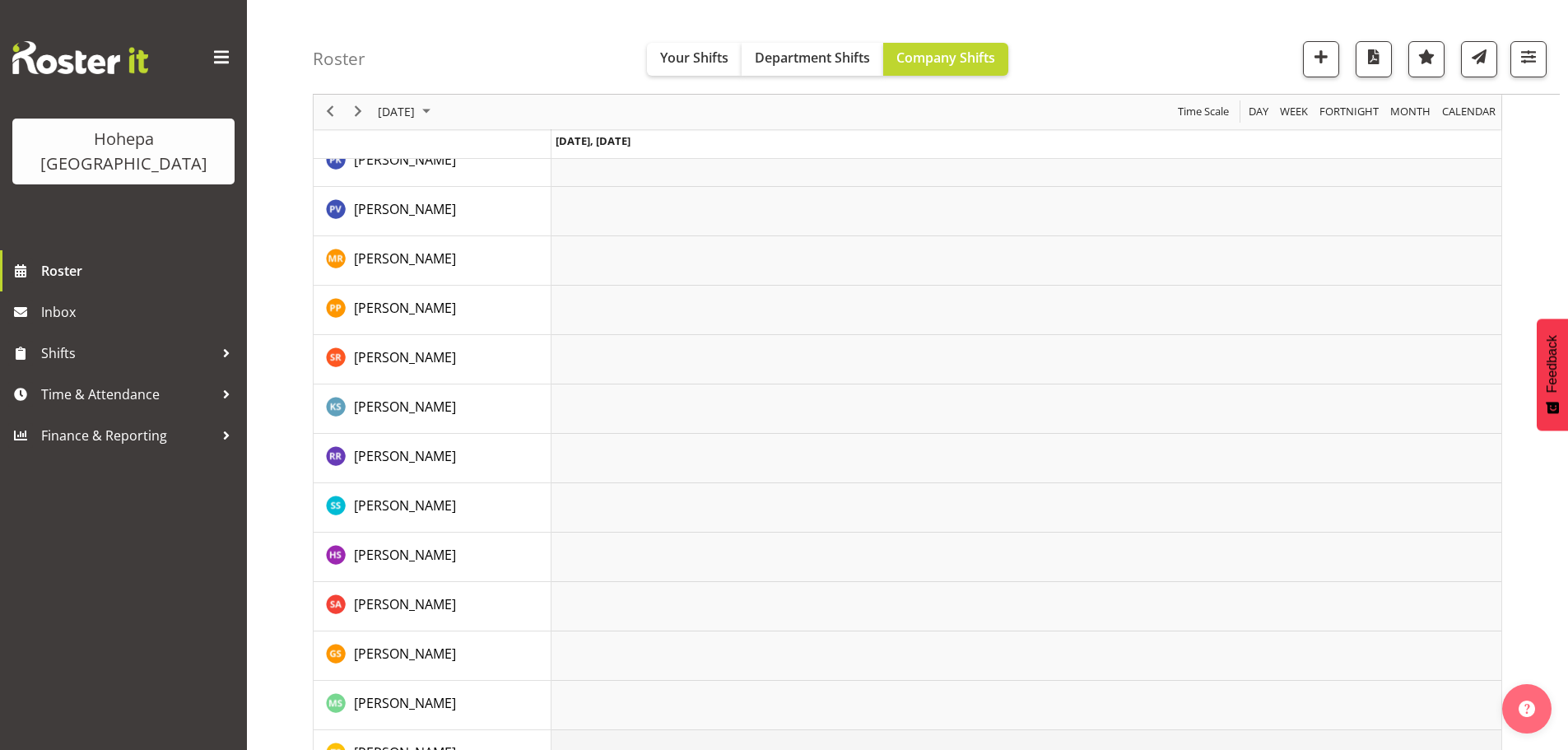
scroll to position [2469, 0]
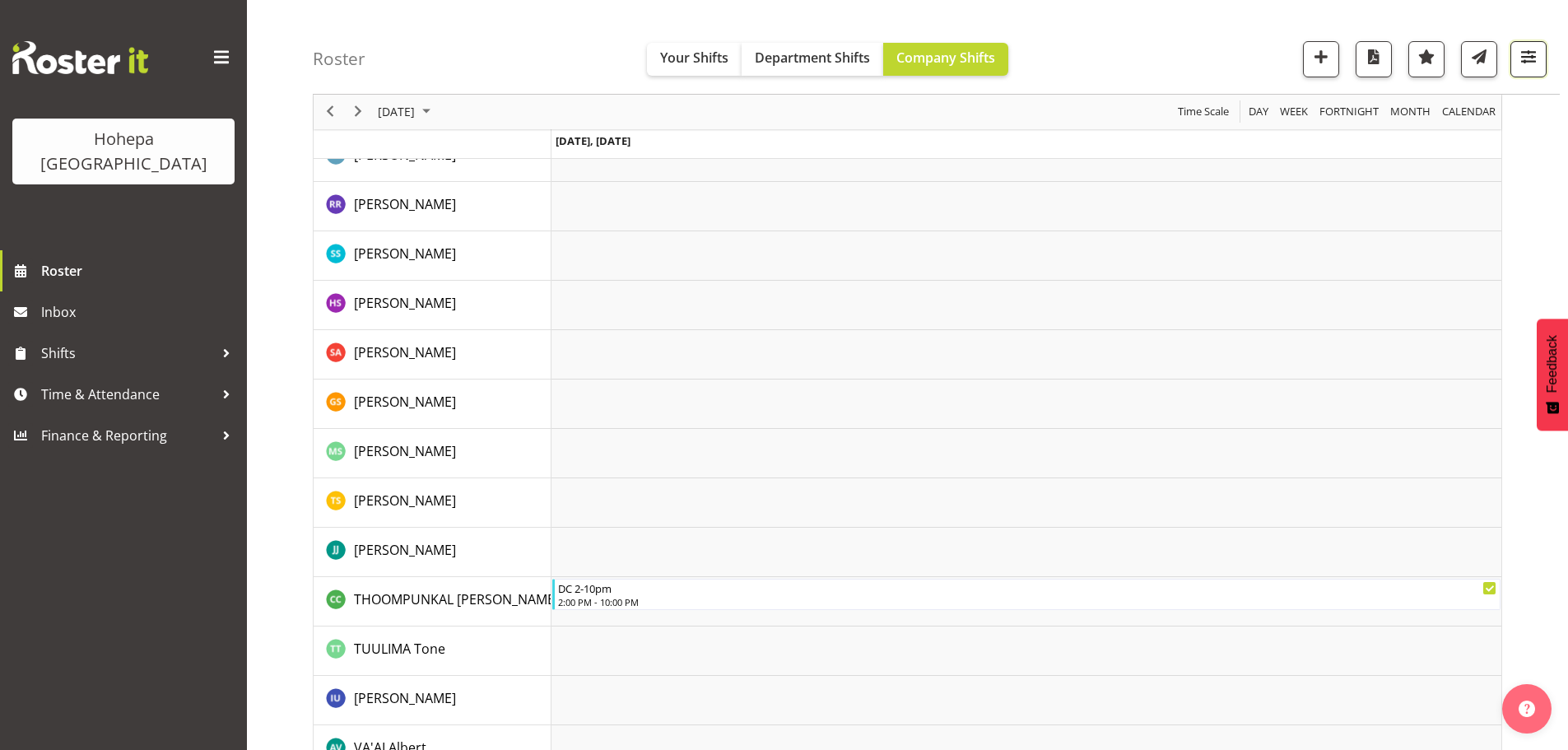
click at [1534, 48] on span "button" at bounding box center [1528, 56] width 21 height 21
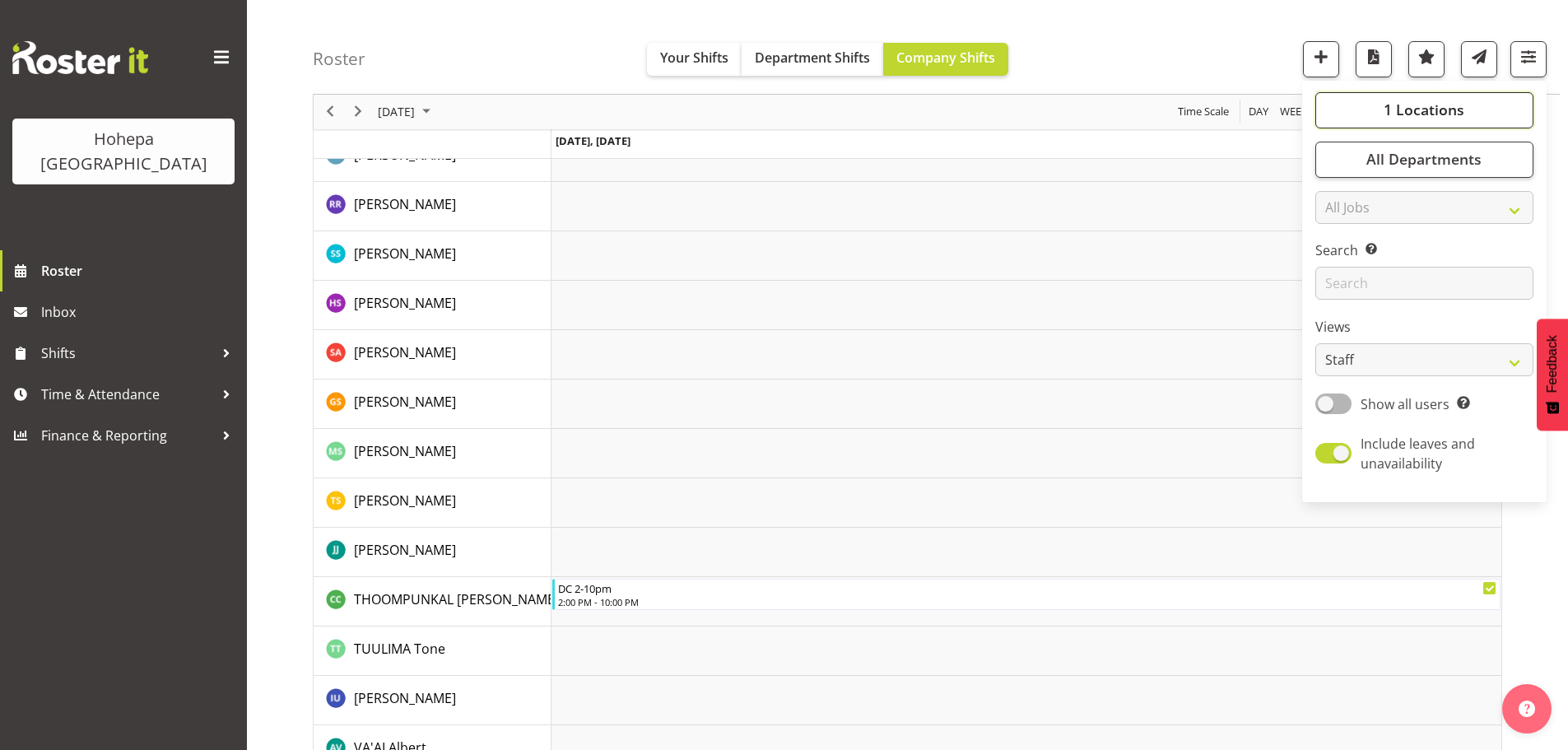
click at [1426, 103] on span "1 Locations" at bounding box center [1424, 110] width 81 height 19
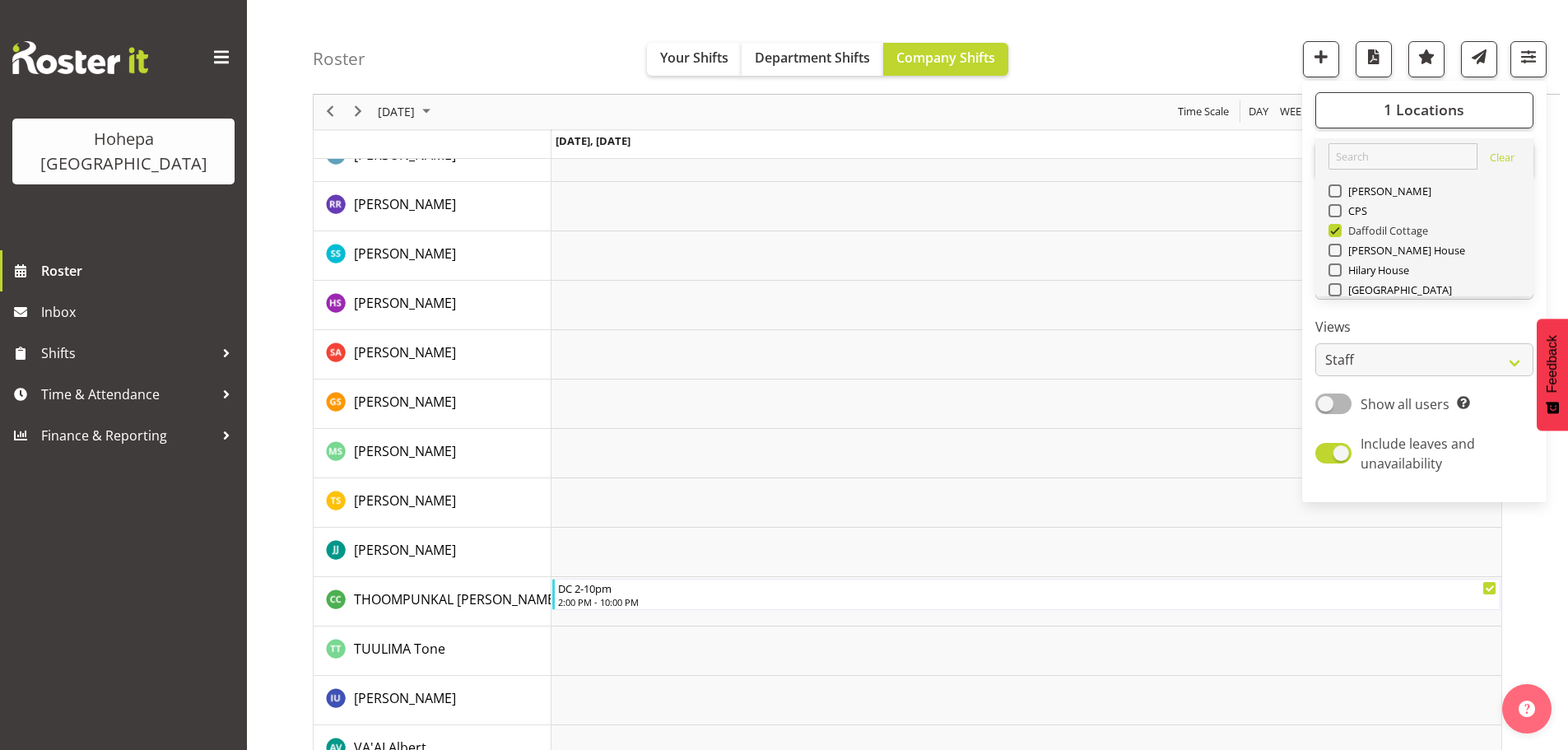
click at [1337, 230] on span at bounding box center [1334, 230] width 13 height 13
click at [1337, 230] on input "Daffodil Cottage" at bounding box center [1334, 231] width 11 height 11
checkbox input "false"
click at [1338, 267] on span at bounding box center [1334, 270] width 13 height 13
click at [1338, 267] on input "Hilary House" at bounding box center [1334, 271] width 11 height 11
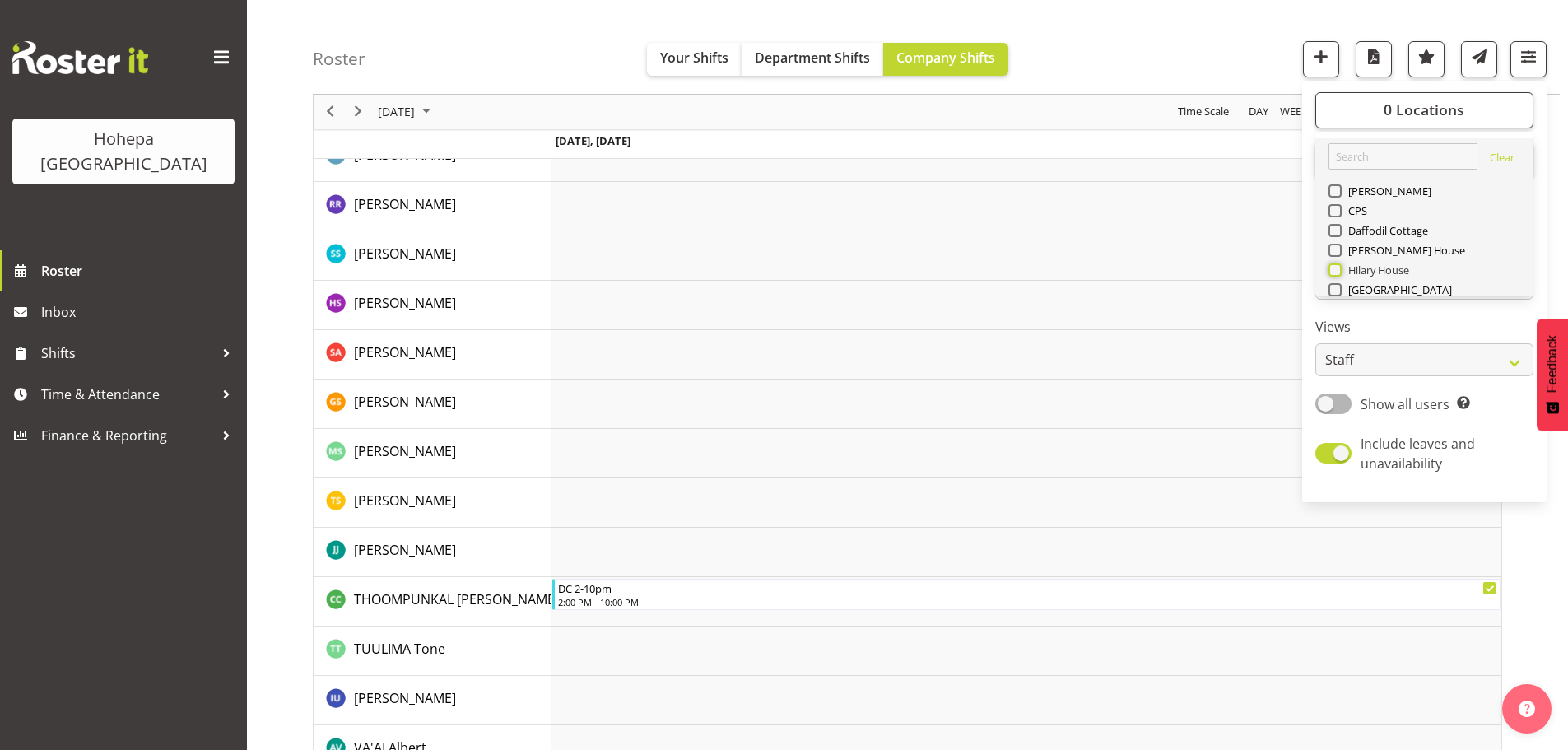
checkbox input "true"
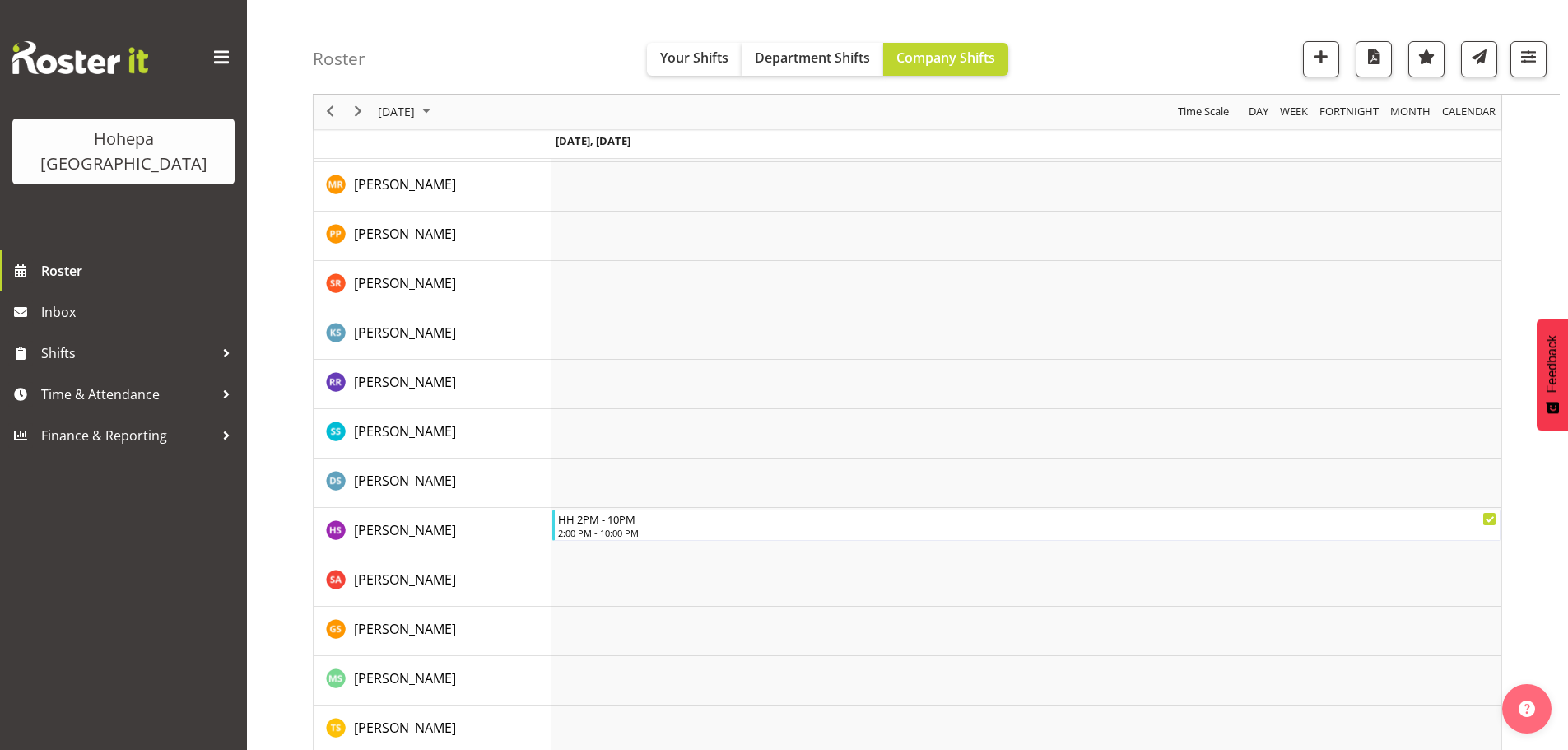
scroll to position [3115, 0]
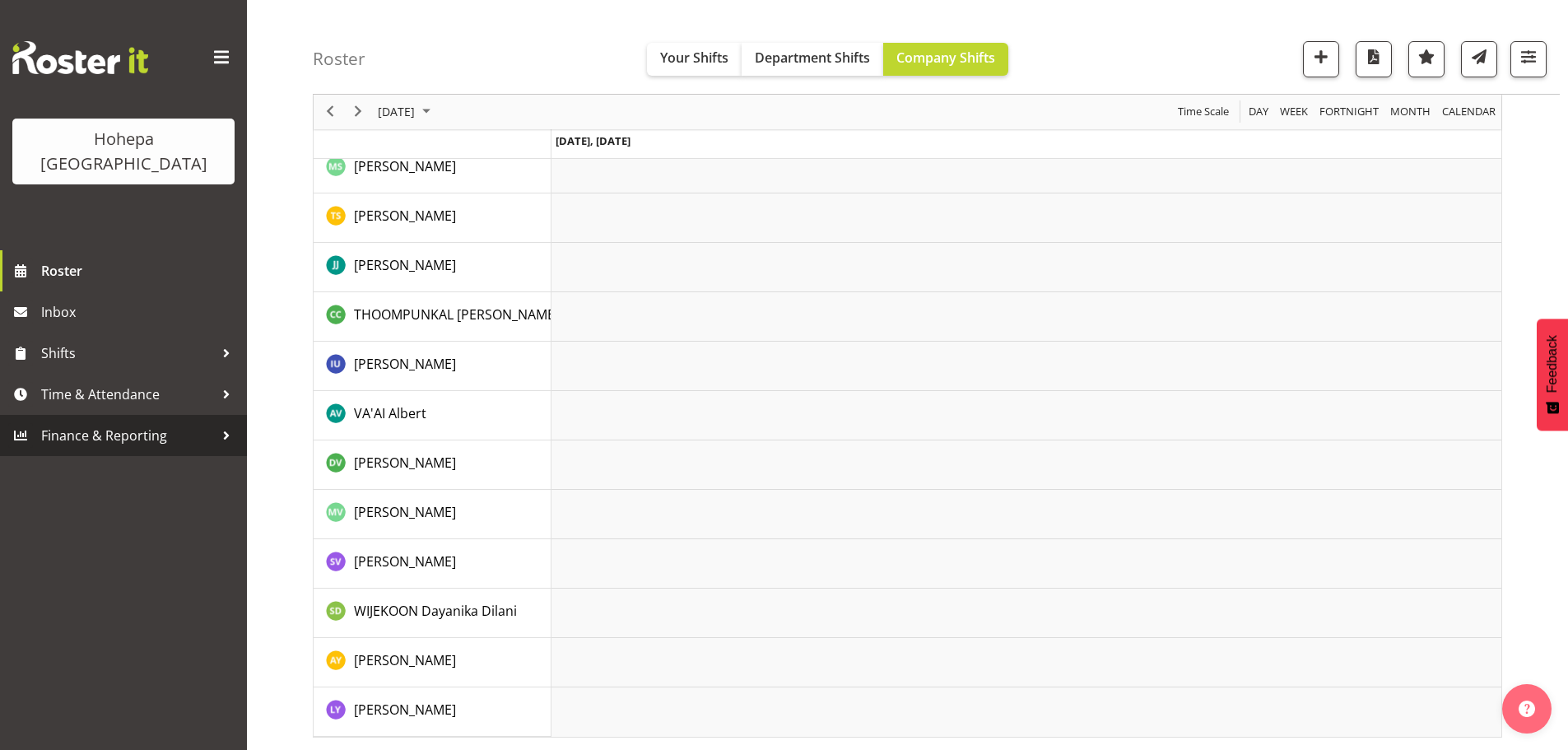
click at [158, 423] on span "Finance & Reporting" at bounding box center [128, 435] width 173 height 25
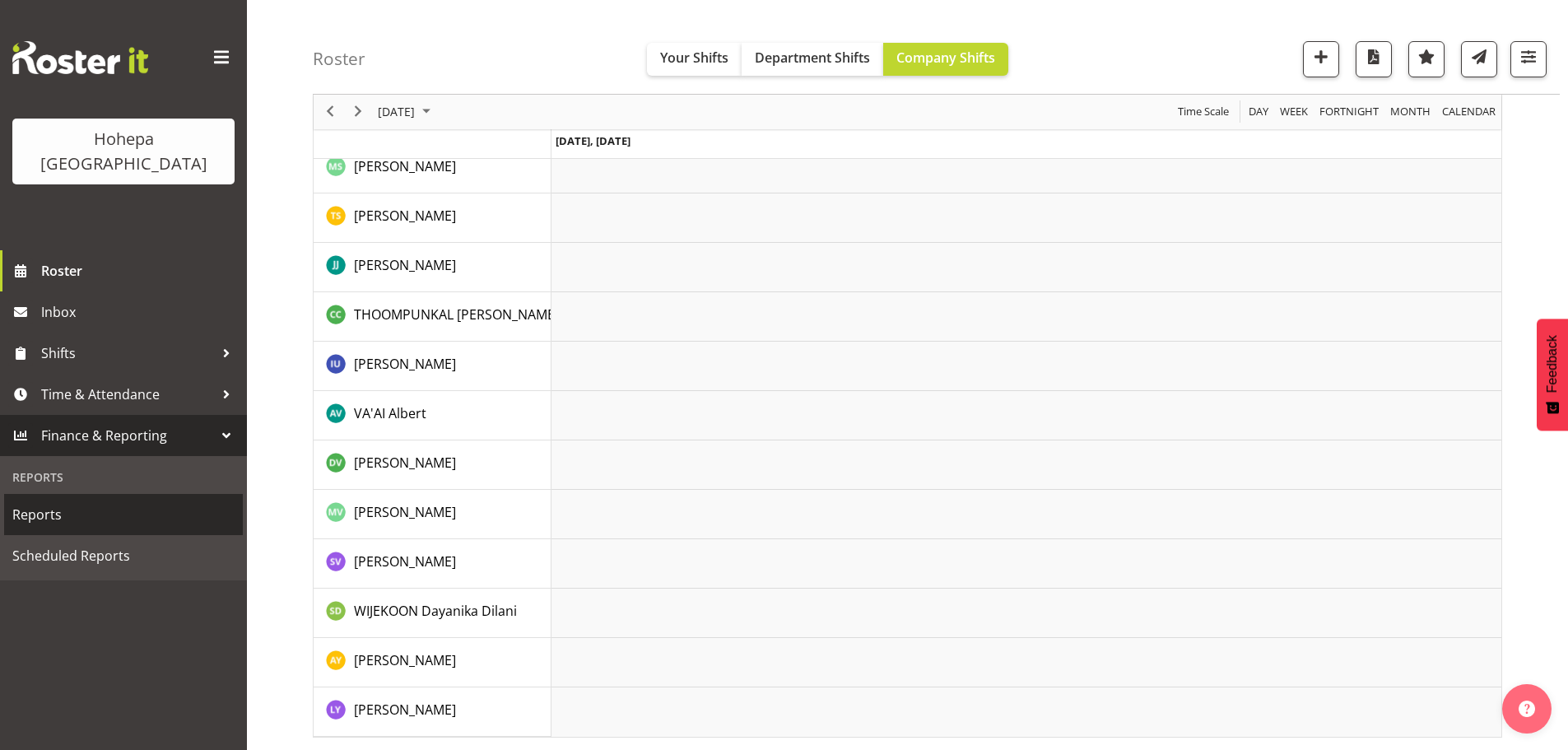
click at [47, 502] on span "Reports" at bounding box center [123, 515] width 222 height 25
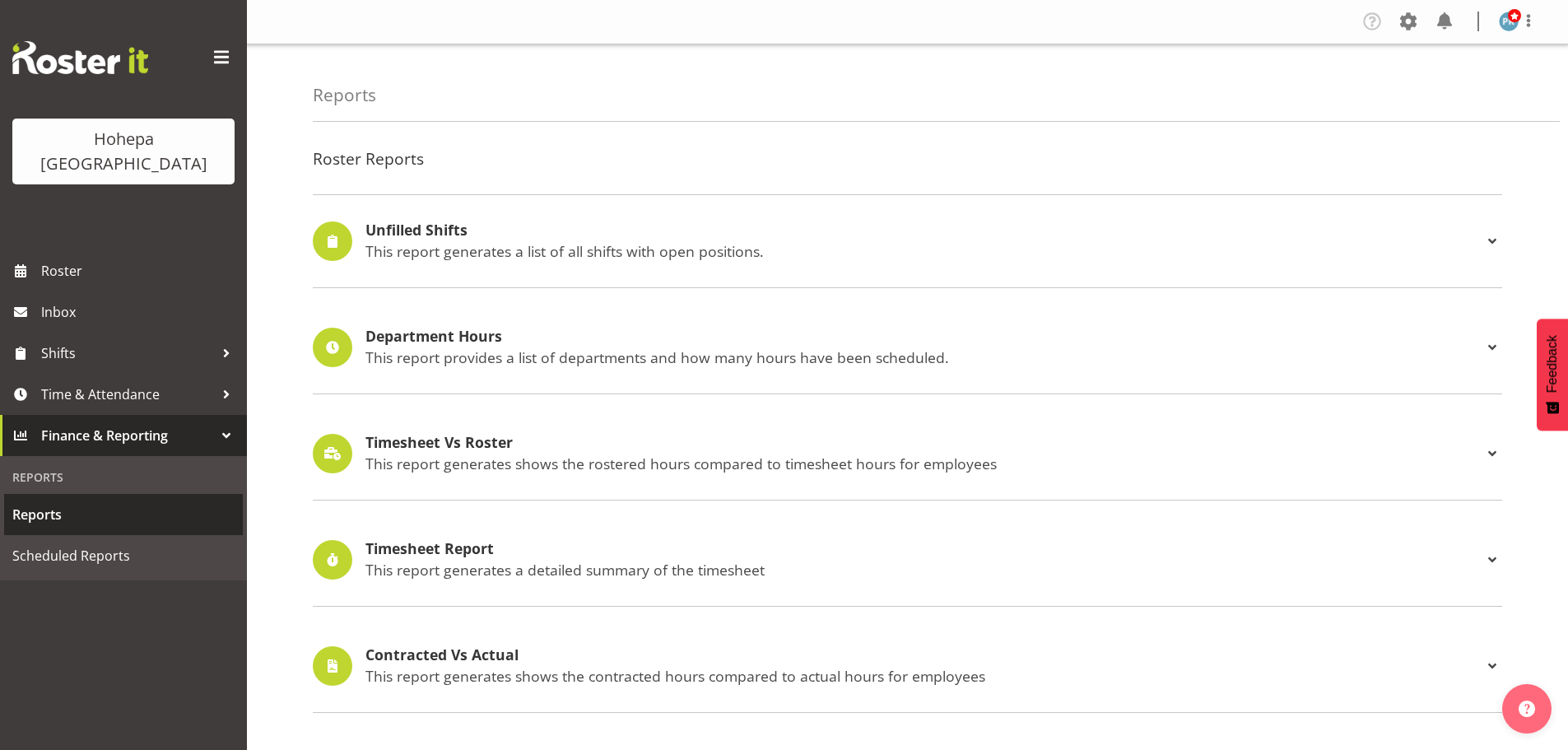
click at [46, 502] on span "Reports" at bounding box center [123, 515] width 222 height 25
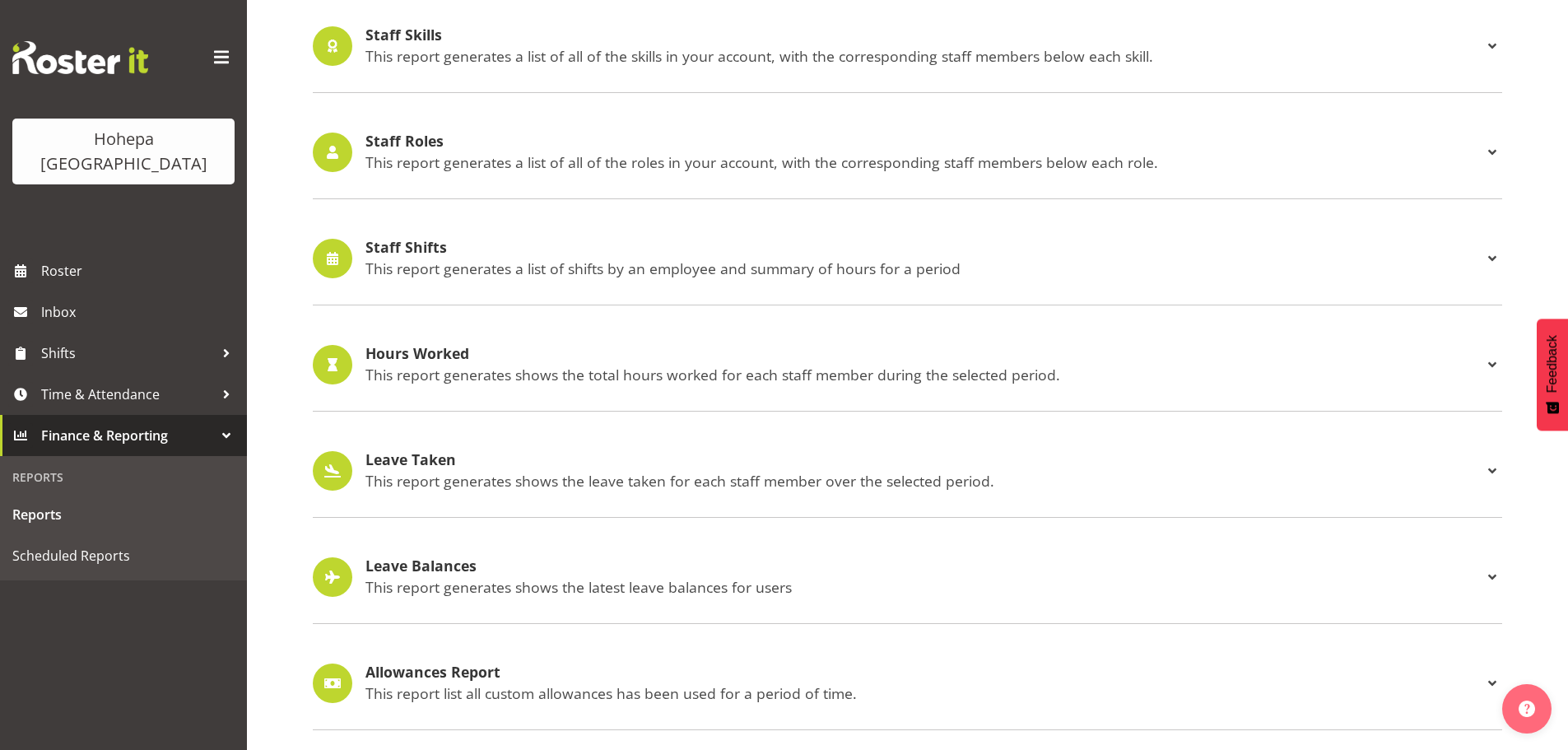
scroll to position [1532, 0]
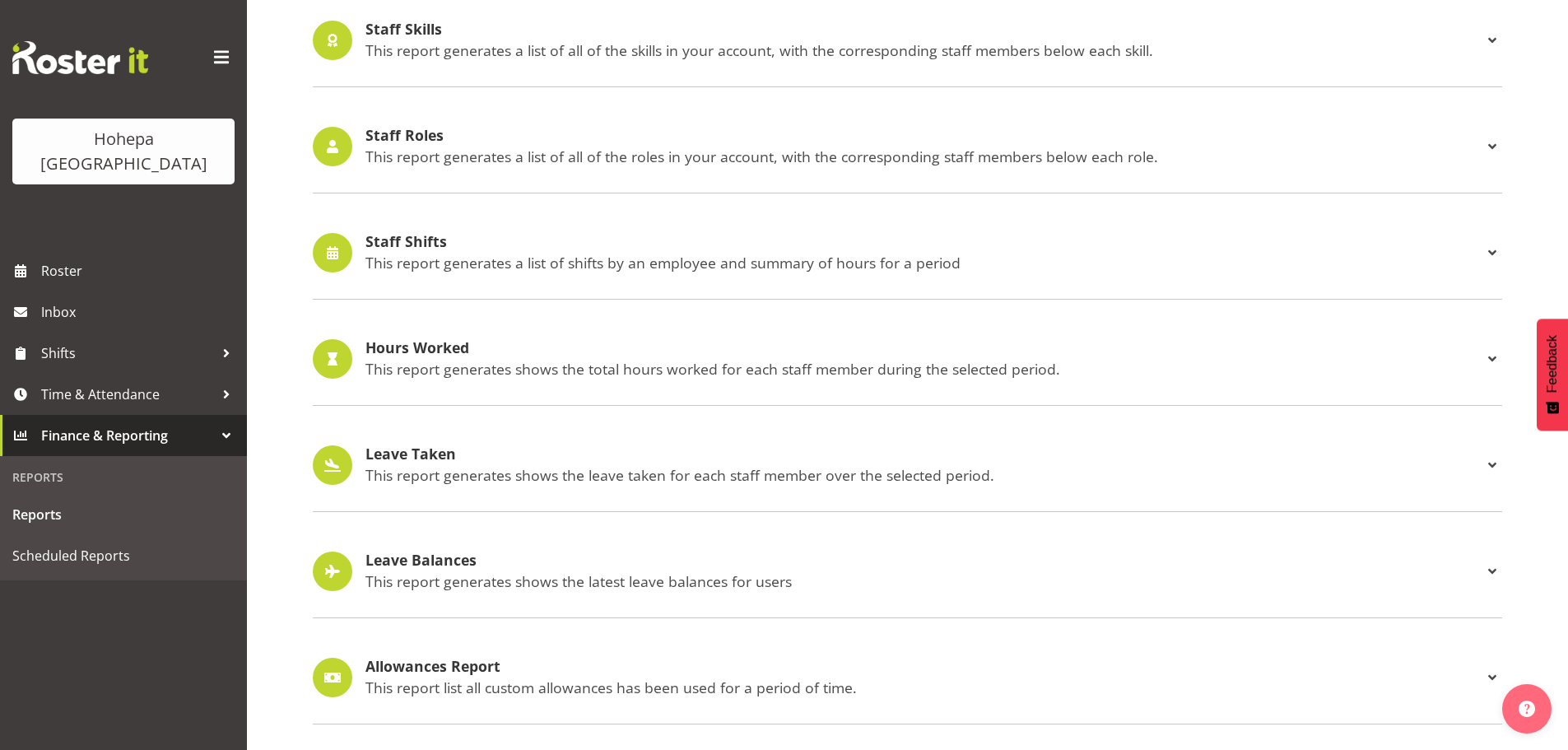
click at [493, 234] on h4 "Staff Shifts" at bounding box center [924, 241] width 1117 height 17
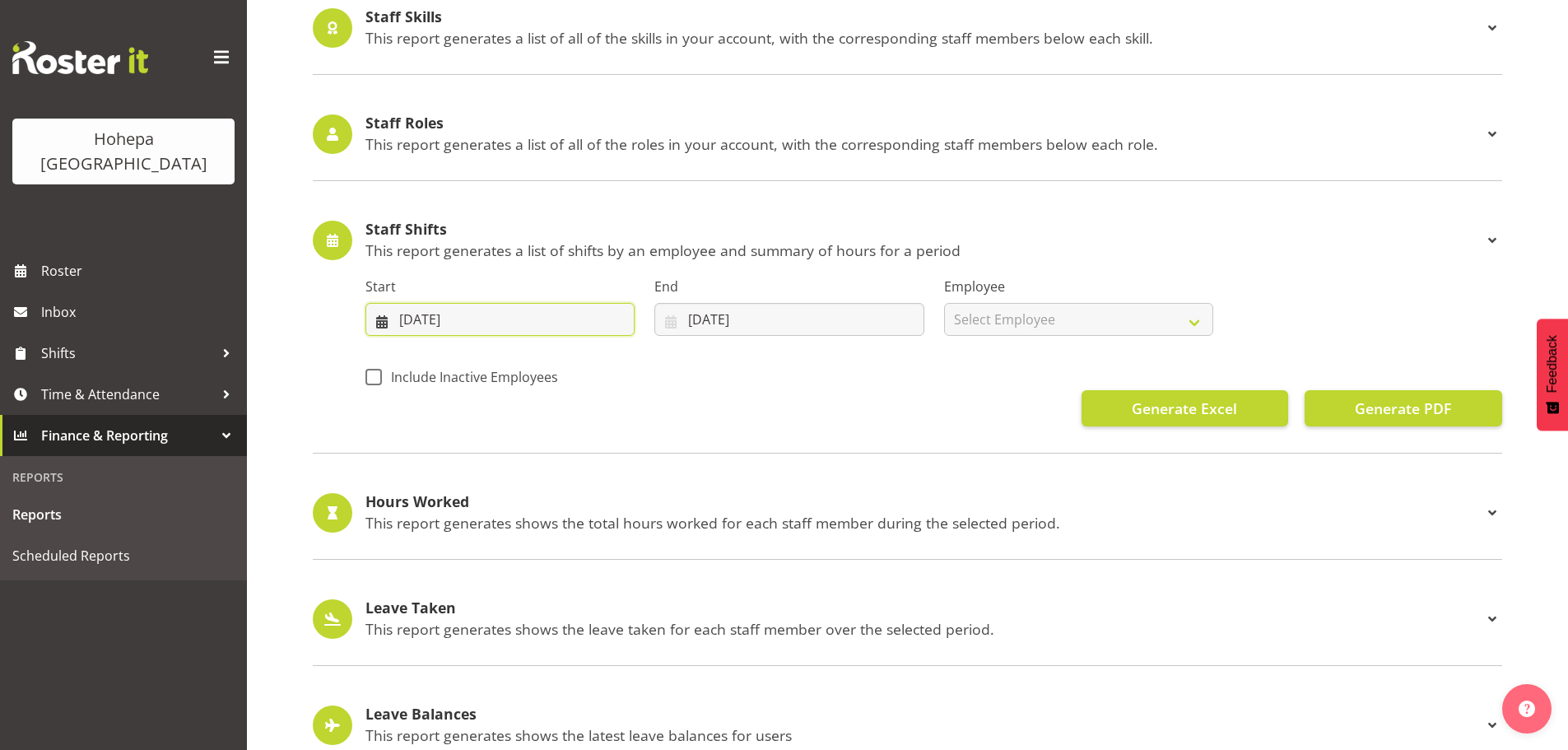
click at [411, 326] on input "25/09/2025" at bounding box center [500, 319] width 269 height 33
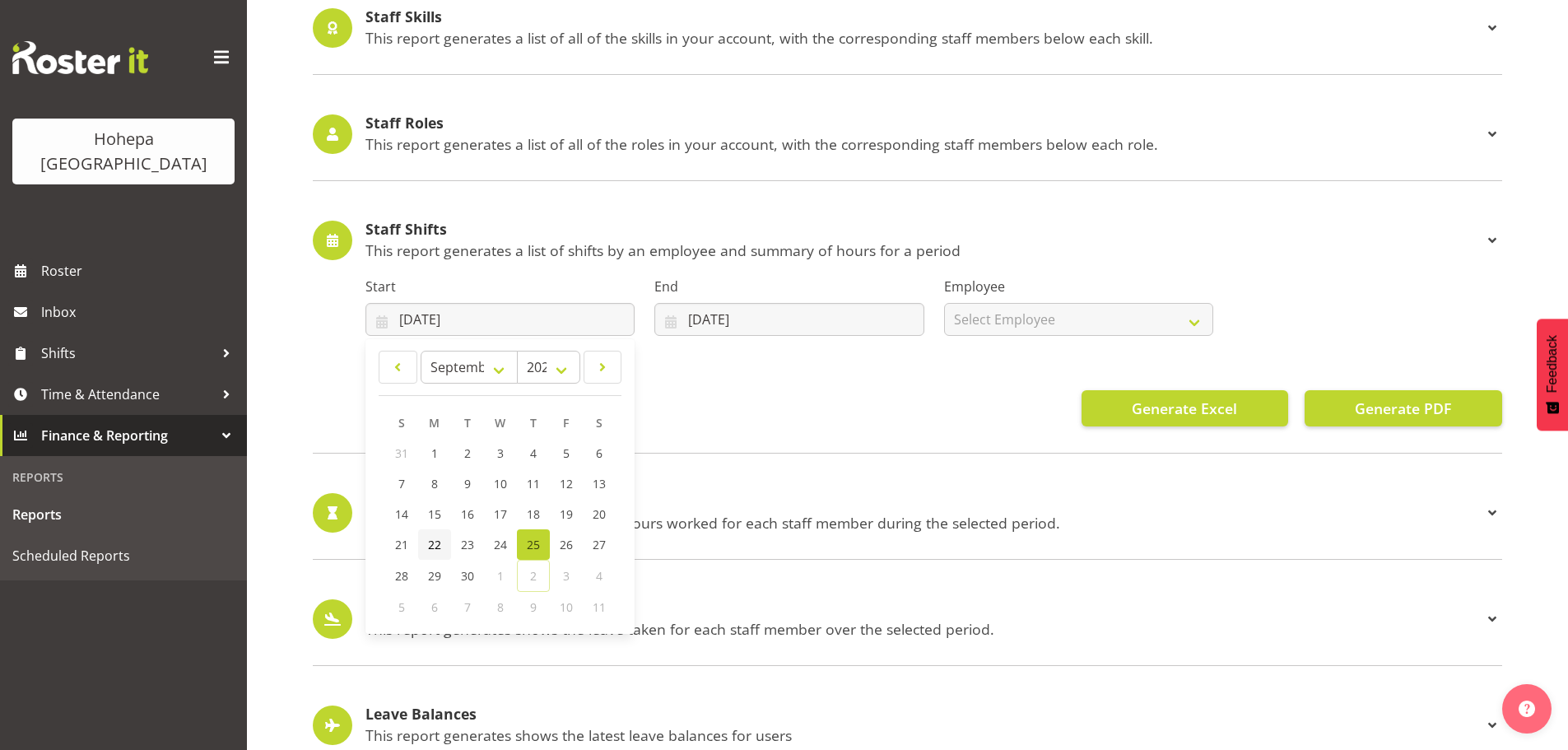
click at [431, 541] on span "22" at bounding box center [435, 545] width 13 height 16
type input "22/09/2025"
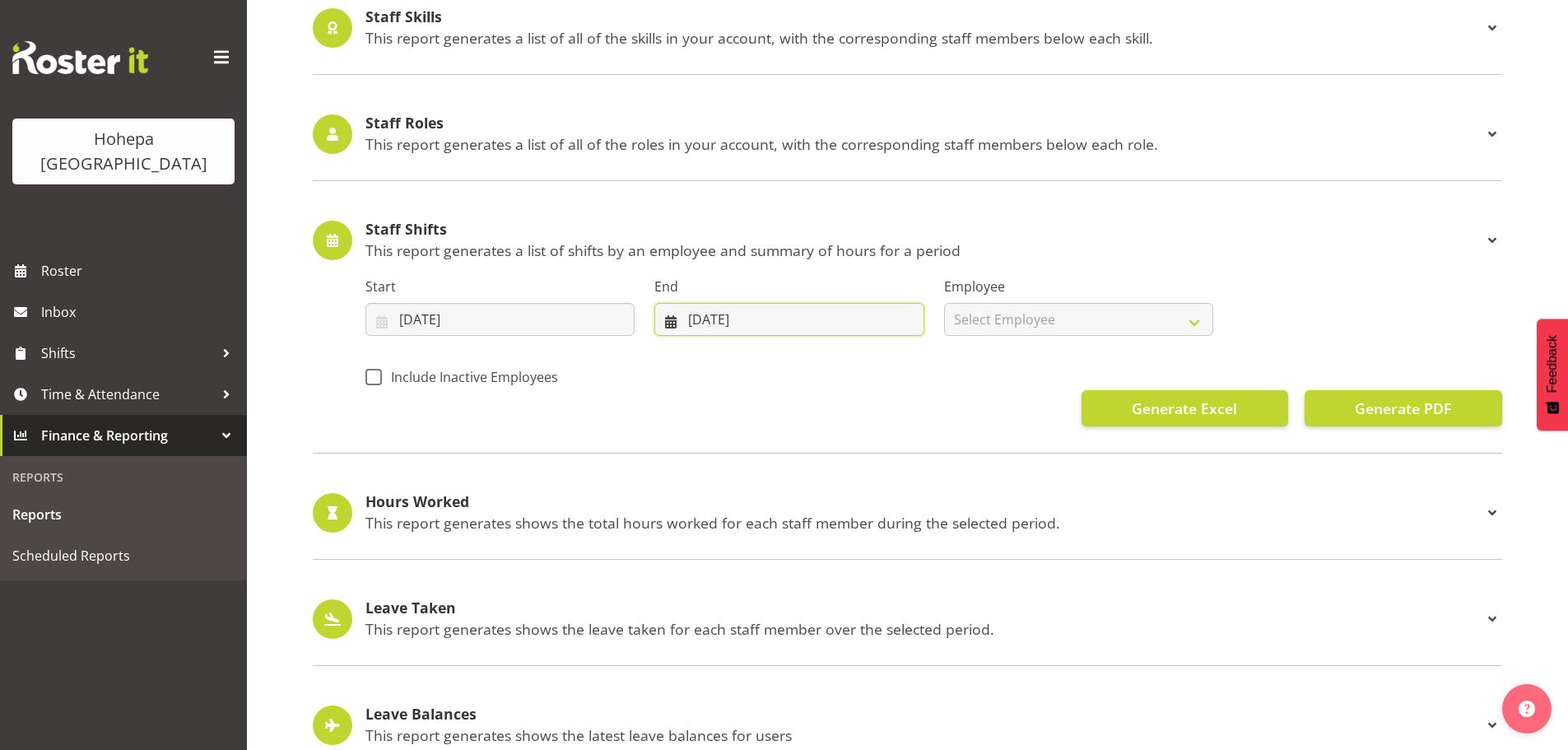
click at [700, 324] on input "02/10/2025" at bounding box center [788, 319] width 269 height 33
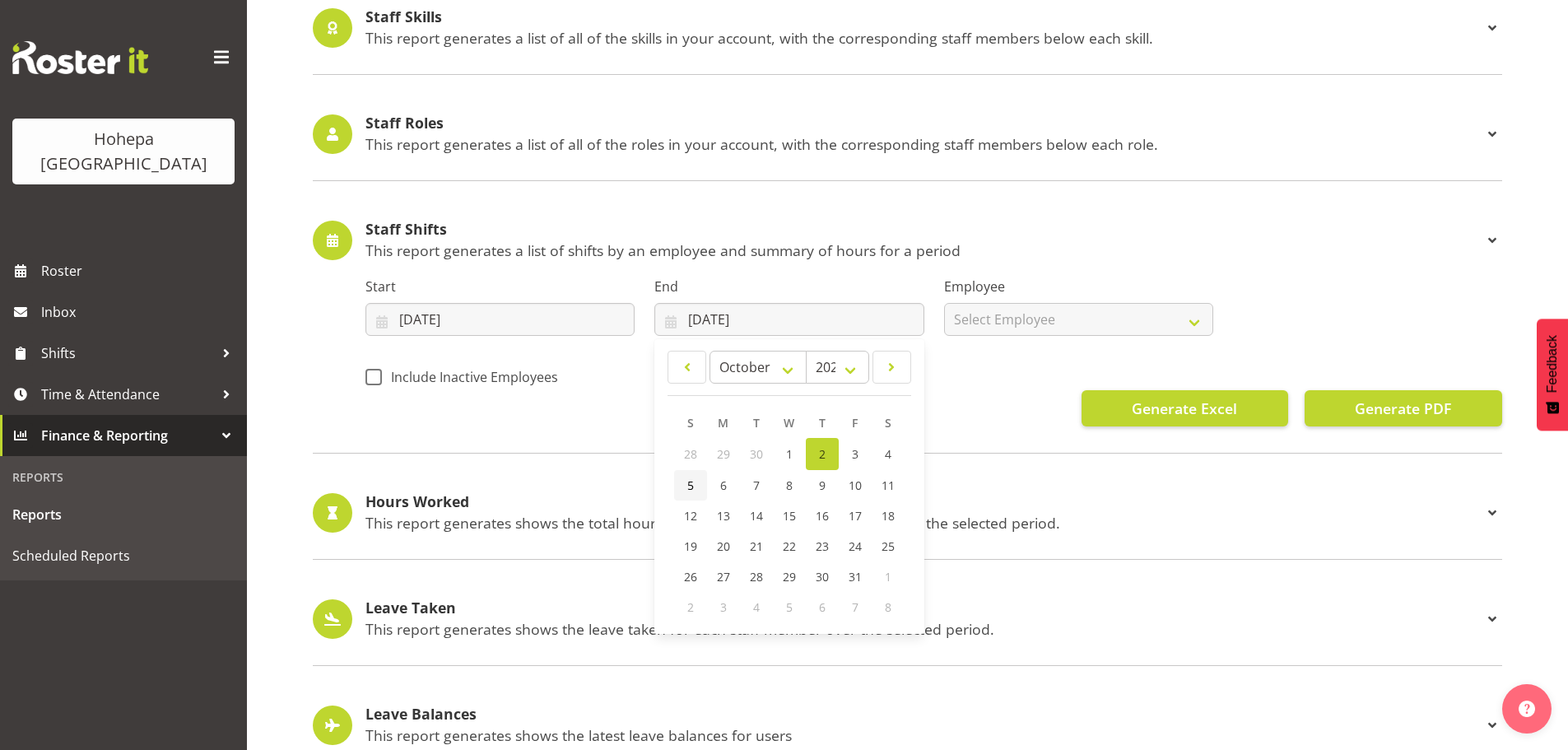
click at [694, 482] on link "5" at bounding box center [690, 485] width 33 height 31
type input "05/10/2025"
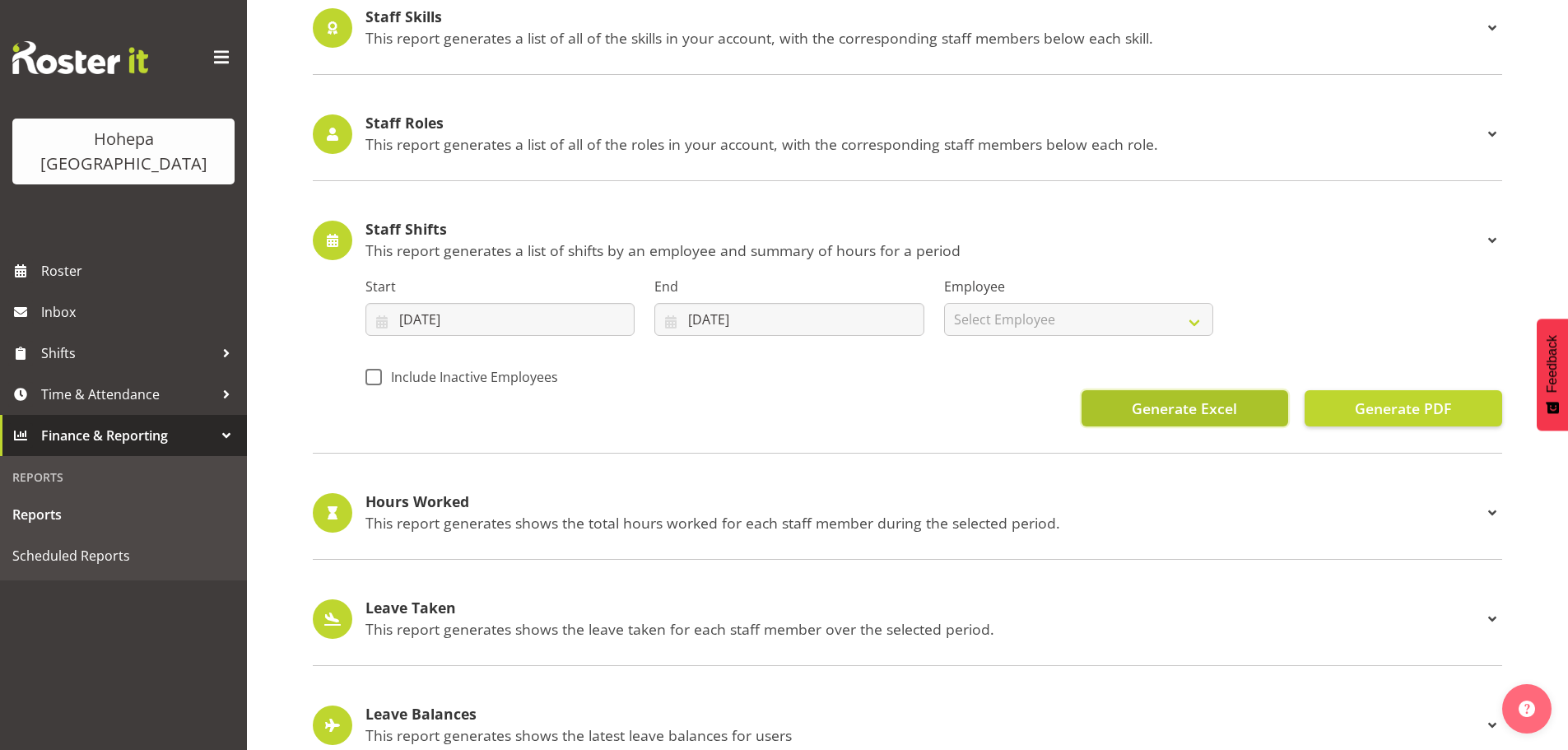
click at [1142, 408] on span "Generate Excel" at bounding box center [1185, 408] width 106 height 21
